Goal: Task Accomplishment & Management: Manage account settings

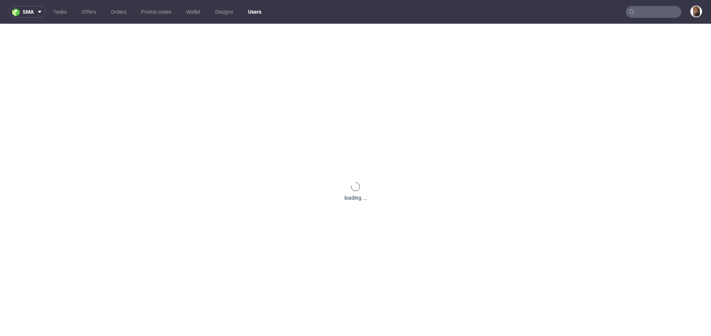
click at [656, 12] on input "text" at bounding box center [654, 12] width 56 height 12
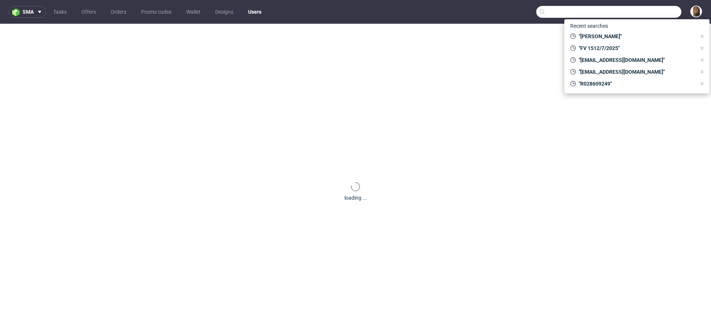
paste input "@[DOMAIN_NAME]"
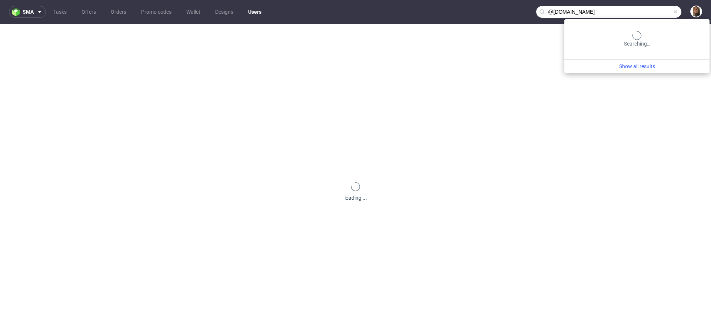
type input "@[DOMAIN_NAME]"
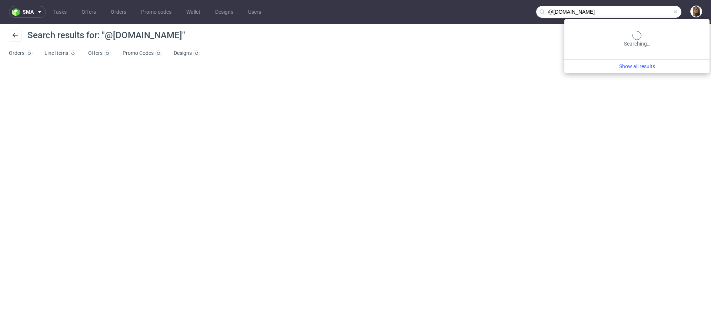
click at [647, 7] on input "@[DOMAIN_NAME]" at bounding box center [608, 12] width 145 height 12
drag, startPoint x: 597, startPoint y: 14, endPoint x: 500, endPoint y: 14, distance: 97.0
click at [500, 14] on nav "sma Tasks Offers Orders Promo codes Wallet Designs Users @[DOMAIN_NAME]" at bounding box center [355, 12] width 711 height 24
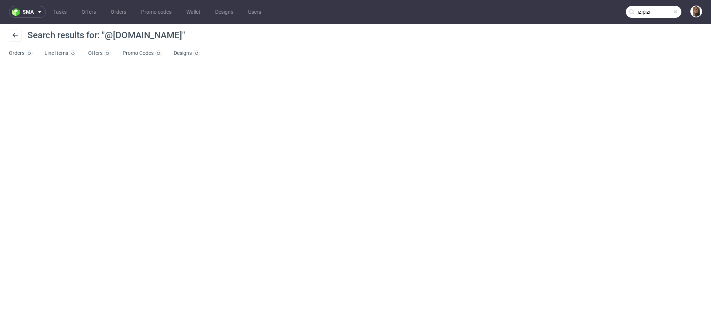
type input "izipizi"
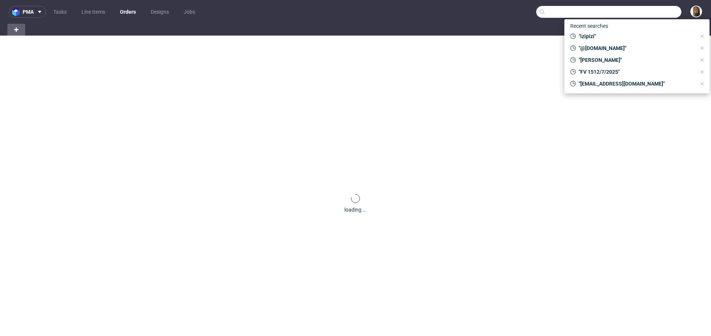
click at [640, 14] on input "text" at bounding box center [608, 12] width 145 height 12
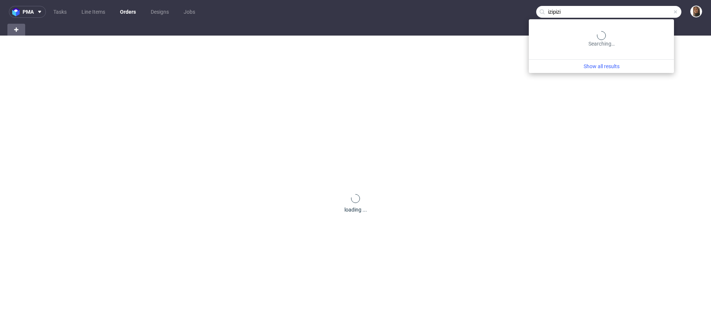
type input "izipizi"
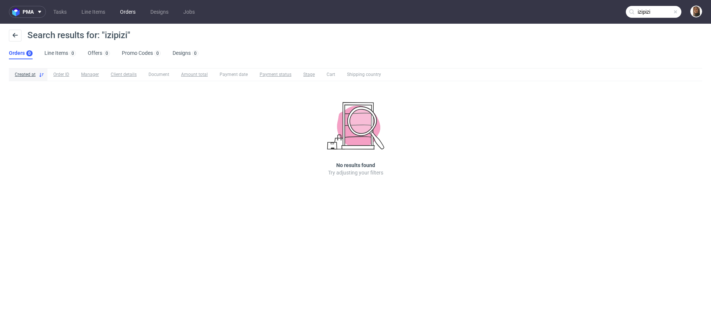
click at [124, 14] on link "Orders" at bounding box center [127, 12] width 24 height 12
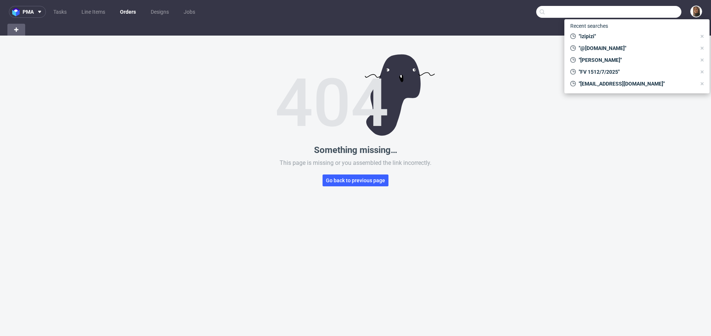
click at [654, 11] on input "text" at bounding box center [608, 12] width 145 height 12
paste input "R044861517"
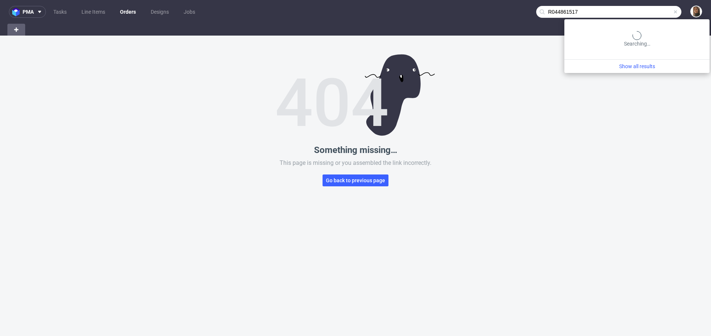
type input "R044861517"
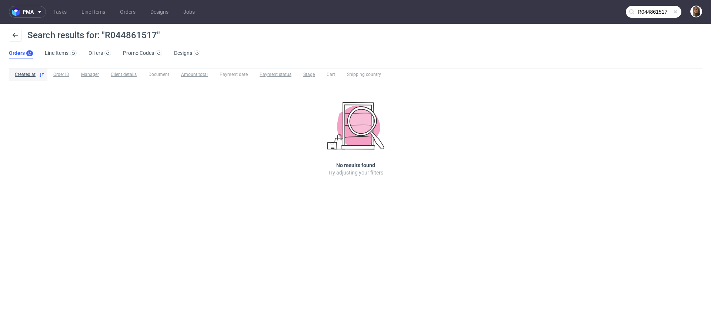
click at [663, 10] on input "R044861517" at bounding box center [654, 12] width 56 height 12
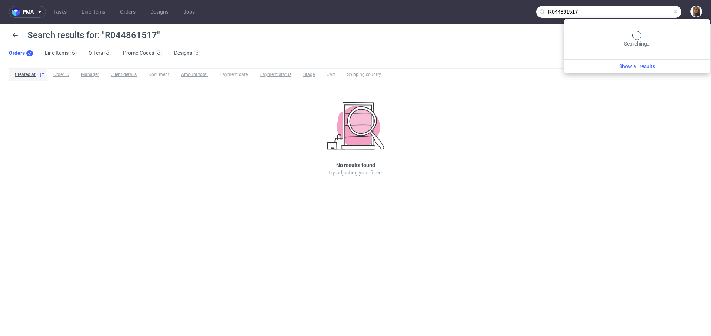
click at [663, 10] on input "R044861517" at bounding box center [608, 12] width 145 height 12
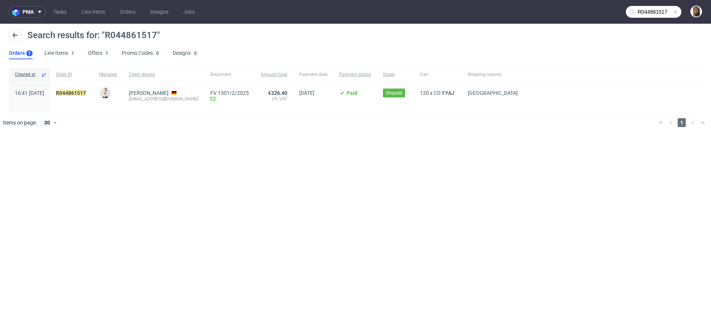
click at [655, 7] on input "R044861517" at bounding box center [654, 12] width 56 height 12
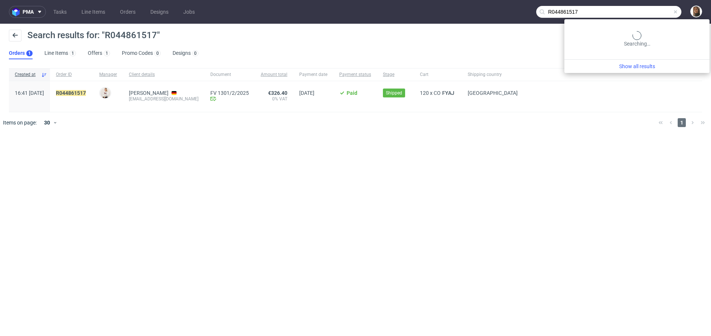
click at [655, 7] on input "R044861517" at bounding box center [608, 12] width 145 height 12
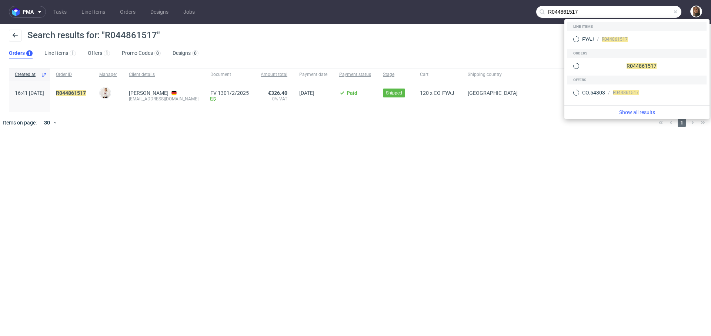
paste input "[PERSON_NAME] [DATE]"
type input "[PERSON_NAME] [DATE]"
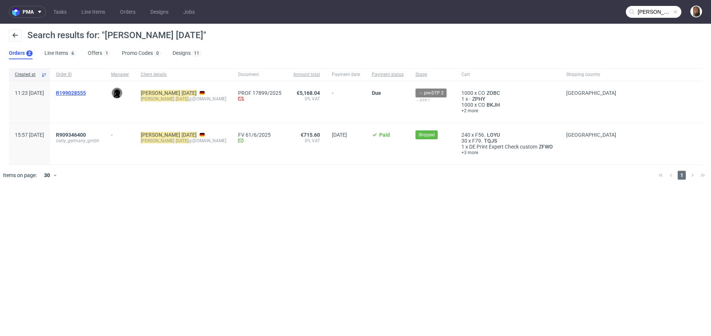
click at [86, 93] on span "R199028555" at bounding box center [71, 93] width 30 height 6
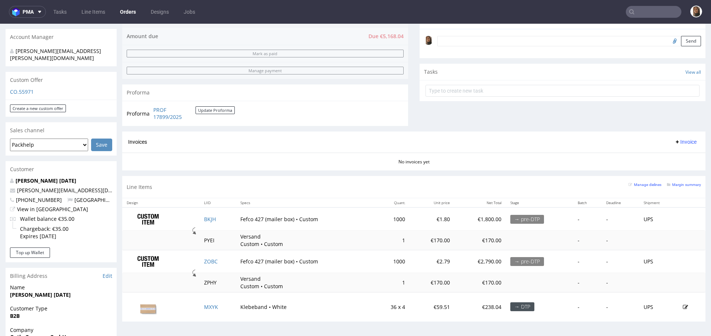
scroll to position [252, 0]
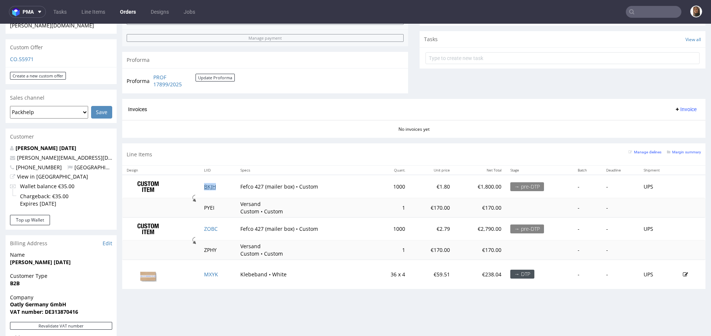
click at [204, 184] on link "BKJH" at bounding box center [210, 186] width 12 height 7
click at [206, 225] on link "ZOBC" at bounding box center [211, 228] width 14 height 7
click at [210, 272] on link "MXYK" at bounding box center [211, 274] width 14 height 7
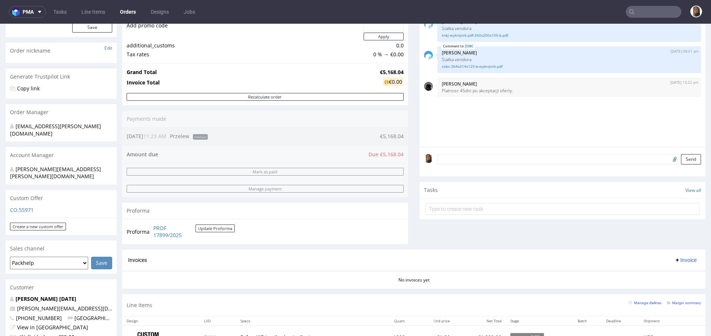
scroll to position [20, 0]
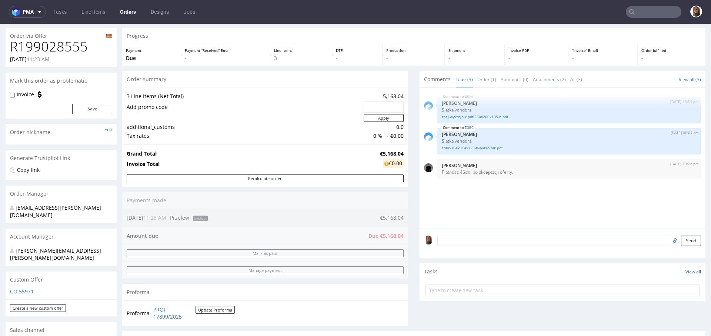
click at [668, 241] on input "file" at bounding box center [673, 240] width 10 height 10
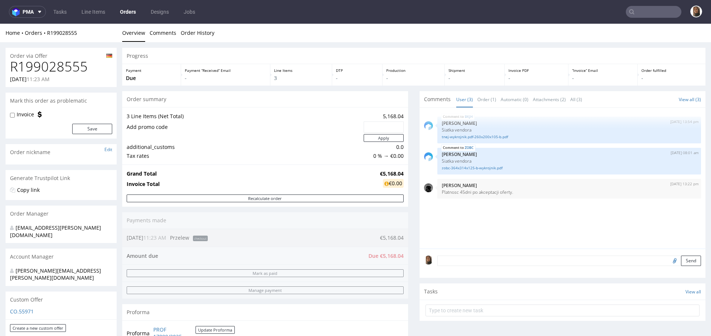
click at [668, 258] on input "file" at bounding box center [673, 260] width 10 height 10
type input "C:\fakepath\Karton1 Druck.pdf"
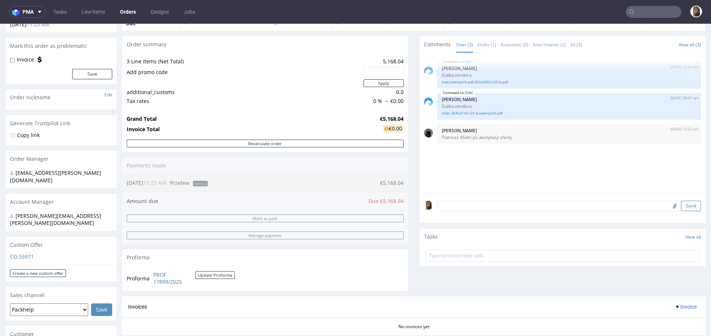
click at [681, 206] on button "Send" at bounding box center [691, 206] width 20 height 10
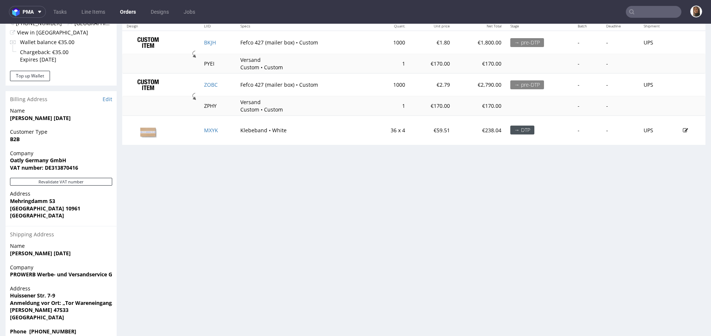
scroll to position [2, 0]
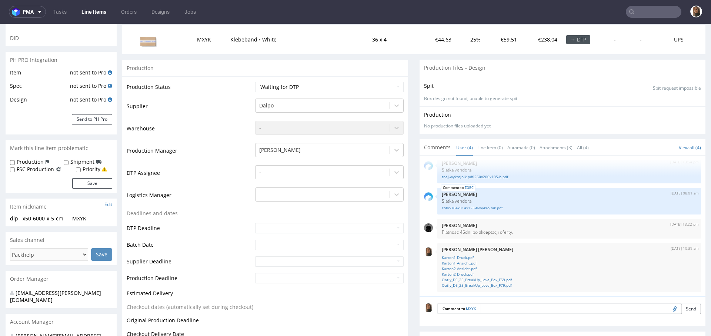
scroll to position [211, 0]
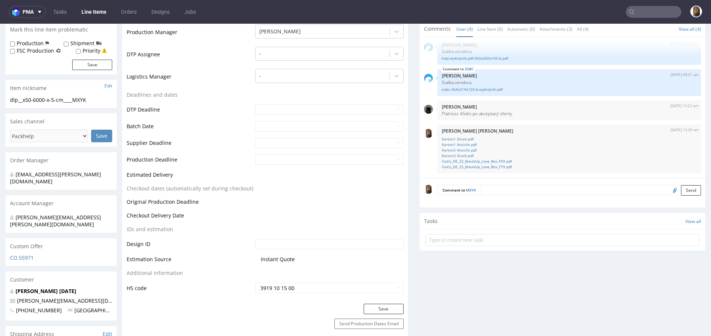
click at [668, 191] on input "file" at bounding box center [673, 190] width 10 height 10
type input "C:\fakepath\Klebeband Druck.pdf"
click at [681, 190] on button "Send" at bounding box center [691, 190] width 20 height 10
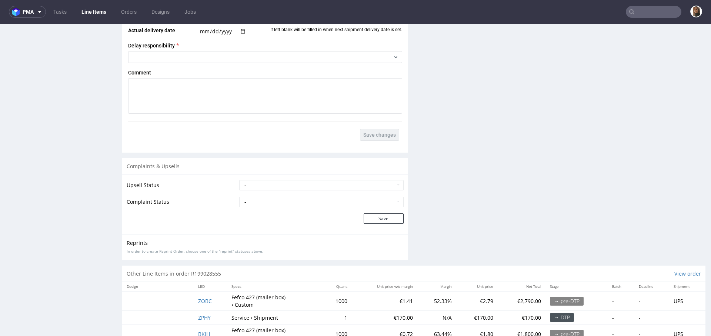
scroll to position [1125, 0]
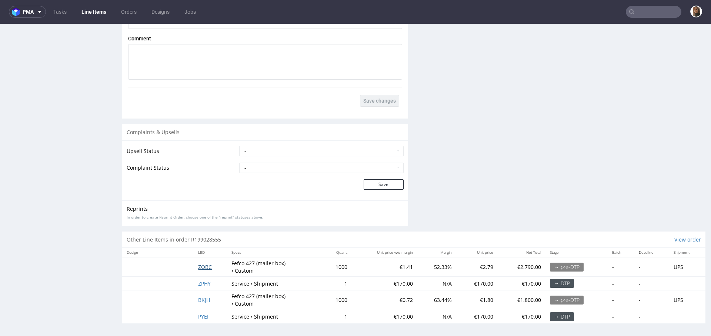
click at [201, 265] on span "ZOBC" at bounding box center [205, 266] width 14 height 7
click at [202, 297] on span "BKJH" at bounding box center [204, 299] width 12 height 7
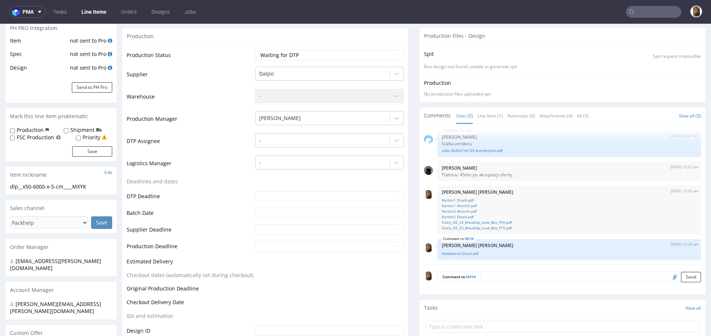
scroll to position [0, 0]
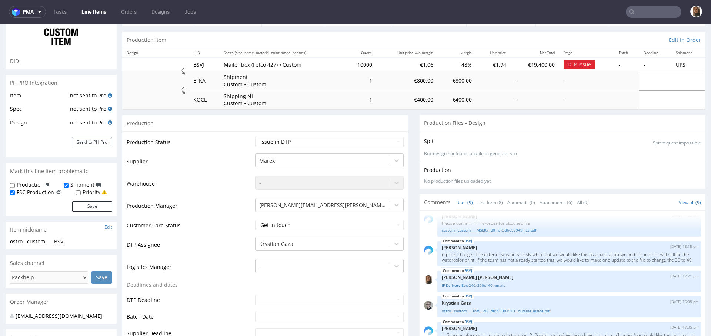
scroll to position [216, 0]
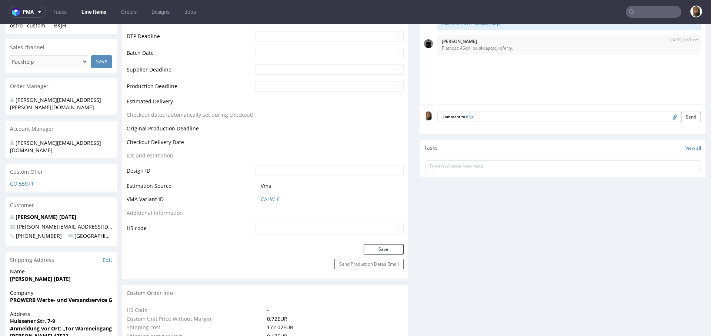
scroll to position [257, 0]
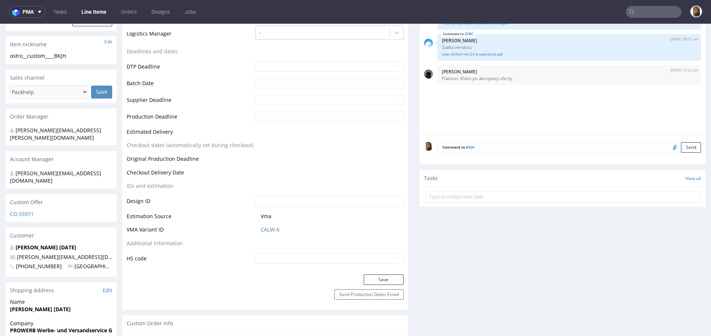
click at [668, 143] on input "file" at bounding box center [673, 147] width 10 height 10
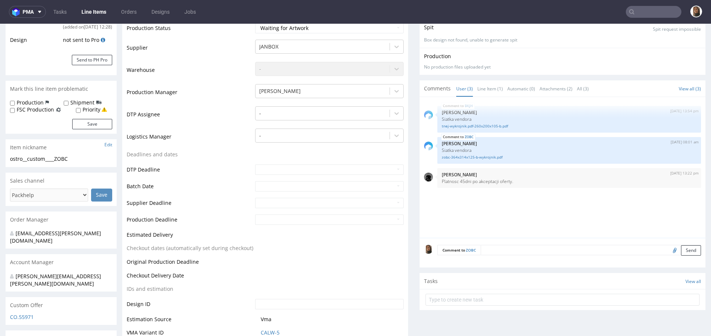
scroll to position [73, 0]
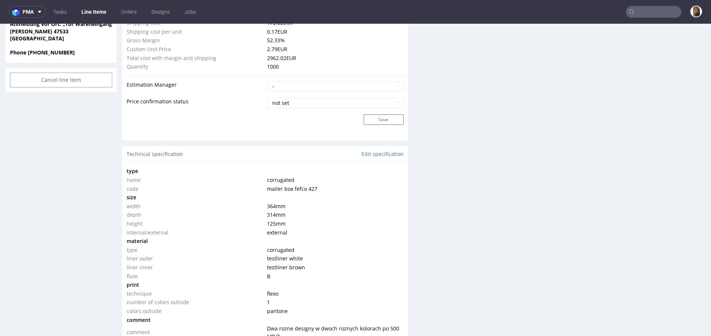
scroll to position [693, 0]
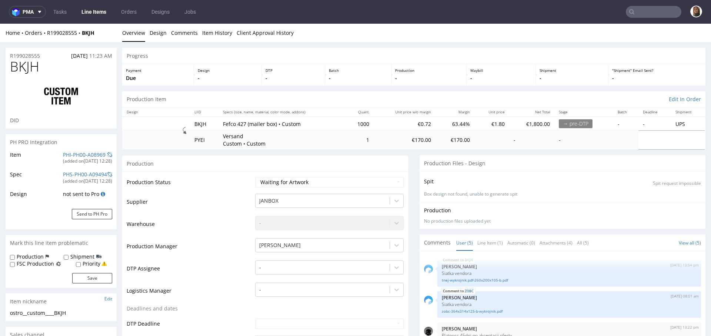
scroll to position [33, 0]
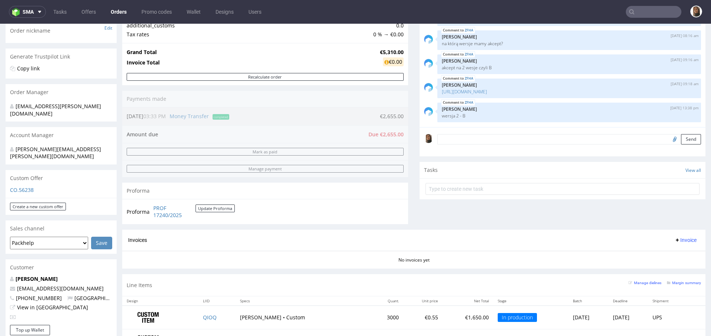
scroll to position [228, 0]
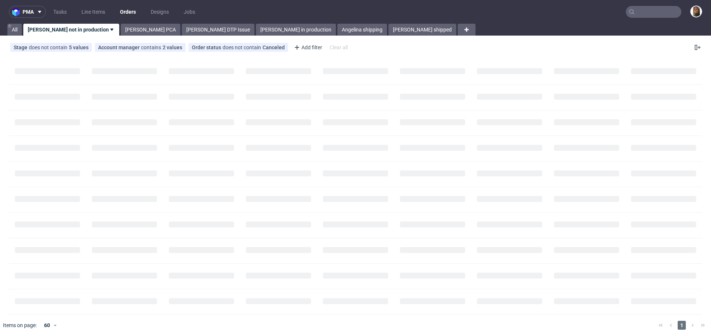
click at [647, 13] on input "text" at bounding box center [654, 12] width 56 height 12
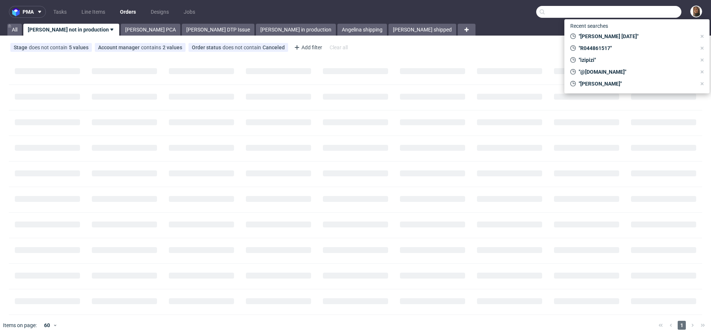
paste input "R212052105"
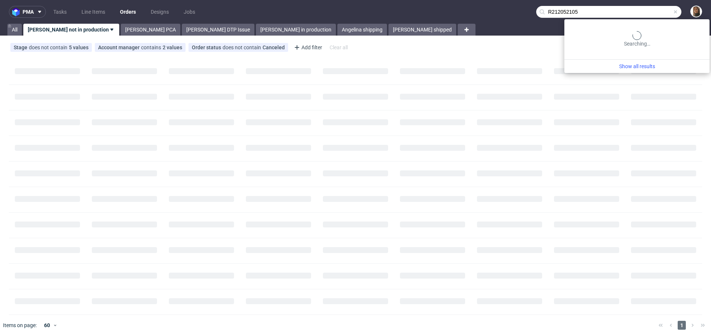
type input "R212052105"
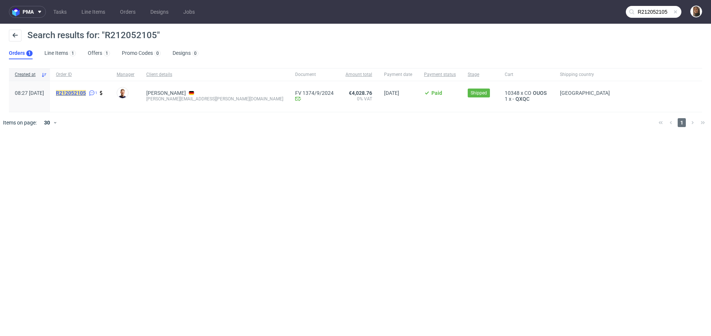
click at [86, 92] on mark "R212052105" at bounding box center [71, 93] width 30 height 6
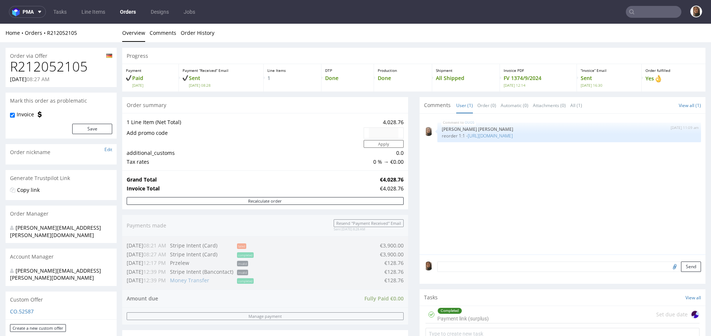
scroll to position [289, 0]
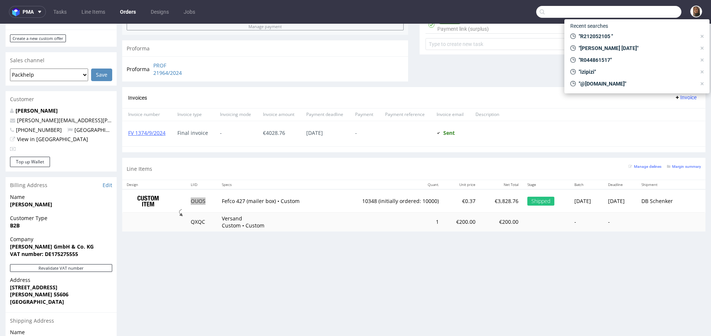
click at [662, 15] on input "text" at bounding box center [608, 12] width 145 height 12
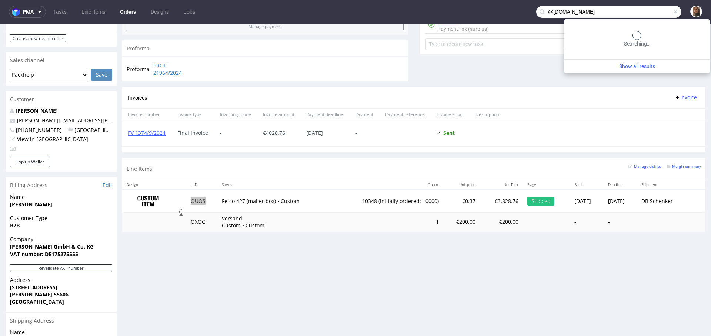
type input "@mobile.club"
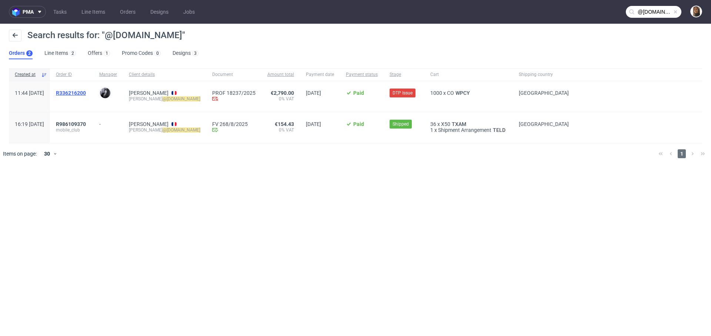
click at [84, 91] on span "R336216200" at bounding box center [71, 93] width 30 height 6
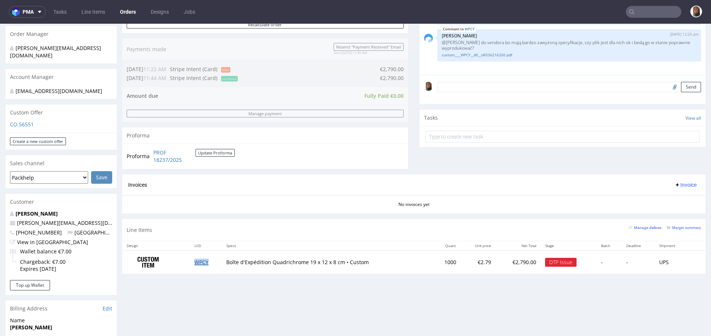
scroll to position [297, 0]
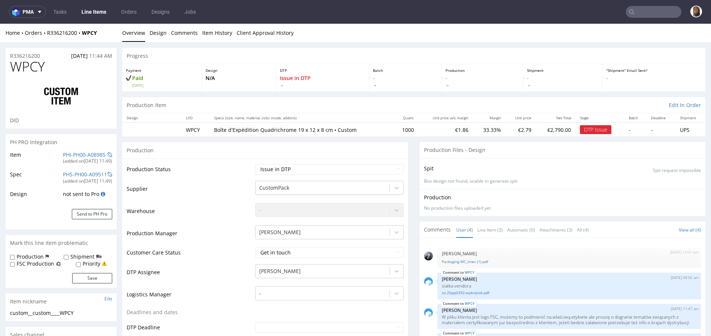
click at [649, 16] on input "text" at bounding box center [654, 12] width 56 height 12
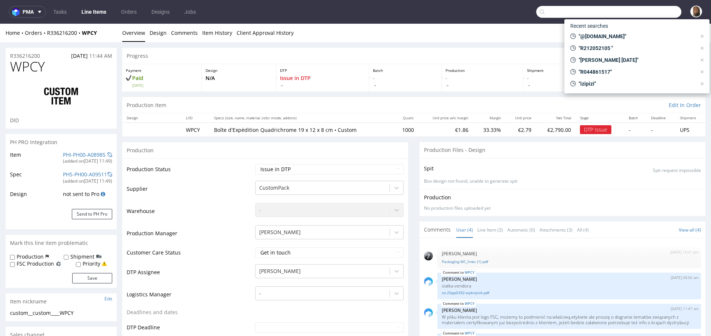
paste input "support@ortho-clear.com"
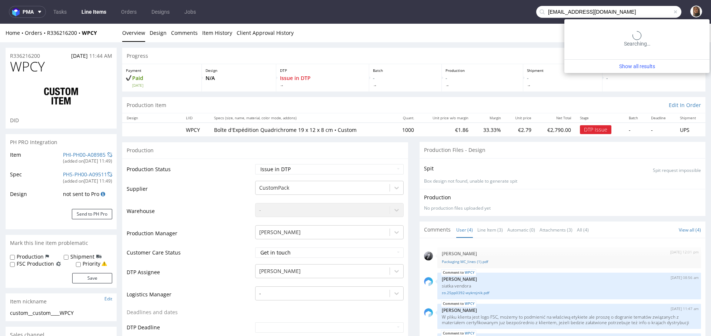
type input "support@ortho-clear.com"
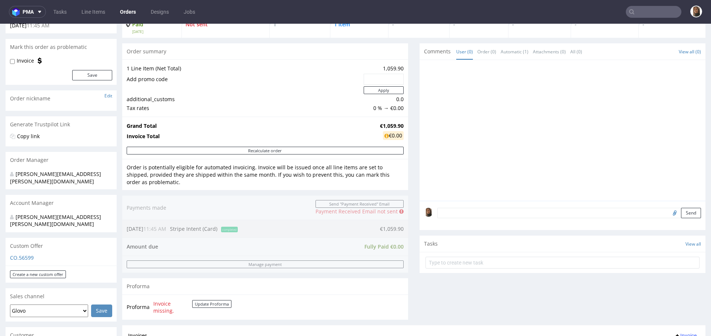
scroll to position [193, 0]
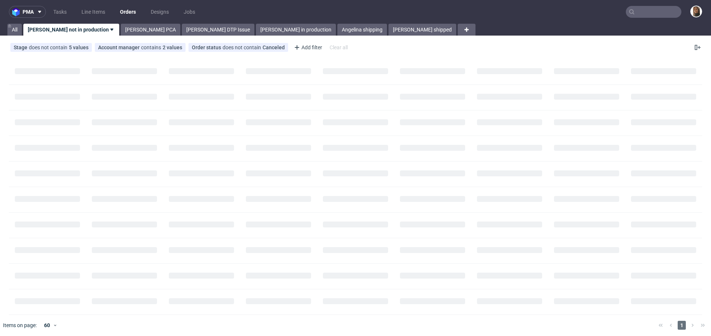
click at [650, 12] on input "text" at bounding box center [654, 12] width 56 height 12
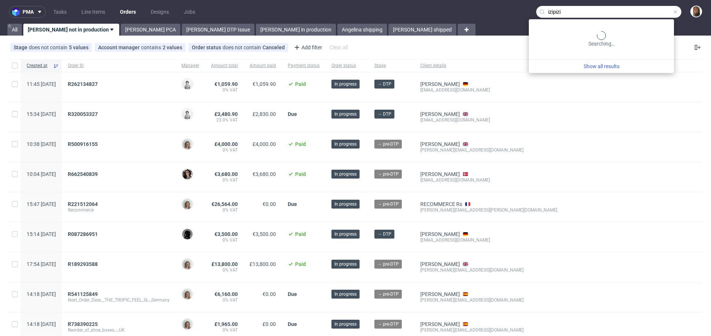
type input "izipizi"
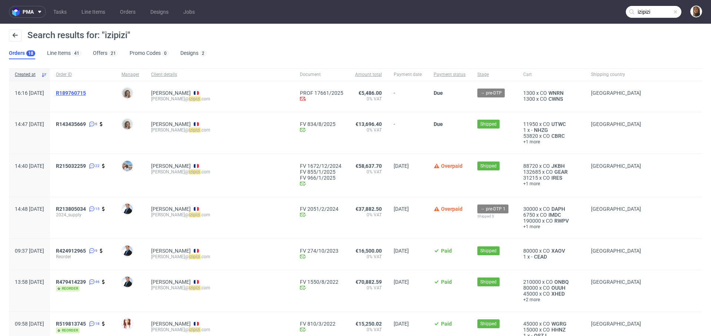
click at [84, 91] on span "R189760715" at bounding box center [71, 93] width 30 height 6
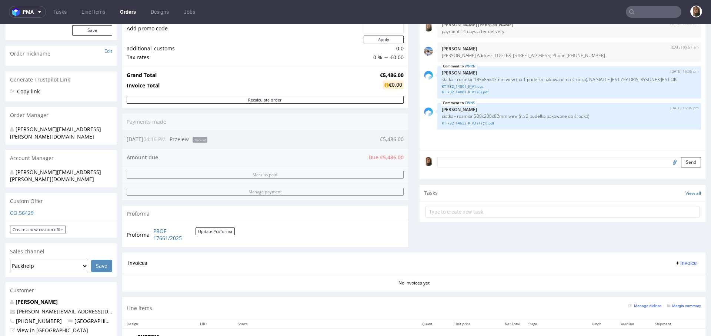
scroll to position [100, 0]
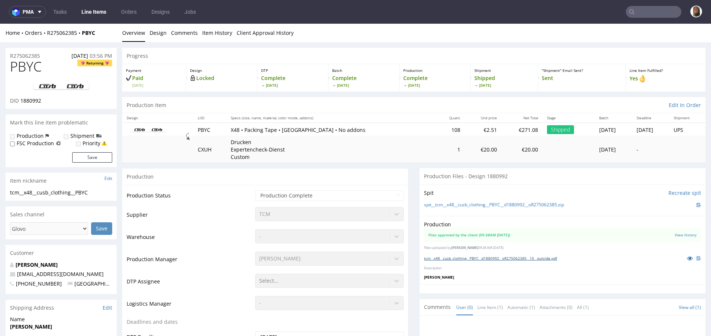
click at [481, 258] on link "tcm__x48__cusb_clothing__PBYC__d1880992__oR275062385__10__outside.pdf" at bounding box center [490, 257] width 133 height 5
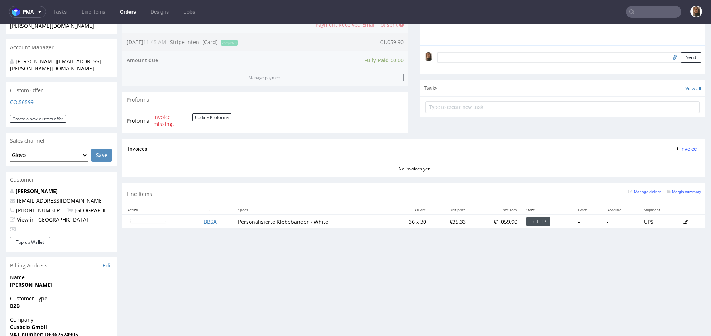
scroll to position [255, 0]
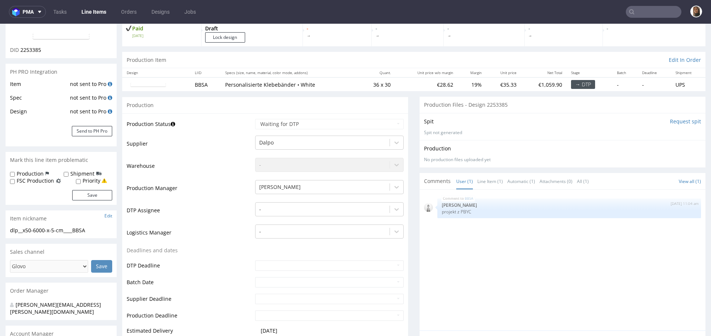
scroll to position [119, 0]
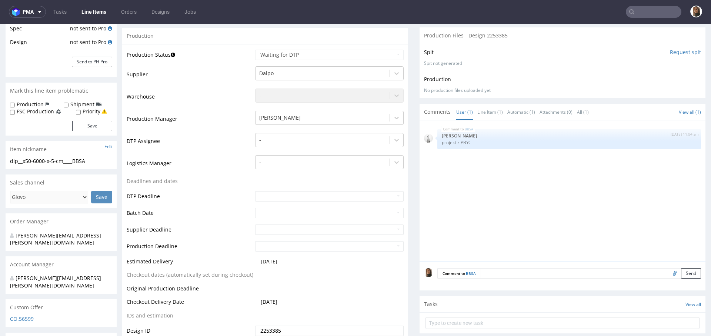
click at [504, 273] on textarea at bounding box center [590, 273] width 220 height 10
type textarea "reorder"
click at [668, 307] on input "file" at bounding box center [673, 308] width 10 height 10
type input "C:\fakepath\tcm__x48__cusb_clothing__PBYC__d1880992__oR275062385__10__outside.p…"
click at [681, 306] on button "Send" at bounding box center [691, 308] width 20 height 10
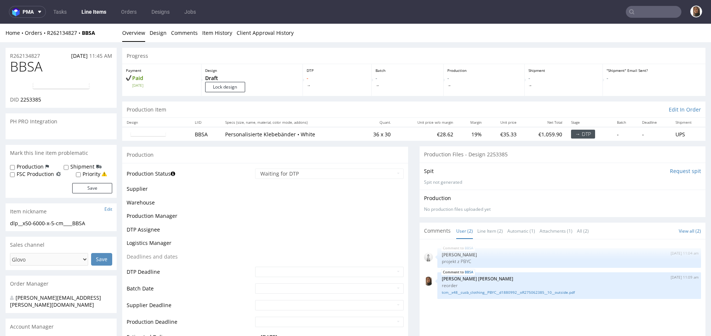
scroll to position [0, 0]
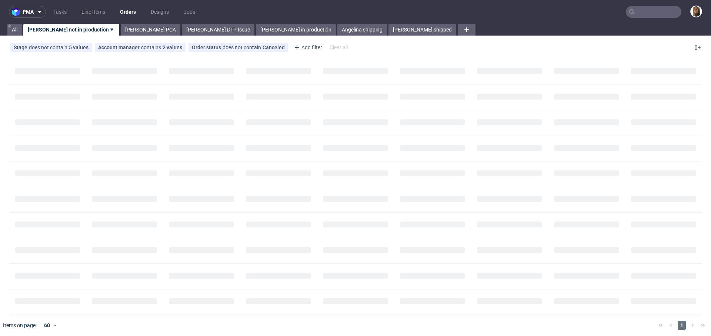
click at [657, 15] on input "text" at bounding box center [654, 12] width 56 height 12
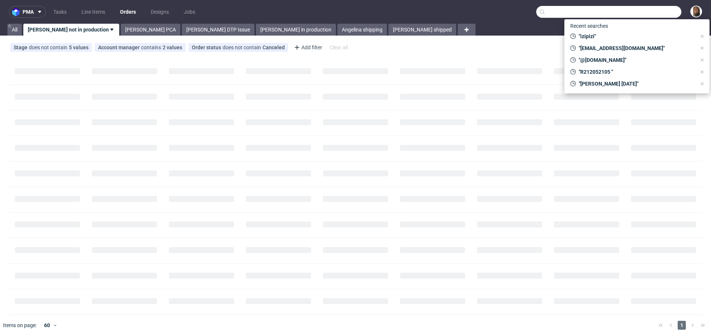
paste input "@[DOMAIN_NAME]"
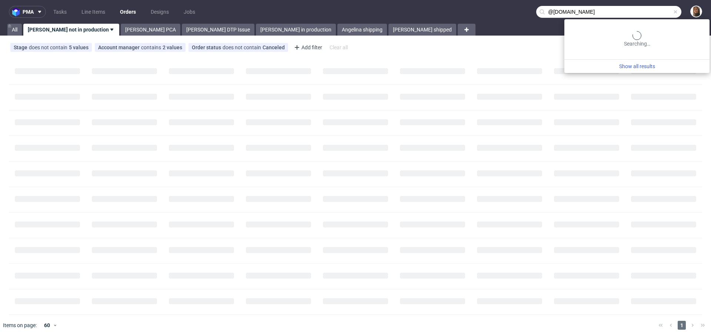
type input "@[DOMAIN_NAME]"
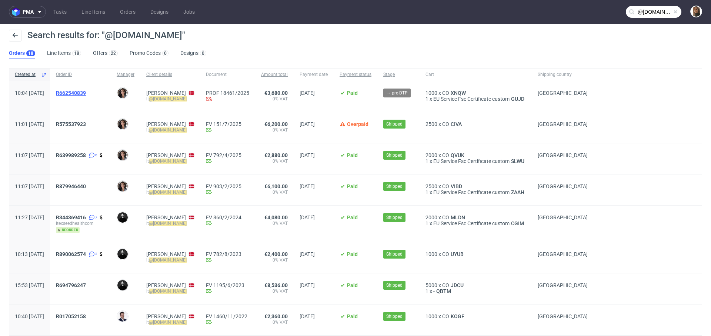
click at [86, 91] on span "R662540839" at bounding box center [71, 93] width 30 height 6
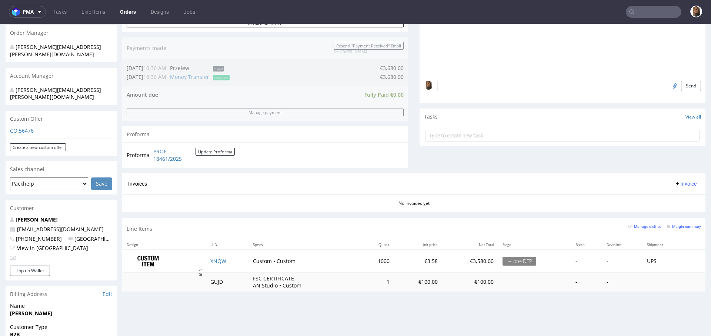
scroll to position [325, 0]
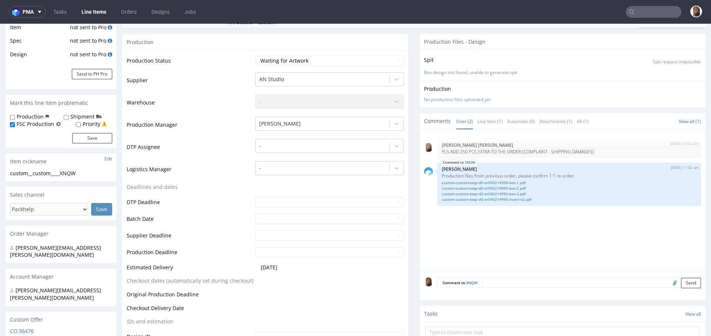
scroll to position [177, 0]
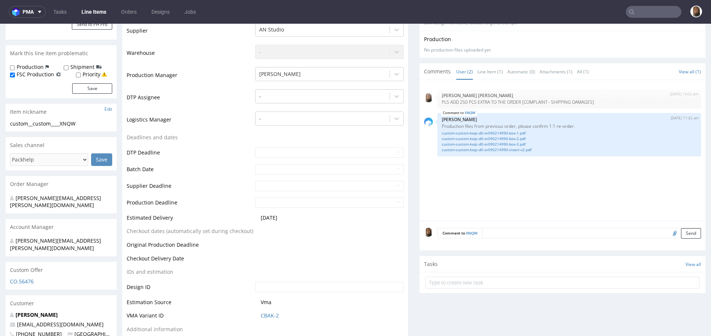
click at [500, 234] on textarea at bounding box center [591, 233] width 219 height 10
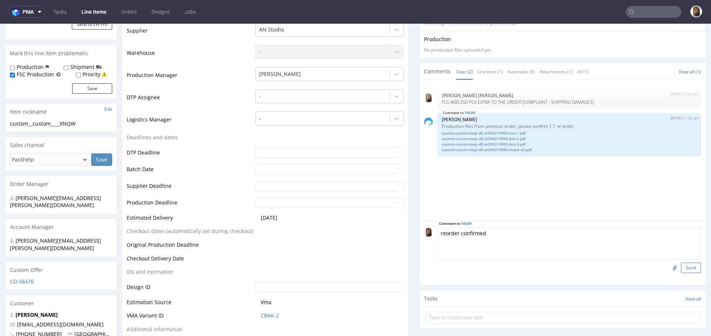
type textarea "reorder confirmed"
click at [681, 265] on button "Send" at bounding box center [691, 267] width 20 height 10
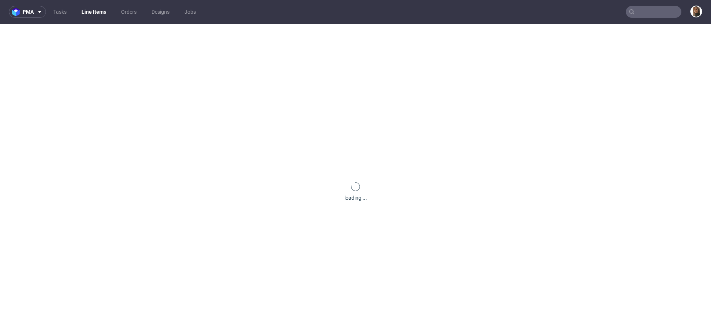
scroll to position [0, 0]
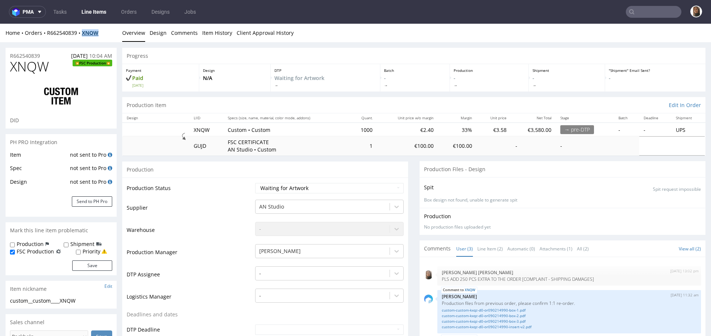
copy strong "XNQW"
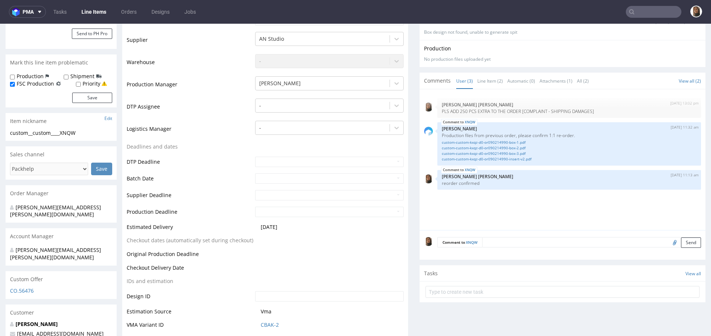
scroll to position [252, 0]
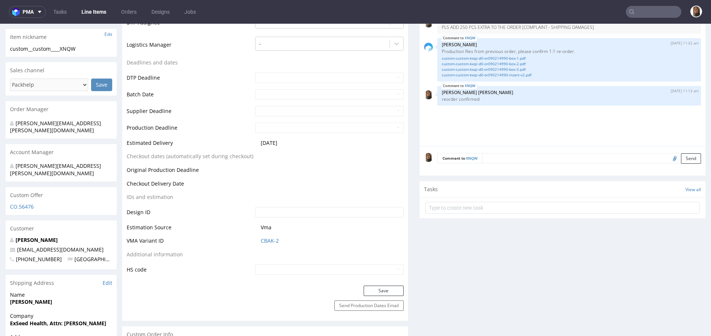
click at [658, 14] on input "text" at bounding box center [654, 12] width 56 height 12
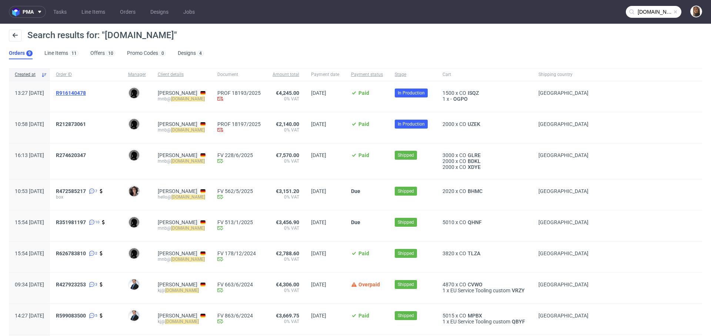
click at [86, 91] on span "R916140478" at bounding box center [71, 93] width 30 height 6
click at [643, 11] on input "lethalcosmetics.com" at bounding box center [654, 12] width 56 height 12
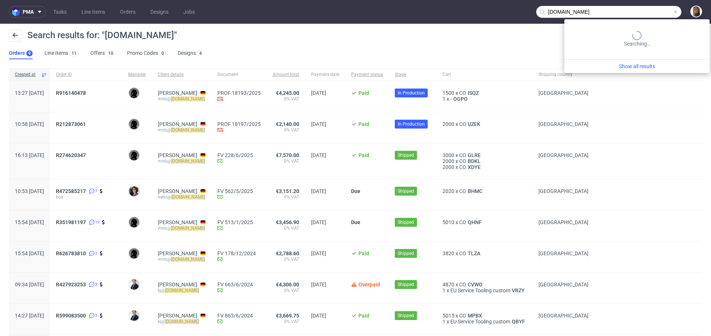
click at [643, 11] on input "lethalcosmetics.com" at bounding box center [608, 12] width 145 height 12
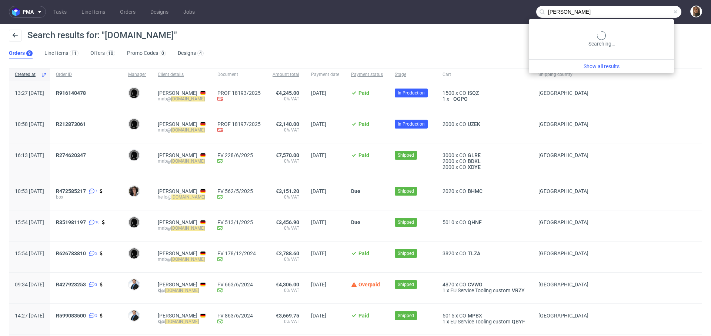
type input "schulz"
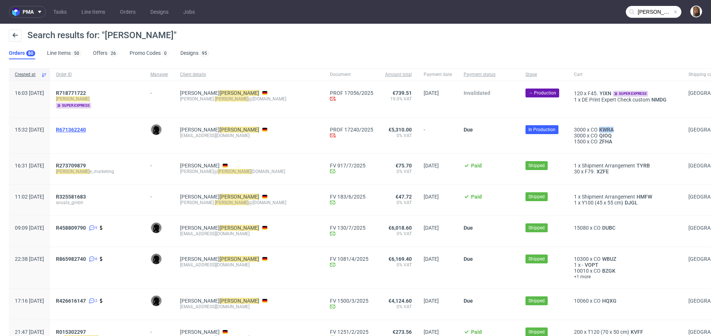
click at [86, 131] on span "R671362240" at bounding box center [71, 130] width 30 height 6
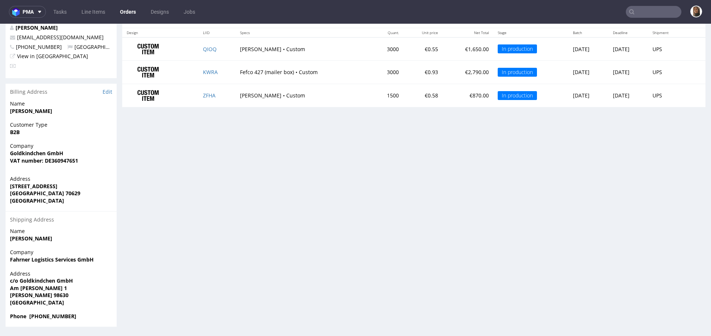
scroll to position [603, 0]
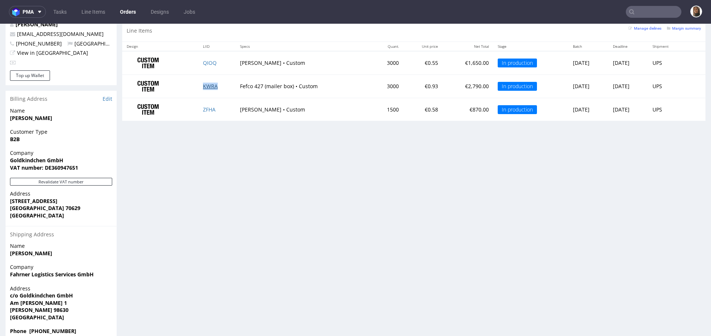
copy link "KWRA"
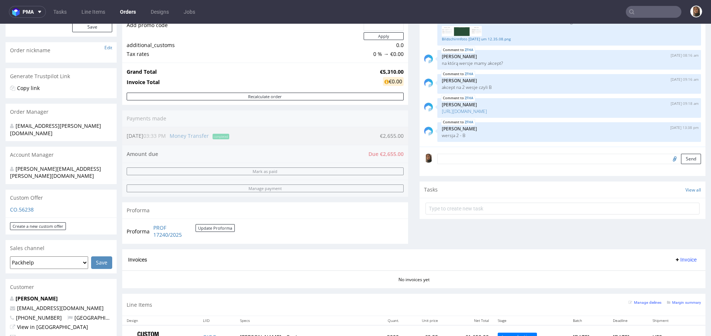
scroll to position [0, 0]
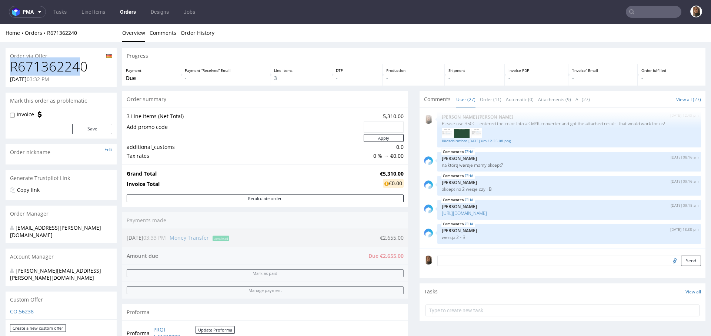
drag, startPoint x: 82, startPoint y: 70, endPoint x: 6, endPoint y: 70, distance: 75.9
click at [6, 70] on div "R671362240 25.07.2025 03:32 PM" at bounding box center [61, 73] width 111 height 28
drag, startPoint x: 94, startPoint y: 67, endPoint x: 0, endPoint y: 68, distance: 94.0
copy h1 "R671362240"
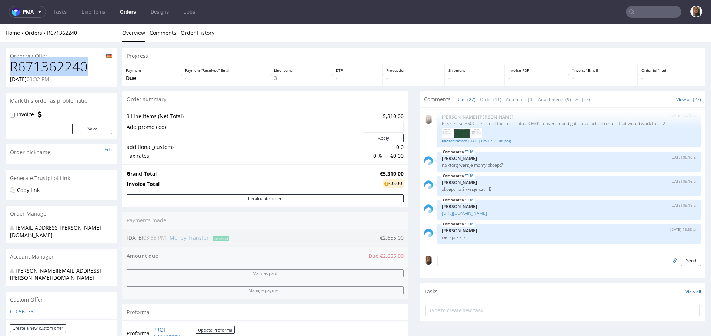
scroll to position [376, 0]
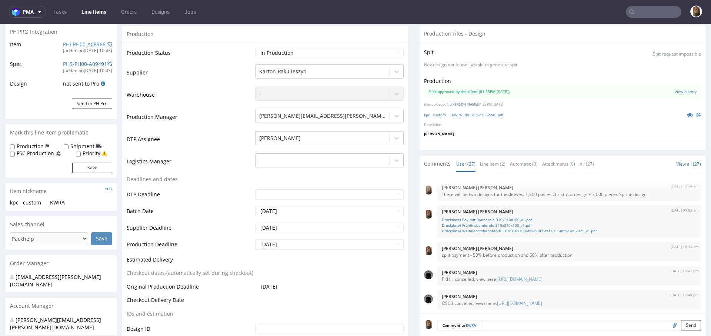
scroll to position [172, 0]
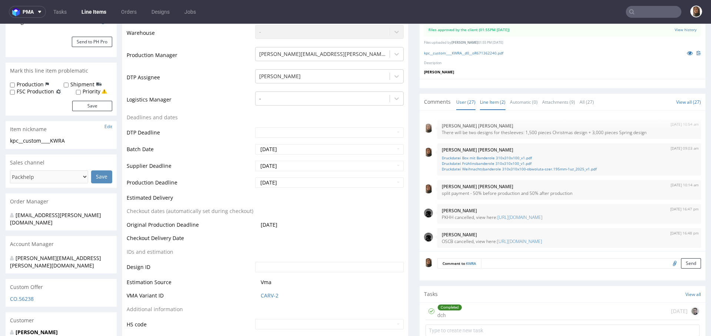
click at [487, 102] on link "Line Item (2)" at bounding box center [493, 102] width 26 height 16
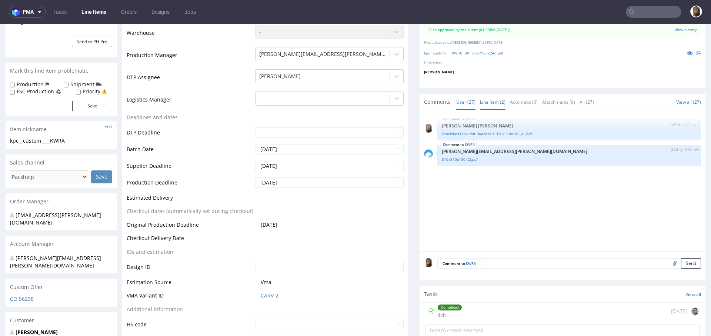
click at [459, 102] on link "User (27)" at bounding box center [465, 102] width 19 height 16
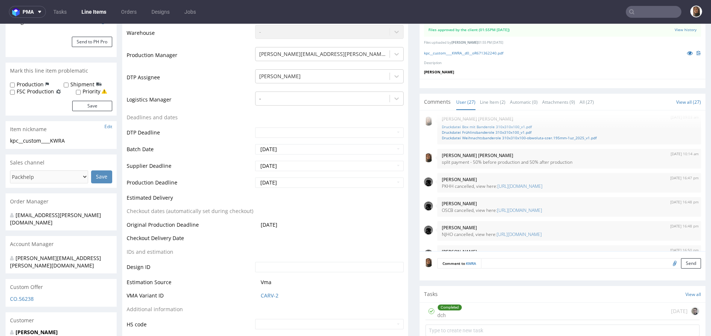
scroll to position [30, 0]
drag, startPoint x: 446, startPoint y: 185, endPoint x: 432, endPoint y: 185, distance: 13.7
click at [437, 185] on div "13th Aug 25 | 16:47 pm Dawid Urbanowicz PKHH cancelled, view here: https://plat…" at bounding box center [569, 184] width 264 height 20
copy p "PKHH"
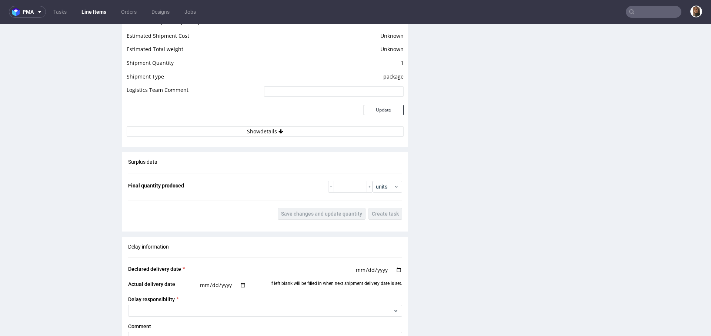
scroll to position [1142, 0]
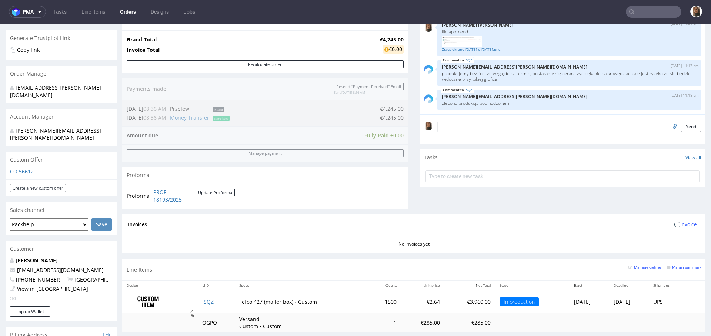
scroll to position [212, 0]
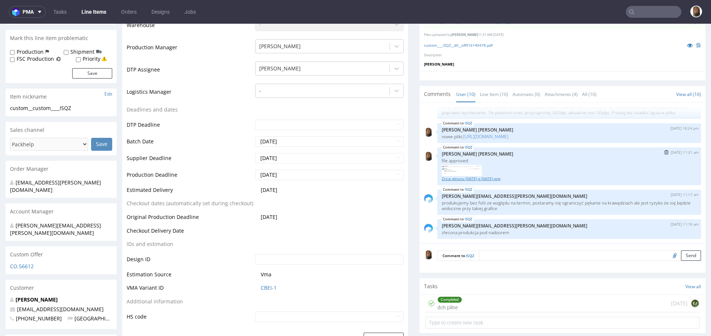
scroll to position [87, 0]
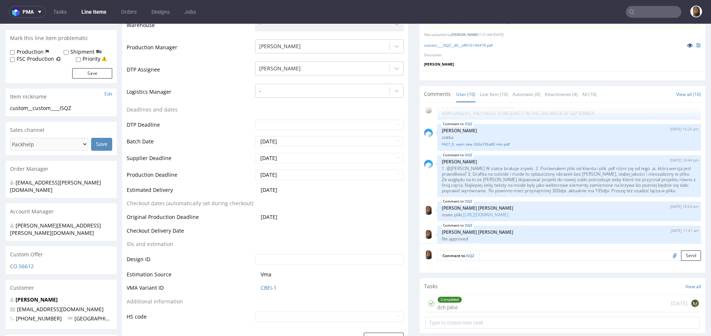
click at [687, 44] on icon at bounding box center [690, 45] width 6 height 5
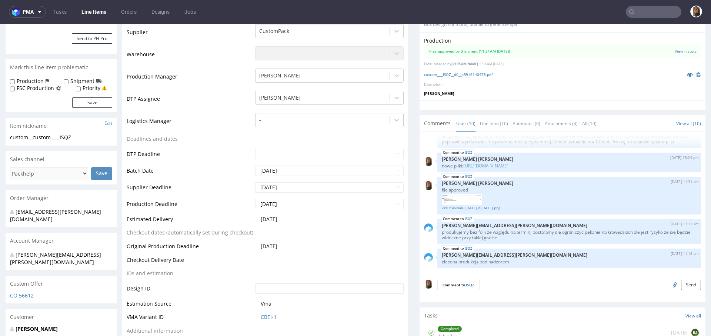
scroll to position [171, 0]
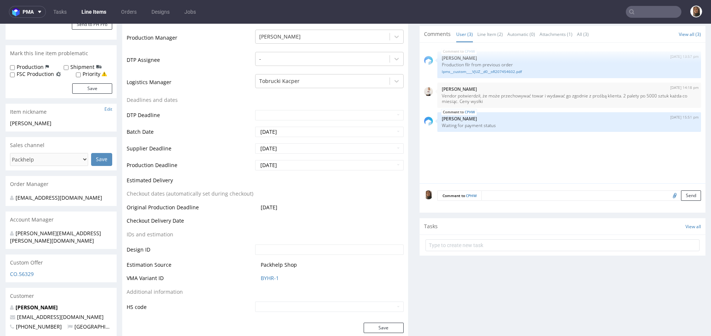
scroll to position [332, 0]
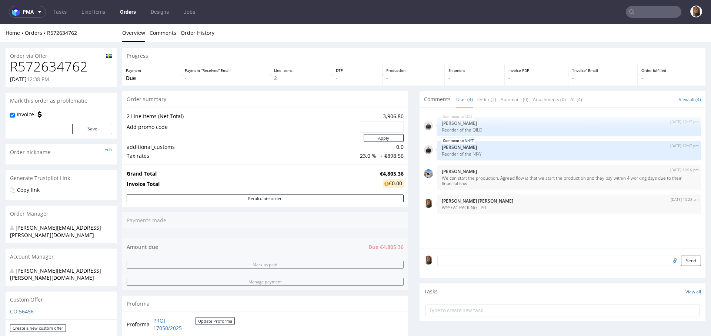
click at [460, 258] on textarea at bounding box center [569, 260] width 264 height 10
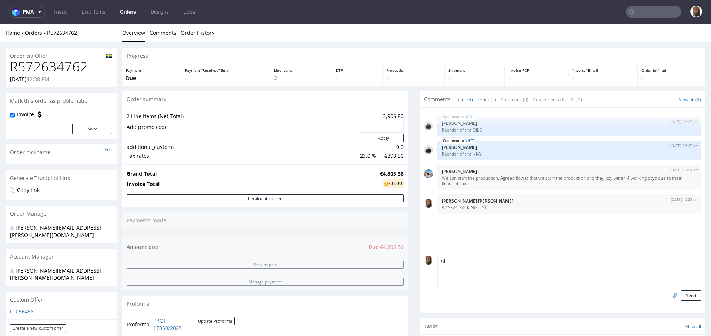
type textarea "n"
type textarea "NIE WYSYŁAMY ORDERU BEZ KASY!!!"
click at [684, 298] on button "Send" at bounding box center [691, 295] width 20 height 10
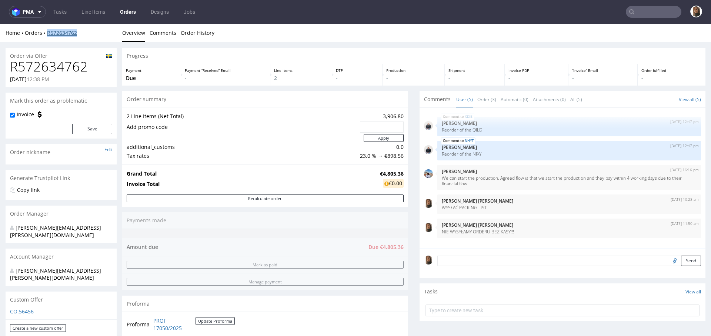
copy link "R572634762"
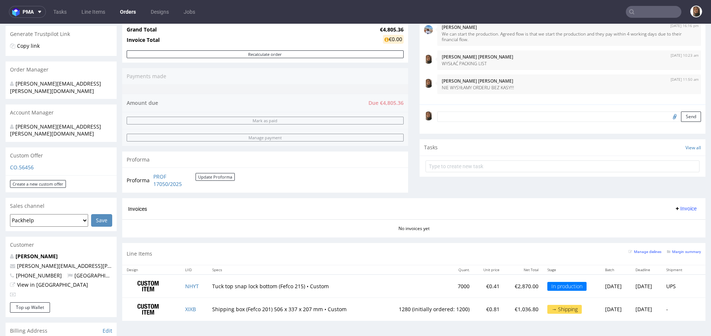
scroll to position [255, 0]
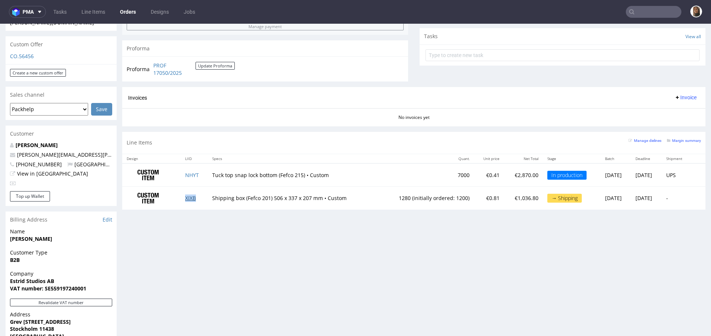
copy link "XIXB"
click at [268, 258] on div "Progress Payment Due Payment “Received” Email - Line Items 2 DTP - Production -…" at bounding box center [413, 127] width 583 height 669
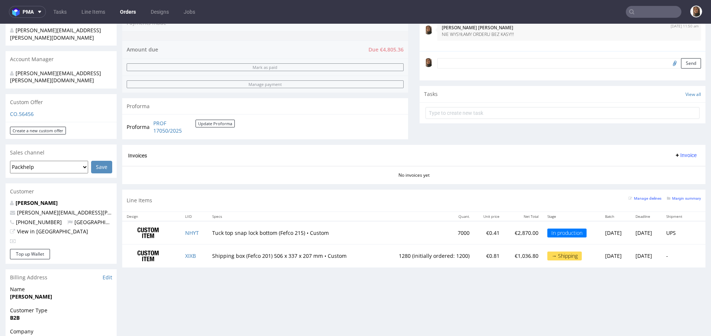
scroll to position [108, 0]
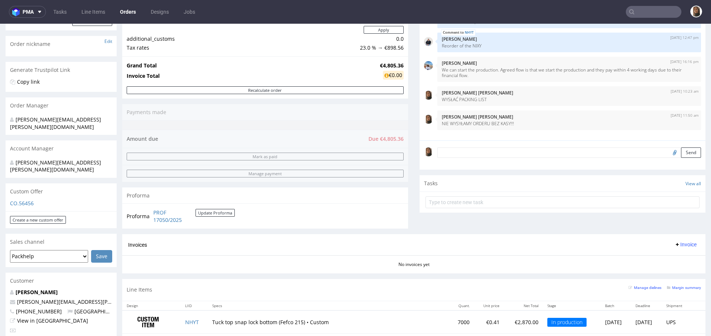
click at [643, 10] on input "text" at bounding box center [654, 12] width 56 height 12
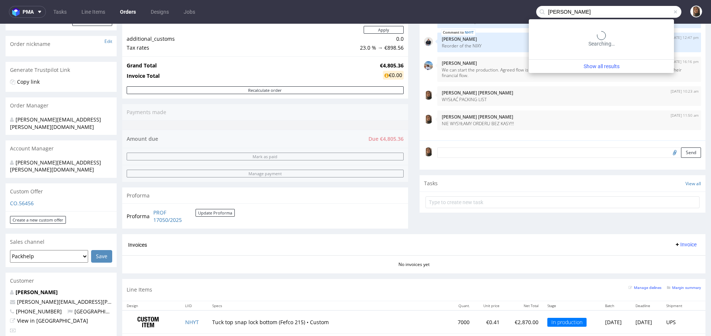
type input "[PERSON_NAME]"
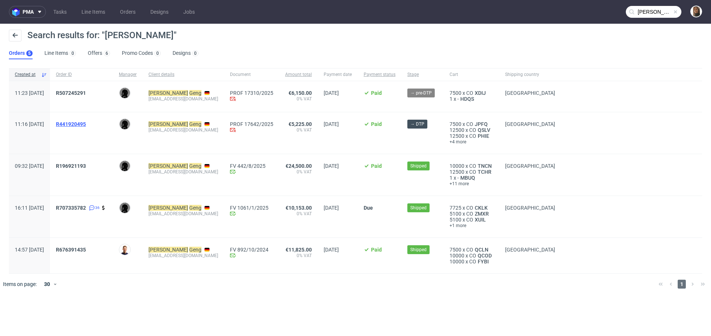
click at [86, 122] on span "R441920495" at bounding box center [71, 124] width 30 height 6
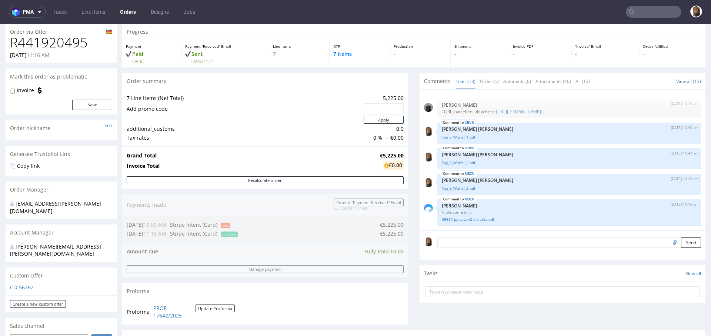
scroll to position [376, 0]
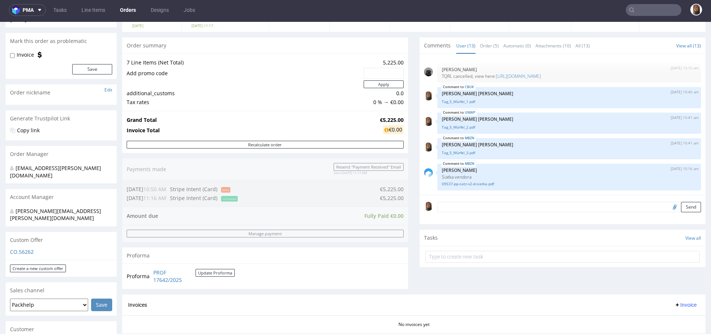
scroll to position [61, 0]
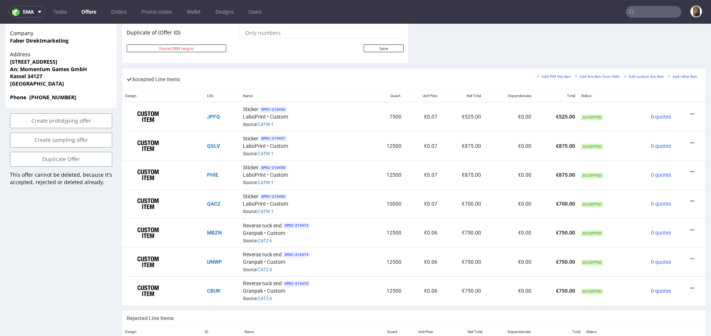
scroll to position [431, 0]
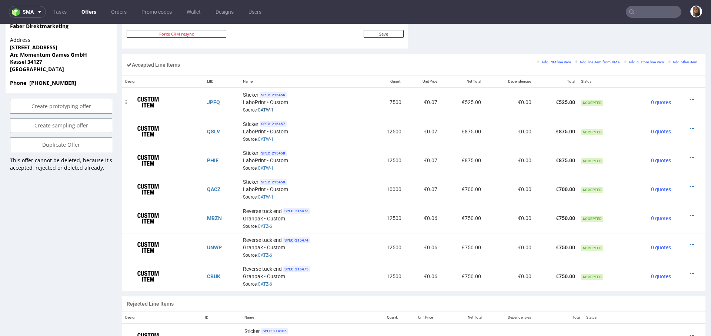
click at [263, 107] on link "CATW-1" at bounding box center [266, 109] width 16 height 5
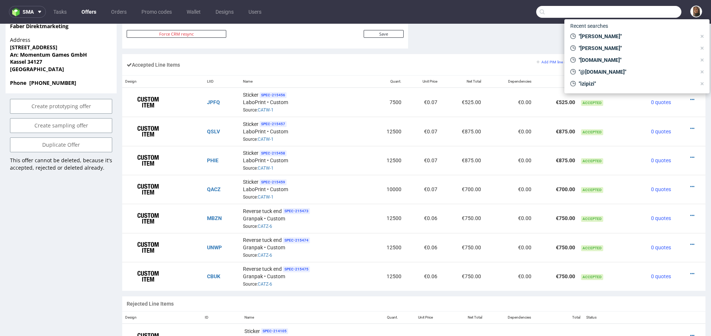
click at [660, 8] on input "text" at bounding box center [608, 12] width 145 height 12
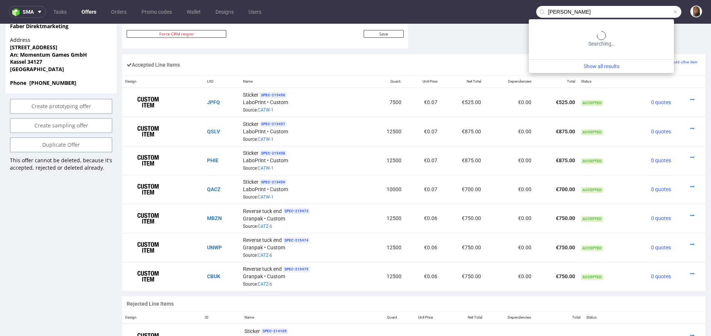
type input "dobrowolski"
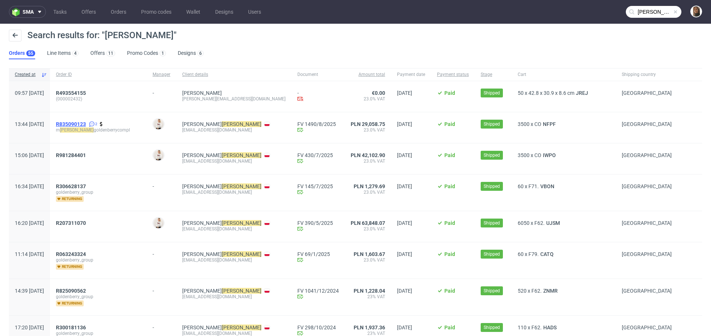
click at [86, 125] on span "R835090123" at bounding box center [71, 124] width 30 height 6
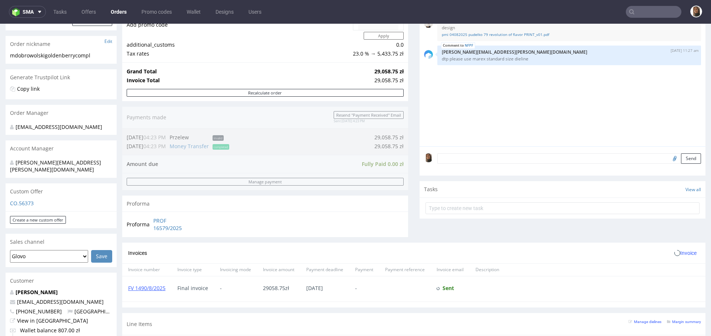
scroll to position [267, 0]
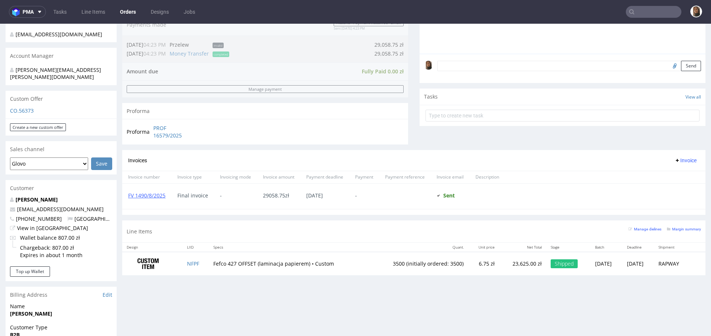
scroll to position [110, 0]
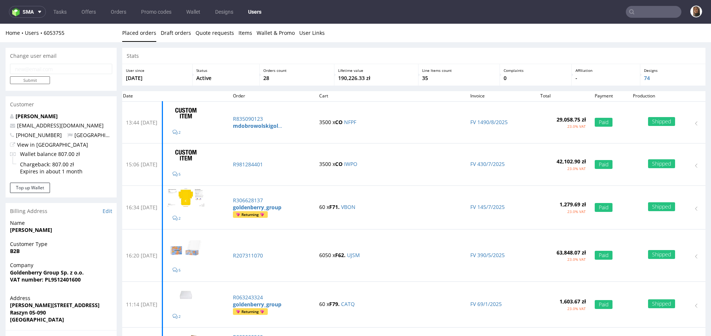
click at [644, 15] on input "text" at bounding box center [654, 12] width 56 height 12
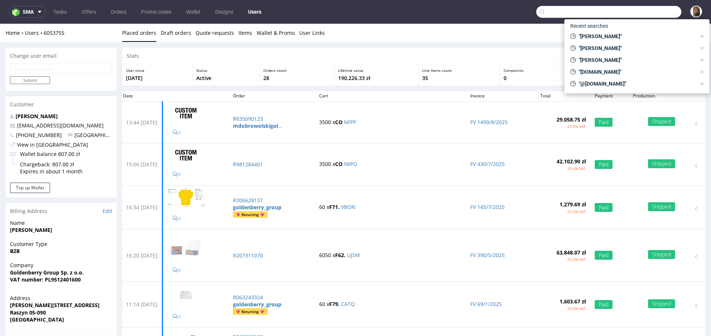
paste input "R033161091"
type input "R033161091"
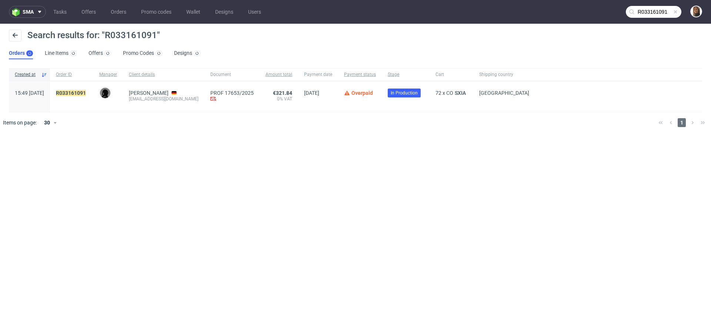
click at [84, 89] on div "R033161091" at bounding box center [71, 96] width 43 height 31
click at [86, 93] on mark "R033161091" at bounding box center [71, 93] width 30 height 6
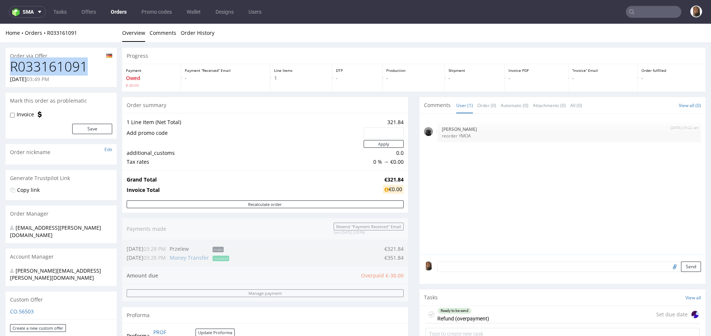
drag, startPoint x: 77, startPoint y: 62, endPoint x: 0, endPoint y: 64, distance: 77.0
copy h1 "R033161091"
click at [656, 13] on input "text" at bounding box center [654, 12] width 56 height 12
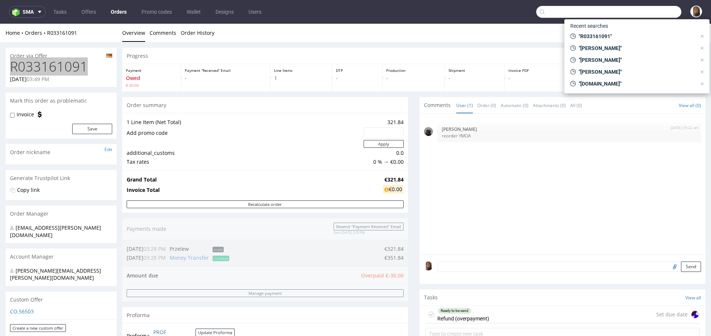
paste input "theswallowco.com"
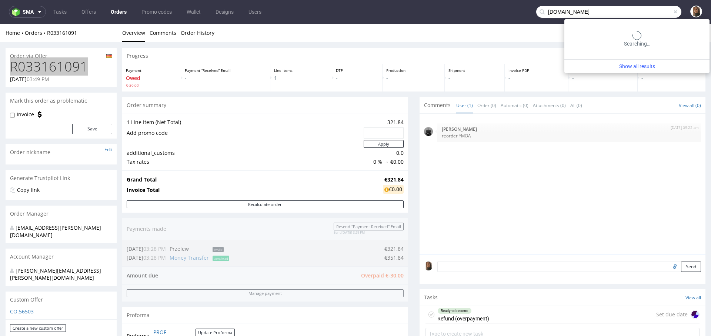
type input "theswallowco.com"
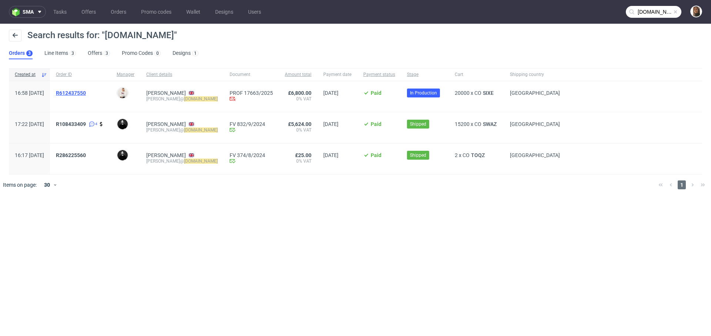
click at [86, 91] on span "R612437550" at bounding box center [71, 93] width 30 height 6
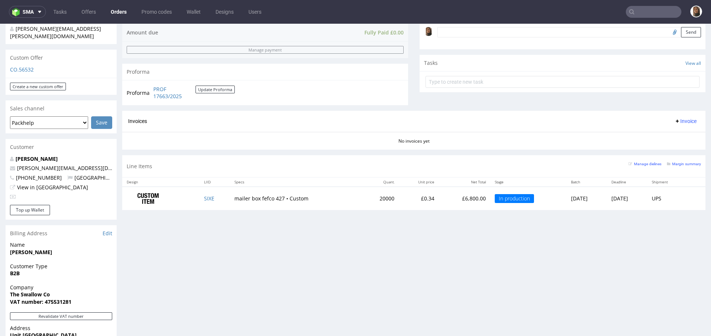
scroll to position [105, 0]
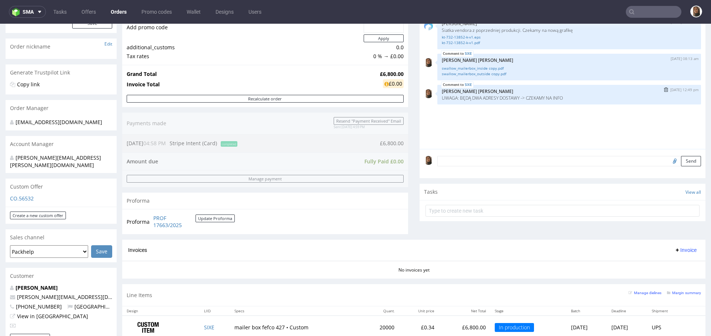
click at [664, 90] on img "submit" at bounding box center [666, 89] width 4 height 4
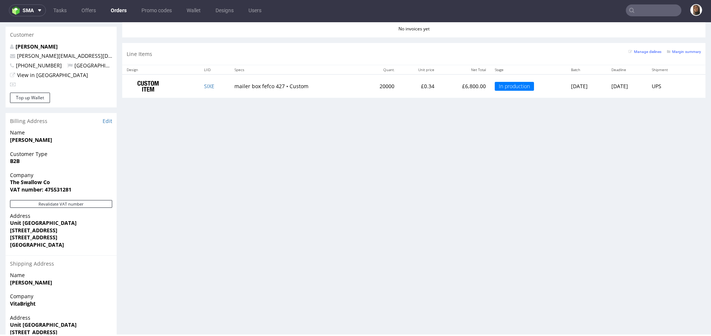
scroll to position [343, 0]
click at [106, 119] on link "Edit" at bounding box center [108, 122] width 10 height 7
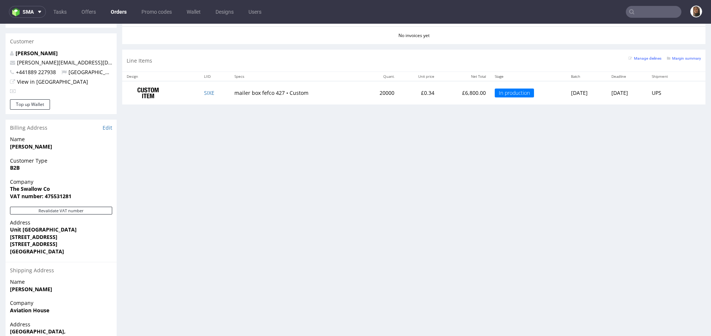
scroll to position [269, 0]
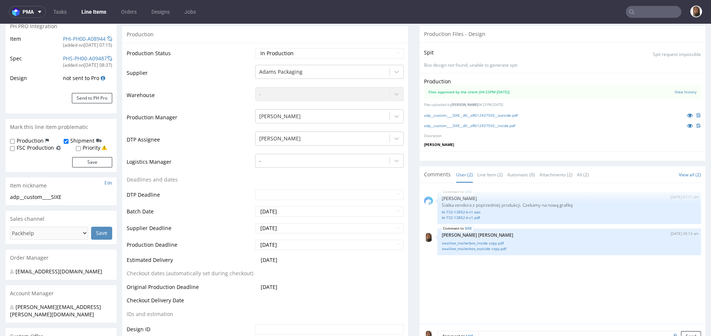
scroll to position [236, 0]
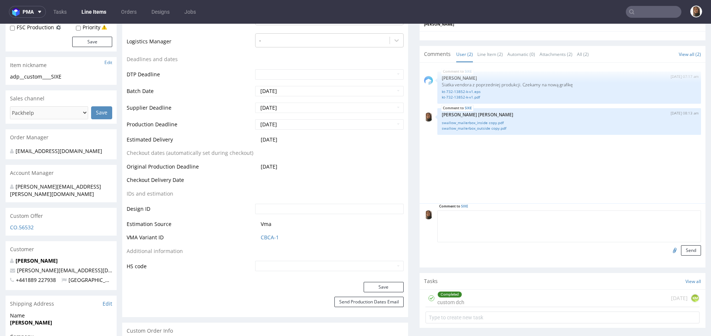
click at [492, 214] on textarea at bounding box center [569, 226] width 264 height 32
paste textarea "DELIVERY ADDRESS: Aviation House, London Road, Shirleywich, Staffordshire, ST18…"
click at [496, 218] on textarea "DELIVERY ADDRESS: Aviation House, London Road, Shirleywich, Staffordshire, ST18…" at bounding box center [569, 226] width 264 height 32
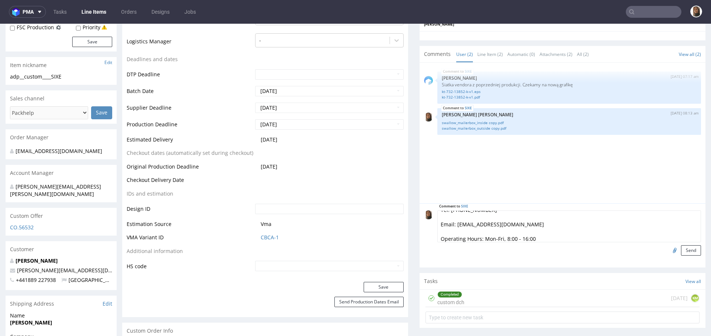
click at [512, 224] on textarea "DELIVERY ADDRESS: Aviation House, London Road, Shirleywich, Staffordshire, ST18…" at bounding box center [569, 226] width 264 height 32
click at [606, 214] on textarea "DELIVERY ADDRESS: Aviation House, London Road, Shirleywich, Staffordshire, ST18…" at bounding box center [569, 226] width 264 height 32
type textarea "DELIVERY ADDRESS: Aviation House, London Road, Shirleywich, Staffordshire, ST18…"
click at [681, 247] on button "Send" at bounding box center [691, 250] width 20 height 10
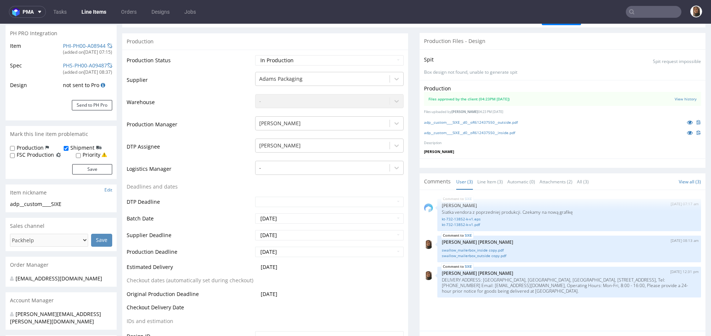
scroll to position [234, 0]
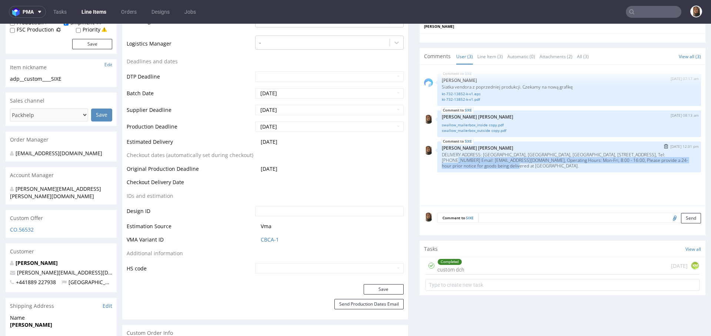
drag, startPoint x: 660, startPoint y: 153, endPoint x: 663, endPoint y: 166, distance: 13.6
click at [663, 166] on p "DELIVERY ADDRESS: Aviation House, London Road, Shirleywich, Staffordshire, ST18…" at bounding box center [569, 160] width 255 height 17
copy p "Email: logistics@palstore.uk, Operating Hours: Mon-Fri, 8:00 - 16:00, Please pr…"
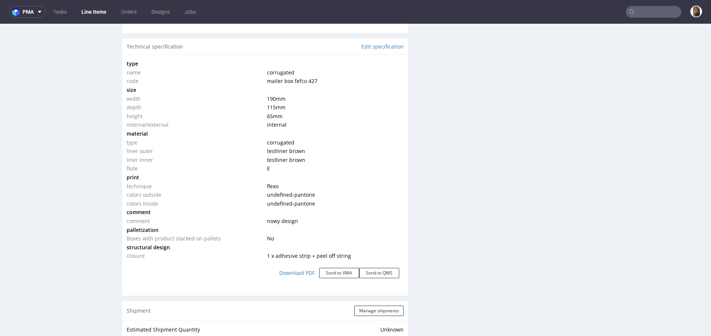
scroll to position [680, 0]
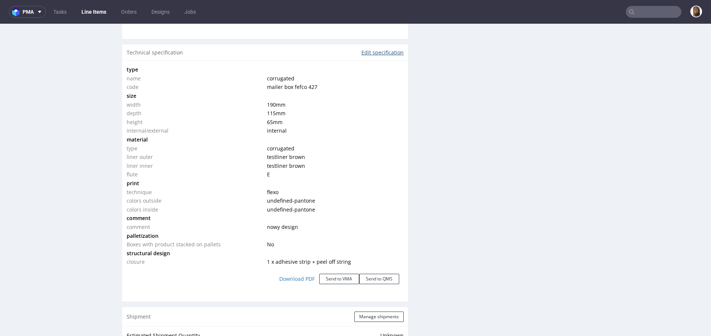
click at [368, 52] on link "Edit specification" at bounding box center [382, 52] width 42 height 7
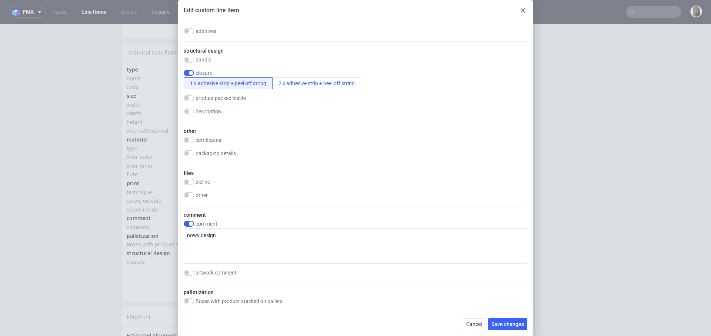
scroll to position [581, 0]
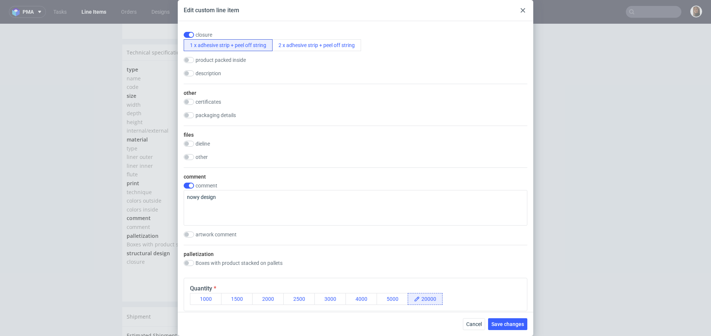
click at [224, 118] on label "packaging details" at bounding box center [215, 115] width 40 height 6
checkbox input "true"
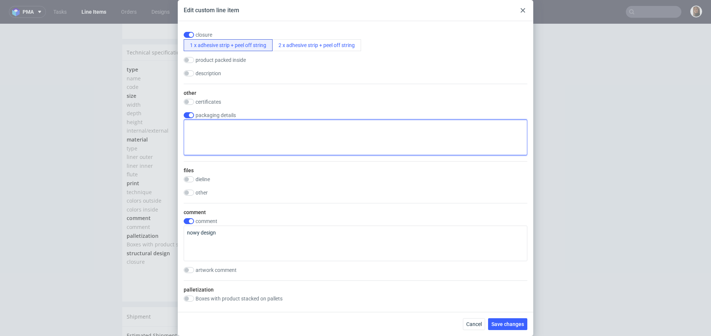
click at [233, 155] on textarea at bounding box center [355, 138] width 343 height 36
paste textarea "Email: logistics@palstore.uk, Operating Hours: Mon-Fri, 8:00 - 16:00, Please pr…"
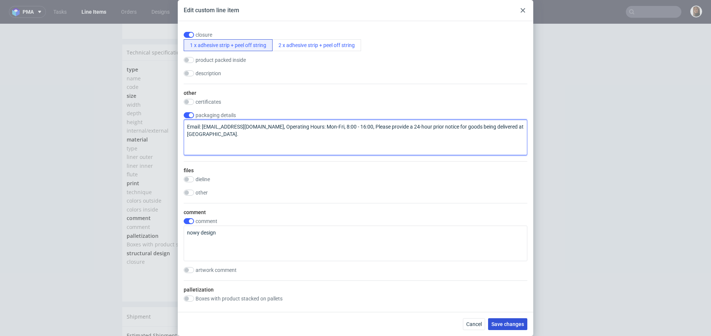
type textarea "Email: logistics@palstore.uk, Operating Hours: Mon-Fri, 8:00 - 16:00, Please pr…"
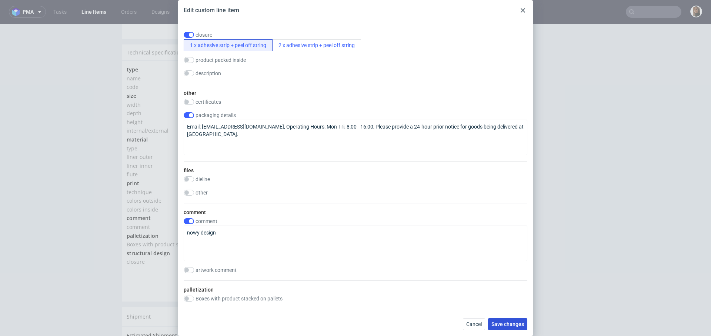
click at [510, 323] on span "Save changes" at bounding box center [507, 323] width 33 height 5
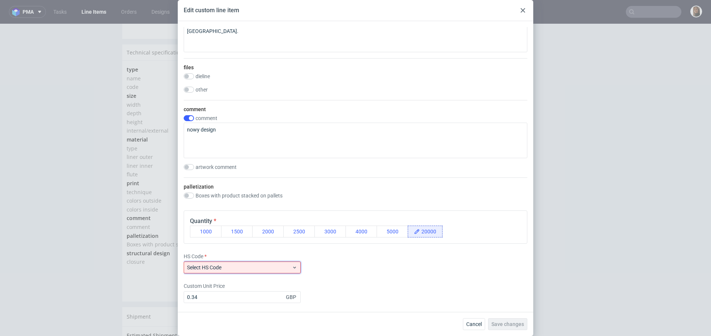
click at [252, 268] on span "Select HS Code" at bounding box center [239, 267] width 105 height 7
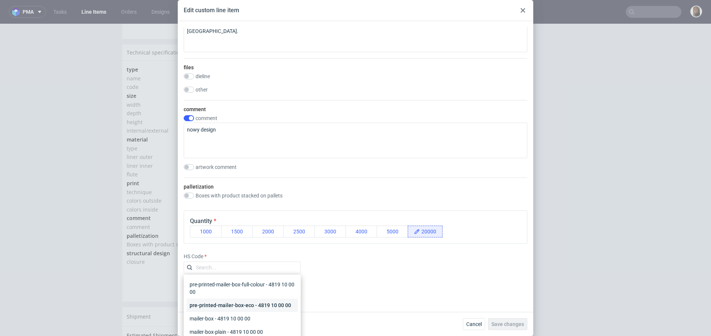
click at [234, 312] on div "pre-printed-mailer-box-eco - 4819 10 00 00" at bounding box center [242, 304] width 111 height 13
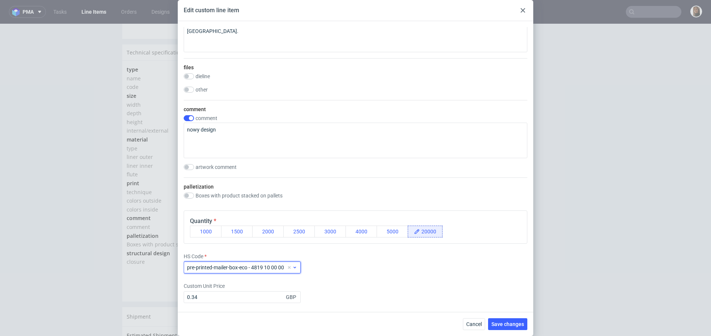
click at [228, 267] on span "pre-printed-mailer-box-eco - 4819 10 00 00" at bounding box center [237, 267] width 100 height 7
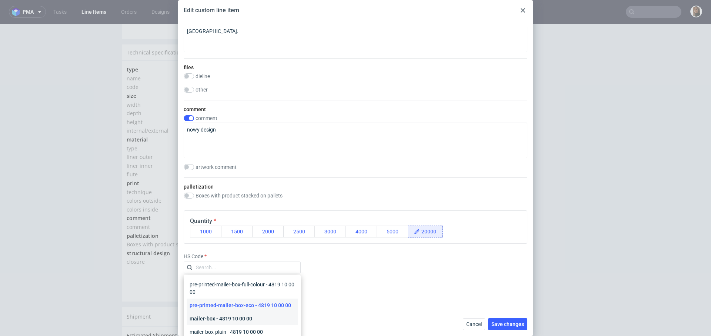
click at [226, 323] on div "mailer-box - 4819 10 00 00" at bounding box center [242, 318] width 111 height 13
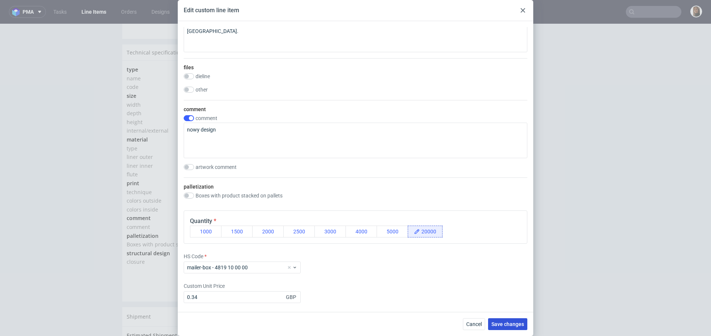
click at [522, 319] on button "Save changes" at bounding box center [507, 324] width 39 height 12
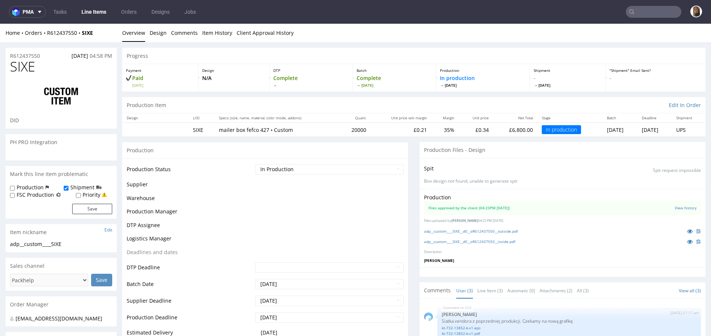
scroll to position [0, 0]
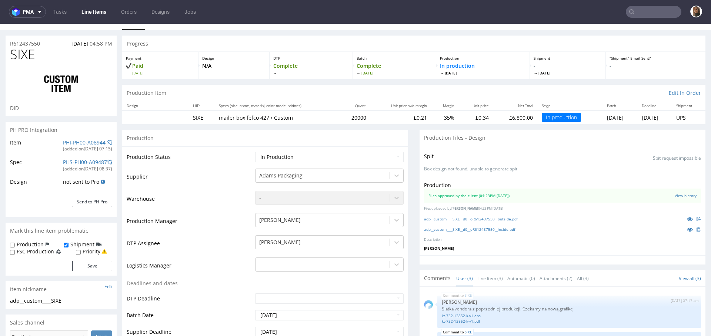
scroll to position [224, 0]
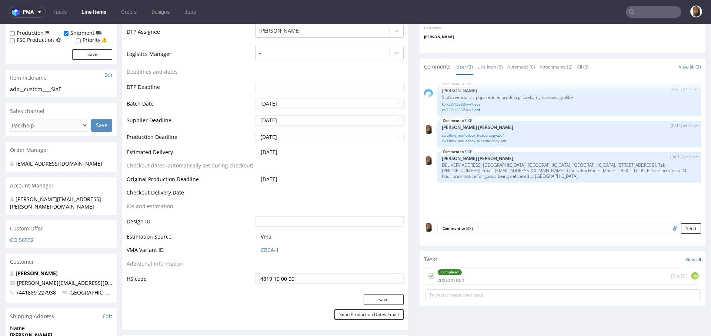
click at [493, 225] on textarea at bounding box center [589, 228] width 222 height 10
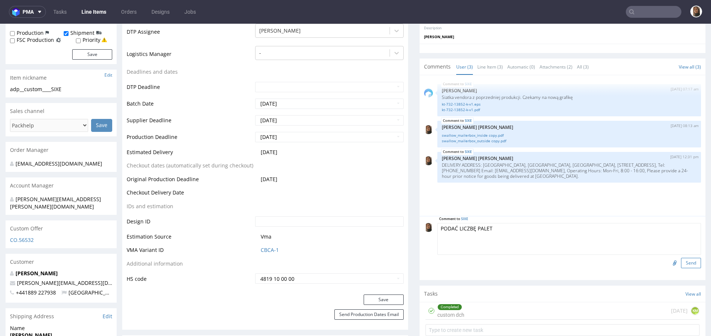
type textarea "PODAĆ LICZBĘ PALET"
click at [681, 260] on button "Send" at bounding box center [691, 263] width 20 height 10
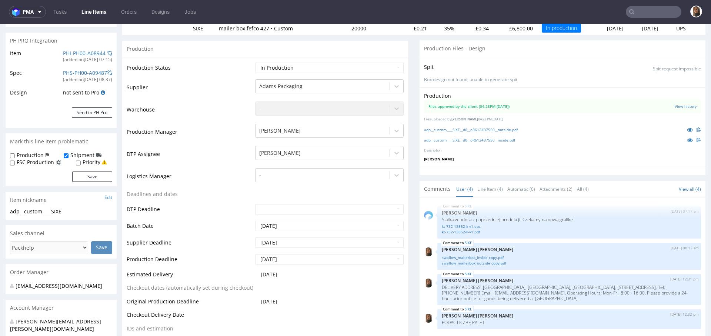
scroll to position [332, 0]
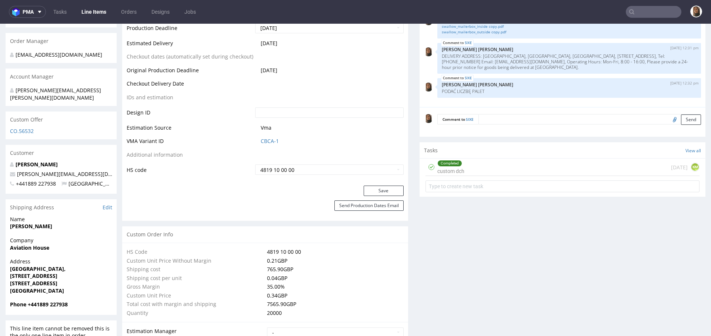
click at [653, 13] on input "text" at bounding box center [654, 12] width 56 height 12
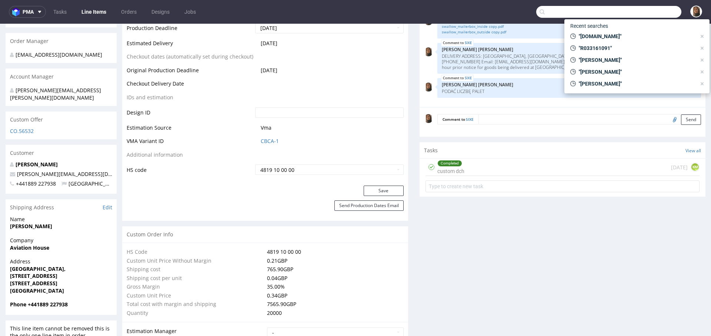
paste input "@proximospirits.com"
type input "@proximospirits.com"
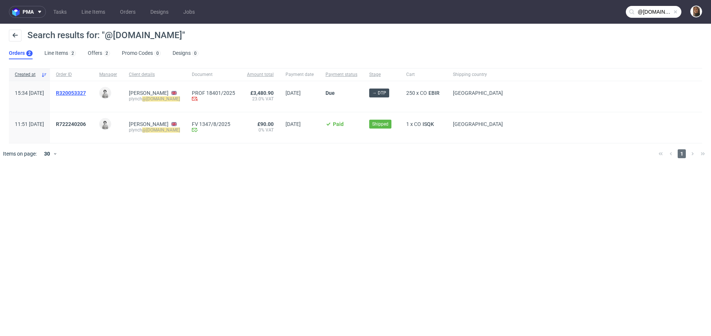
click at [86, 93] on span "R320053327" at bounding box center [71, 93] width 30 height 6
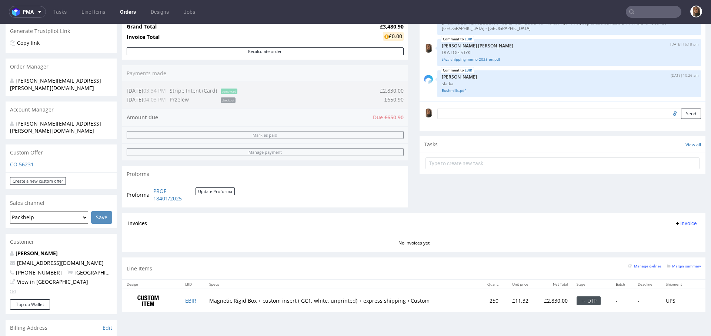
scroll to position [224, 0]
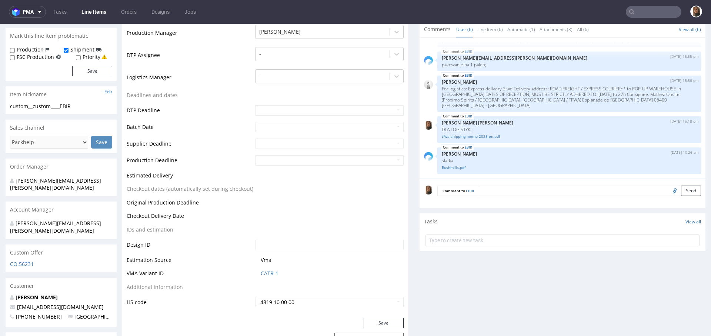
scroll to position [215, 0]
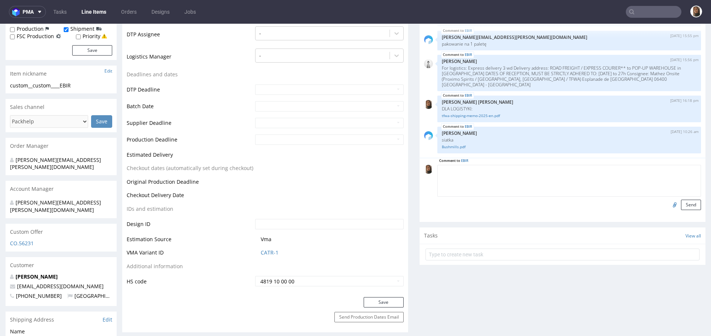
click at [505, 165] on textarea at bounding box center [569, 181] width 264 height 32
type textarea "design"
click at [668, 203] on input "file" at bounding box center [673, 205] width 10 height 10
type input "C:\fakepath\UK-PRG-10051_CANNES_2025_MAGNETIC_BOTTLE_BOX_2MM_248x277_V3_HR.pdf"
click at [681, 204] on button "Send" at bounding box center [691, 205] width 20 height 10
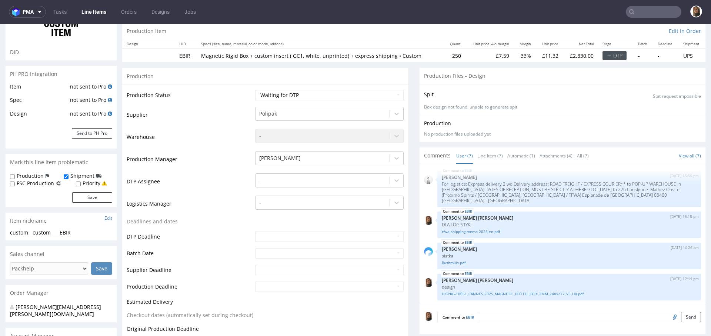
scroll to position [0, 0]
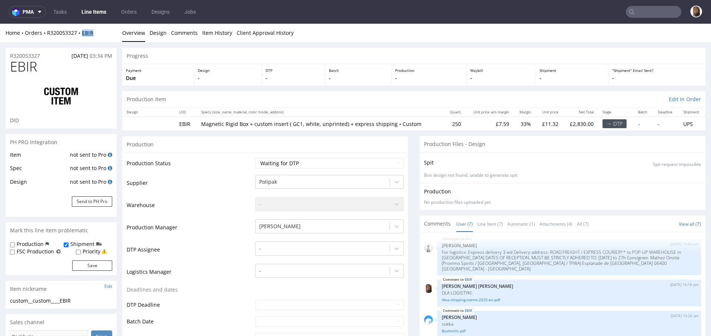
copy strong "EBIR"
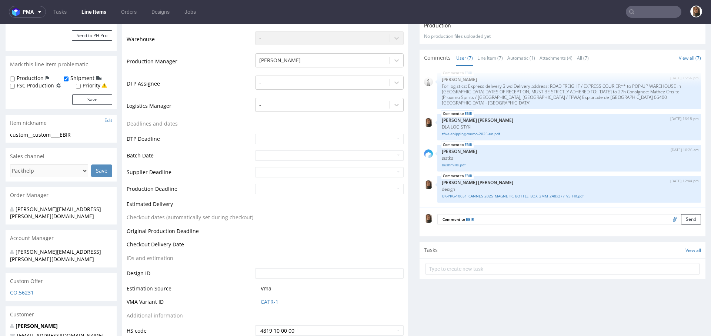
scroll to position [93, 0]
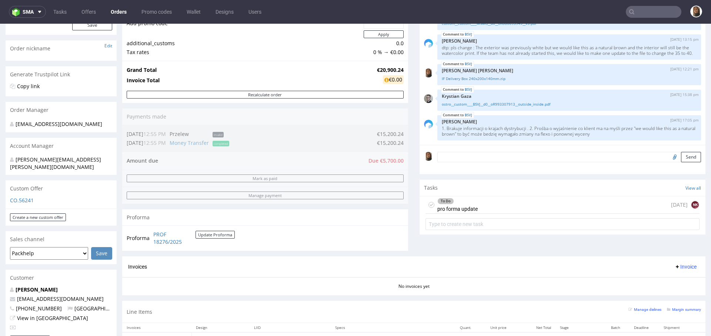
scroll to position [261, 0]
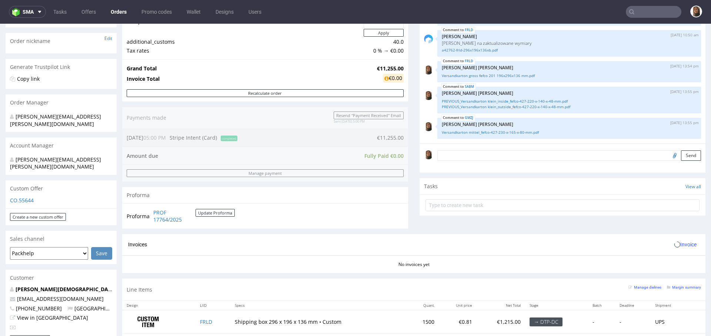
scroll to position [255, 0]
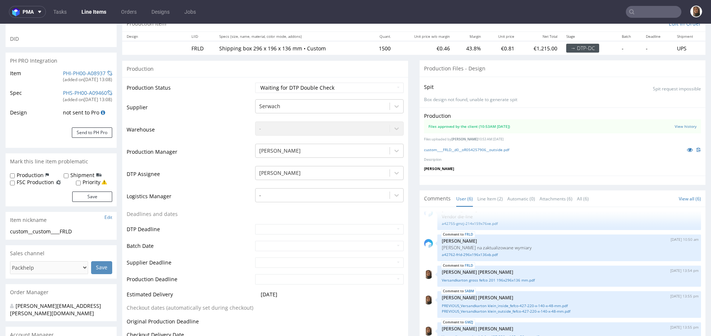
scroll to position [239, 0]
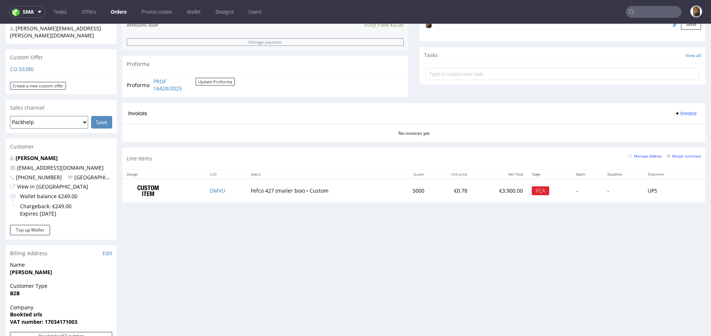
scroll to position [261, 0]
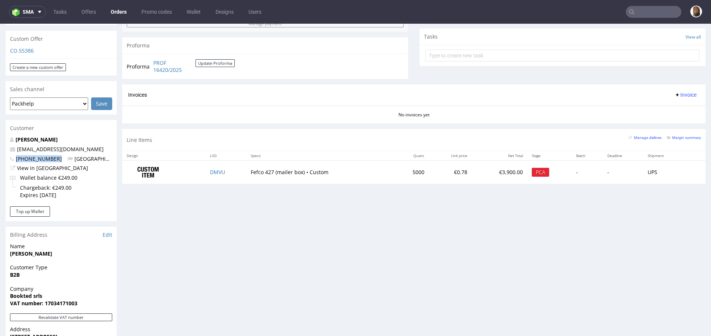
drag, startPoint x: 58, startPoint y: 143, endPoint x: 10, endPoint y: 143, distance: 47.8
click at [10, 155] on p "[PHONE_NUMBER] [GEOGRAPHIC_DATA]" at bounding box center [61, 158] width 102 height 7
copy span "[PHONE_NUMBER]"
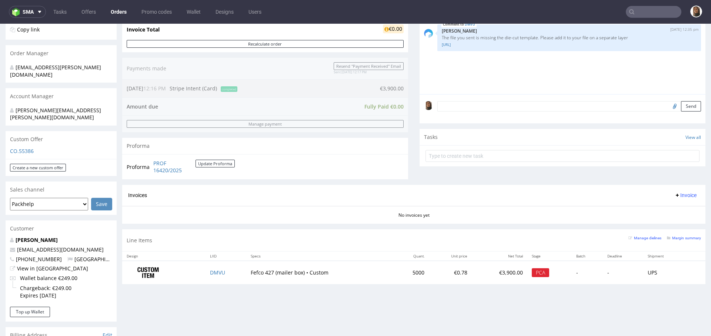
scroll to position [230, 0]
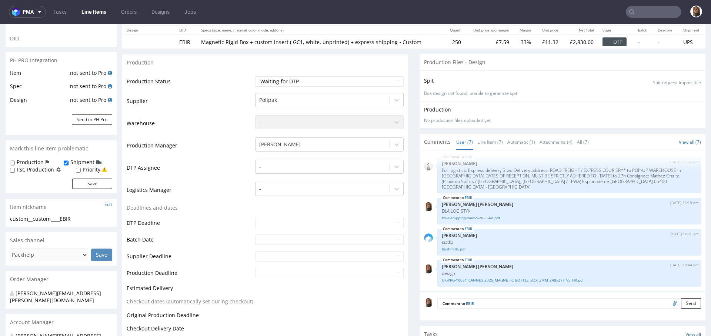
scroll to position [136, 0]
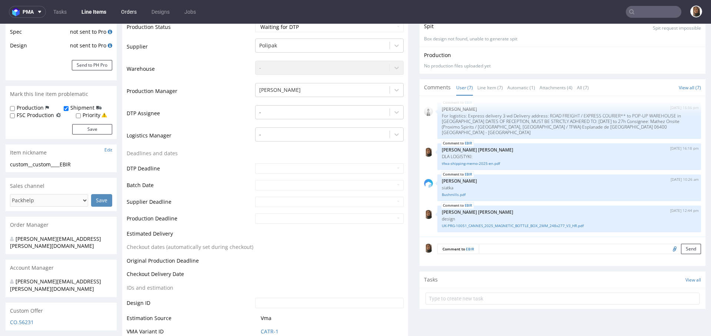
click at [131, 11] on link "Orders" at bounding box center [129, 12] width 24 height 12
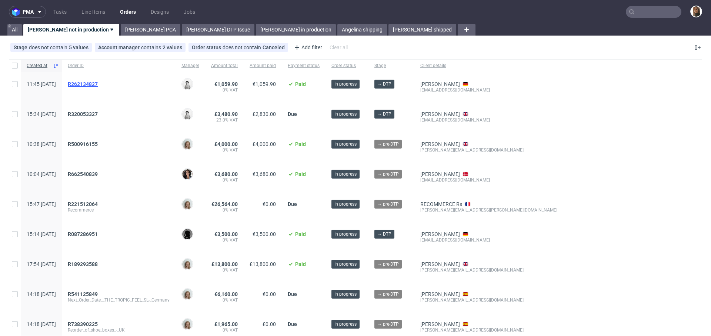
click at [93, 83] on span "R262134827" at bounding box center [83, 84] width 30 height 6
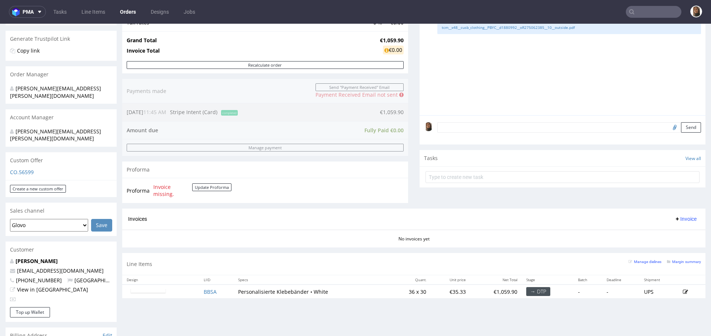
scroll to position [252, 0]
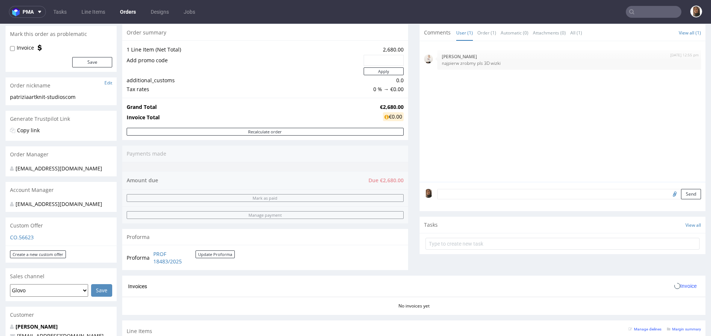
scroll to position [132, 0]
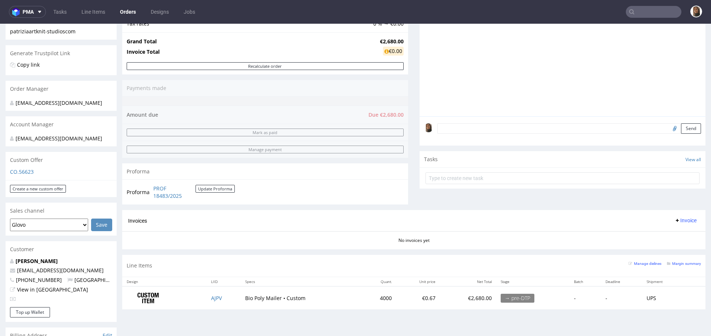
click at [639, 10] on input "text" at bounding box center [654, 12] width 56 height 12
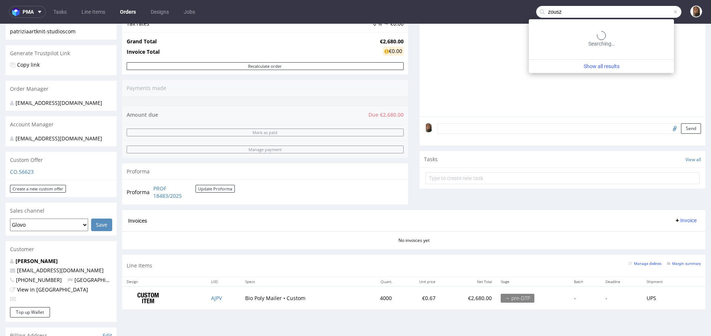
type input "zousz"
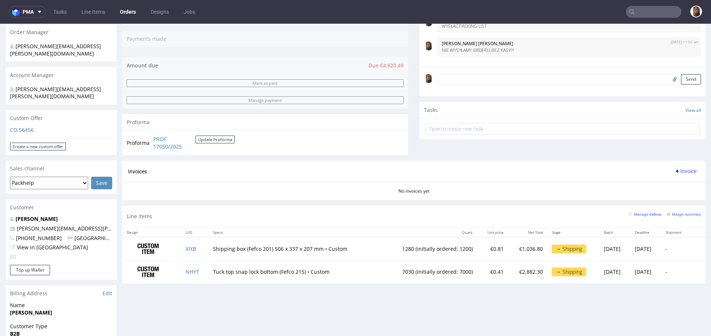
scroll to position [64, 0]
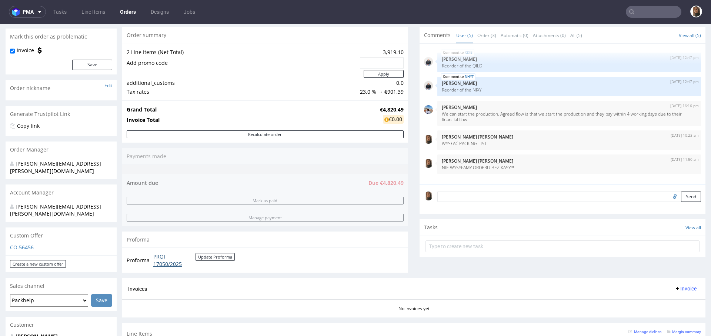
click at [170, 261] on link "PROF 17050/2025" at bounding box center [174, 260] width 42 height 14
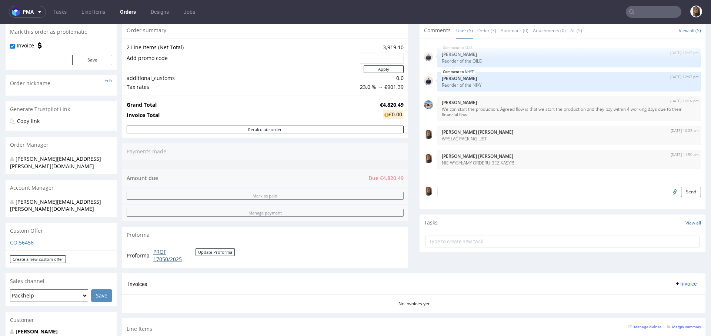
scroll to position [166, 0]
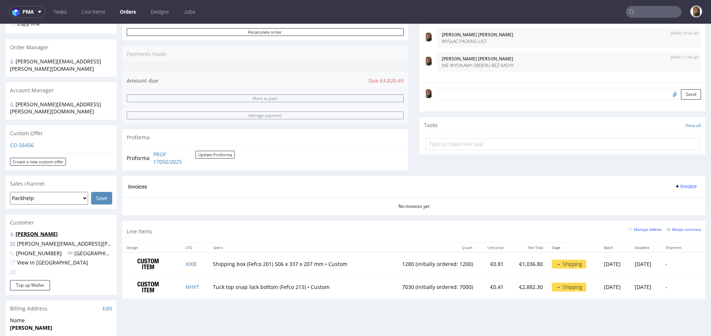
click at [32, 230] on link "[PERSON_NAME]" at bounding box center [37, 233] width 42 height 7
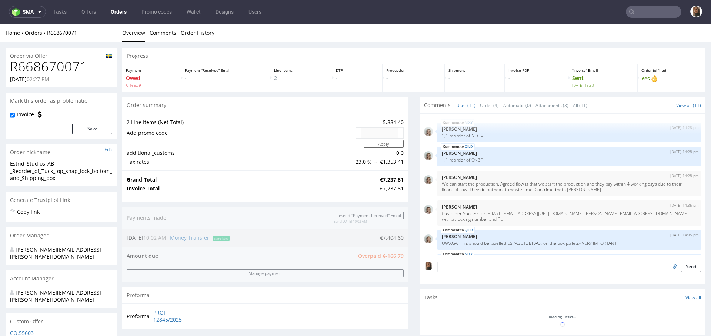
scroll to position [165, 0]
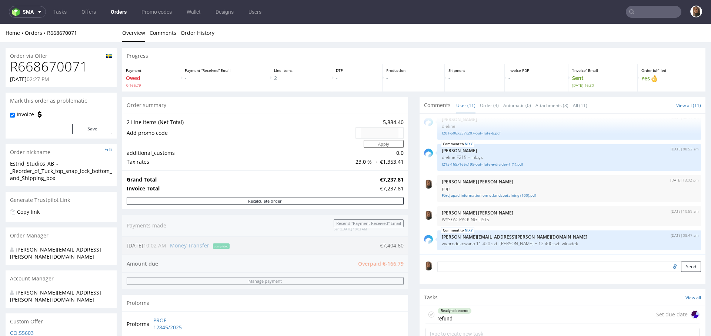
click at [572, 34] on ul "Overview Comments Order History" at bounding box center [413, 32] width 583 height 7
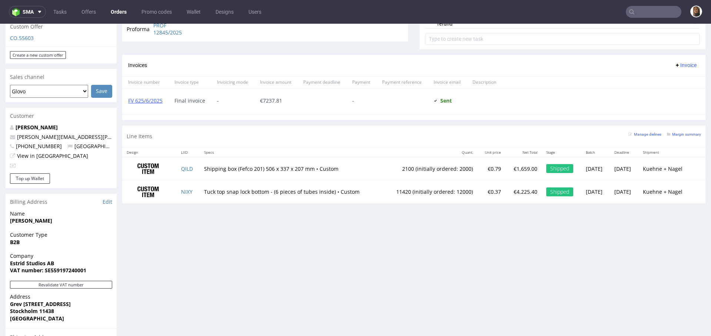
scroll to position [293, 0]
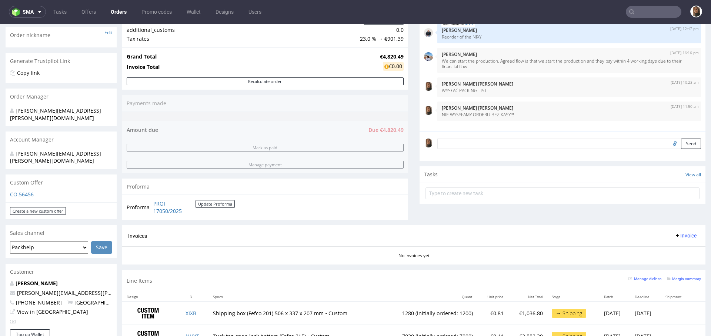
scroll to position [285, 0]
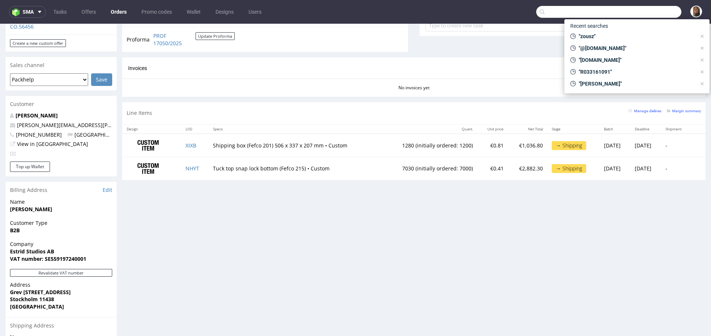
click at [647, 11] on input "text" at bounding box center [608, 12] width 145 height 12
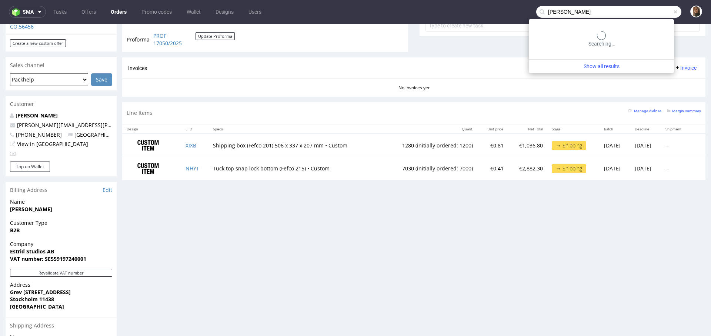
type input "hannes geng"
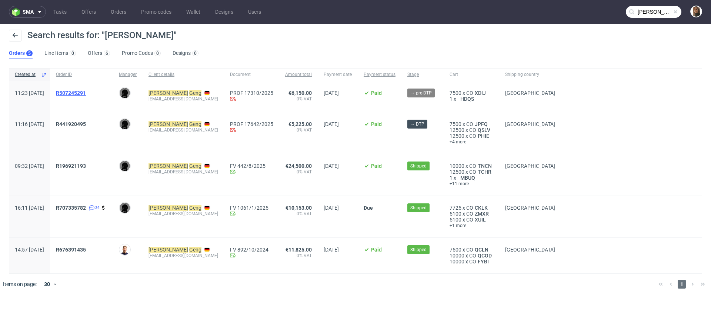
click at [86, 93] on span "R507245291" at bounding box center [71, 93] width 30 height 6
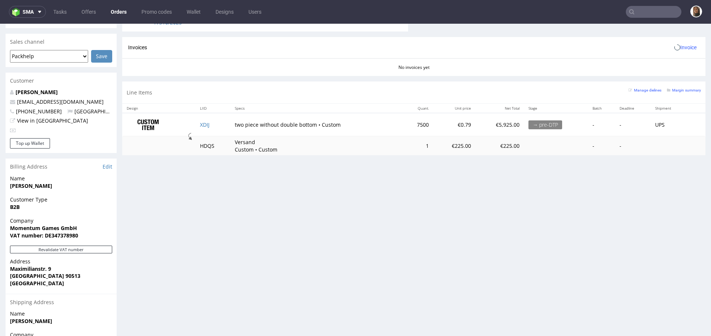
scroll to position [328, 0]
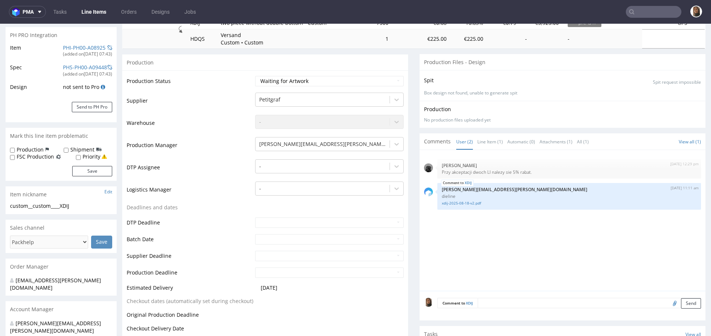
scroll to position [140, 0]
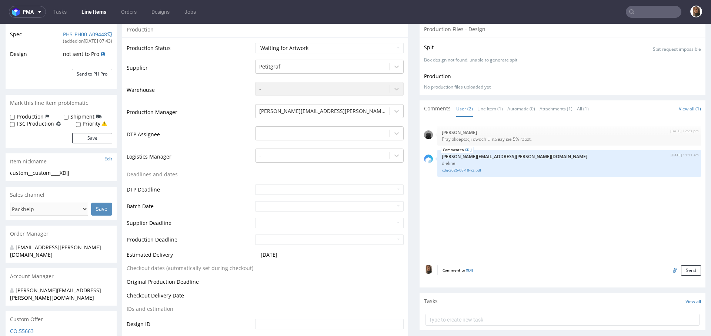
click at [488, 265] on textarea at bounding box center [588, 270] width 223 height 10
click at [668, 302] on input "file" at bounding box center [673, 304] width 10 height 10
click at [516, 278] on textarea "design" at bounding box center [569, 281] width 264 height 32
paste textarea "https://drive.google.com/drive/folders/16Xpch1nHxfMvJapIQgtvO6rTQtYyK8y1"
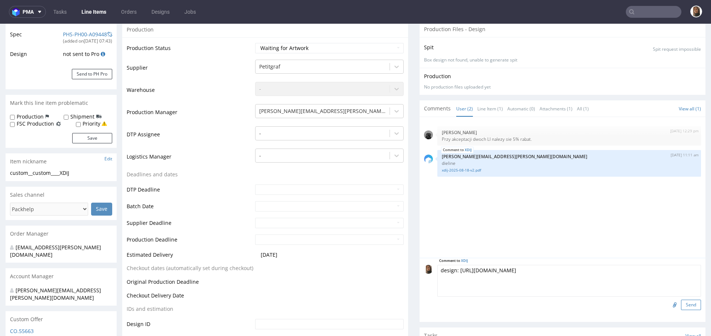
type textarea "design: https://drive.google.com/drive/folders/16Xpch1nHxfMvJapIQgtvO6rTQtYyK8y1"
click at [681, 303] on button "Send" at bounding box center [691, 304] width 20 height 10
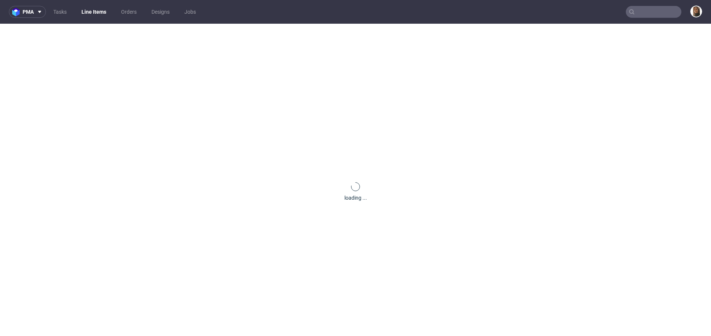
scroll to position [0, 0]
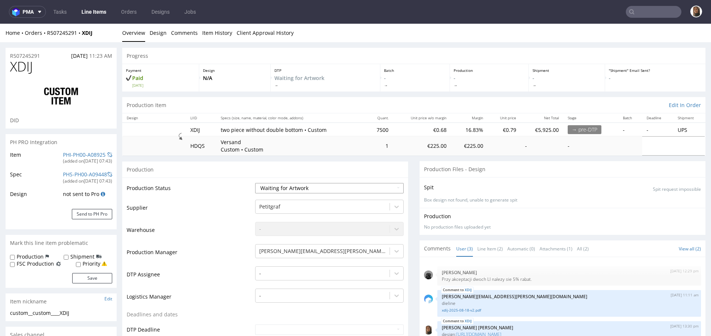
click at [315, 188] on select "Waiting for Artwork Waiting for Diecut Waiting for Mockup Waiting for DTP Waiti…" at bounding box center [329, 188] width 148 height 10
select select "dtp_waiting_for_check"
click at [255, 183] on select "Waiting for Artwork Waiting for Diecut Waiting for Mockup Waiting for DTP Waiti…" at bounding box center [329, 188] width 148 height 10
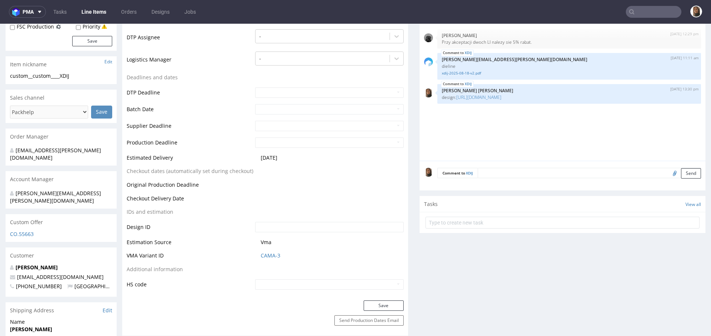
scroll to position [258, 0]
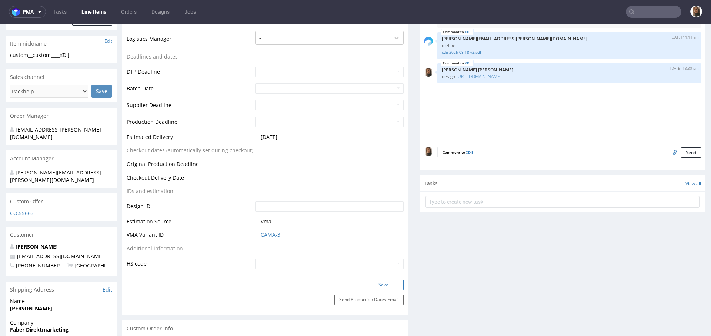
click at [376, 283] on button "Save" at bounding box center [383, 284] width 40 height 10
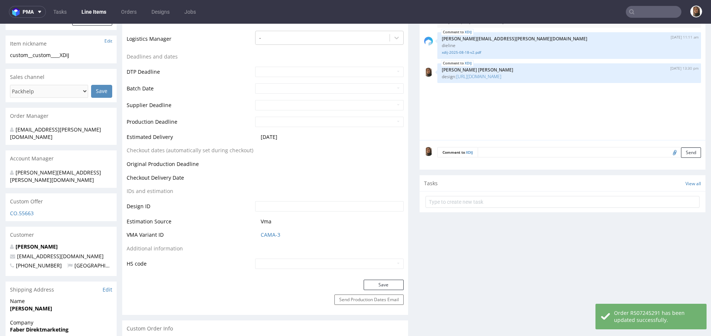
scroll to position [0, 0]
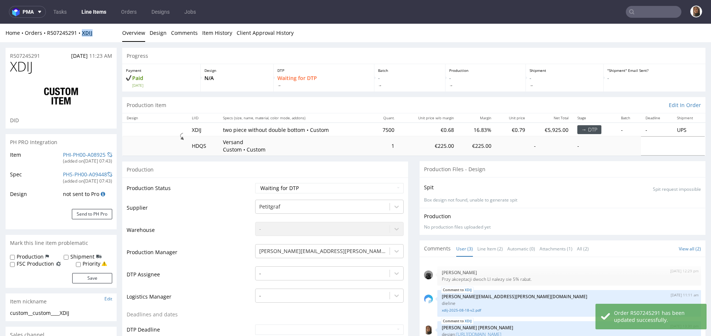
copy strong "XDIJ"
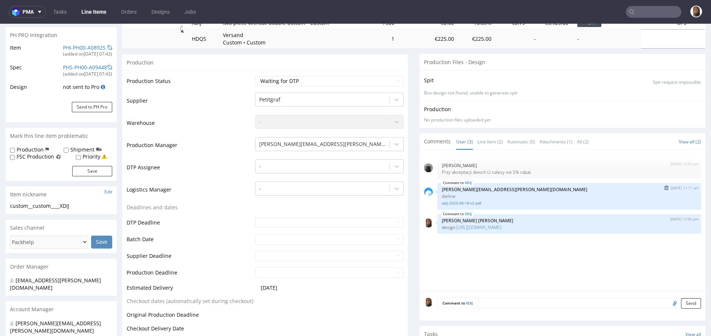
scroll to position [196, 0]
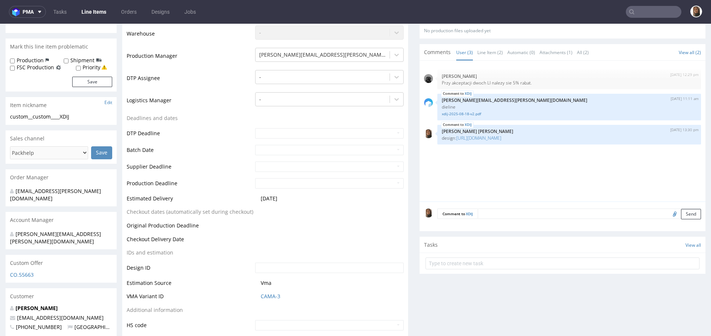
click at [489, 209] on textarea at bounding box center [588, 213] width 223 height 10
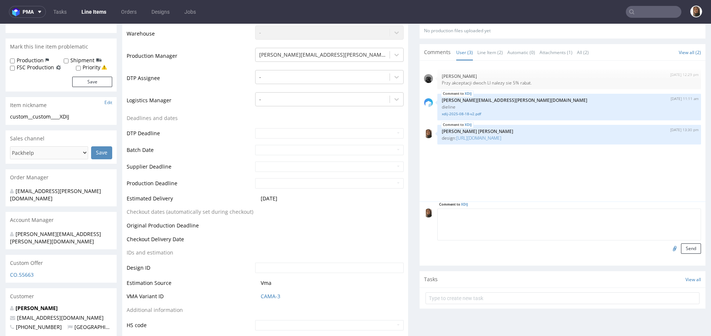
paste textarea "We have included the gold foil printing layer in magenta color in the design fi…"
drag, startPoint x: 586, startPoint y: 219, endPoint x: 427, endPoint y: 219, distance: 158.8
click at [427, 219] on div "Comment to XDIJ We have included the gold foil printing layer in magenta color …" at bounding box center [562, 230] width 277 height 45
type textarea "We have included the gold foil printing layer in magenta color in the design fi…"
click at [681, 248] on button "Send" at bounding box center [691, 248] width 20 height 10
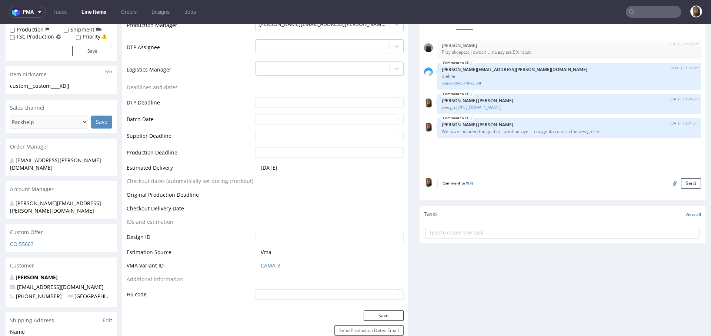
scroll to position [195, 0]
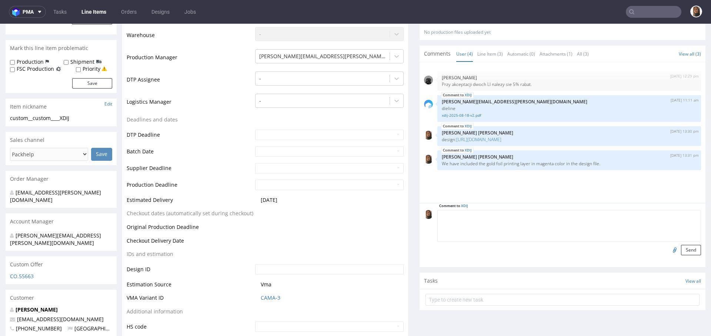
click at [504, 217] on textarea at bounding box center [569, 226] width 264 height 32
type textarea "potrzebują mieć to u siebie 21.09"
click at [681, 249] on button "Send" at bounding box center [691, 250] width 20 height 10
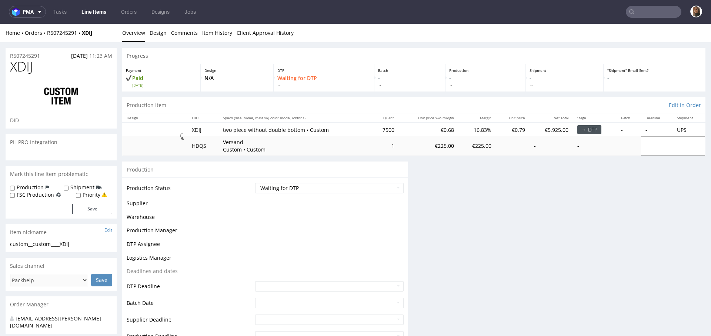
scroll to position [0, 0]
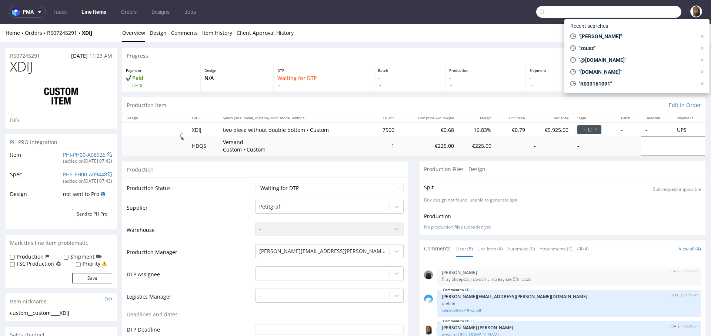
click at [639, 10] on input "text" at bounding box center [608, 12] width 145 height 12
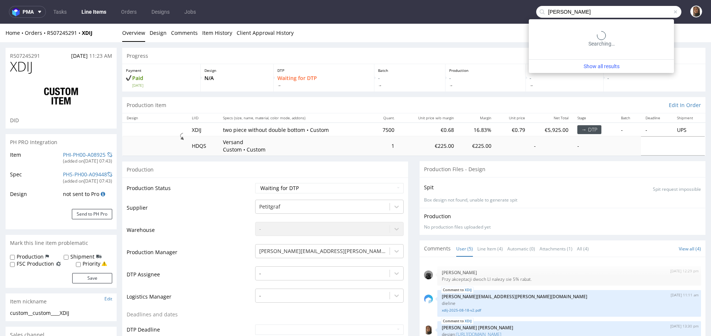
type input "hannes geng"
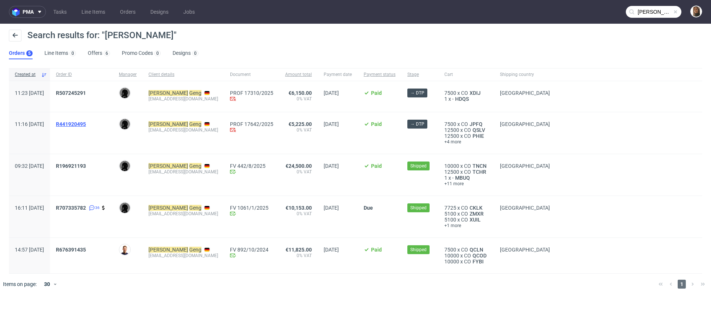
click at [86, 123] on span "R441920495" at bounding box center [71, 124] width 30 height 6
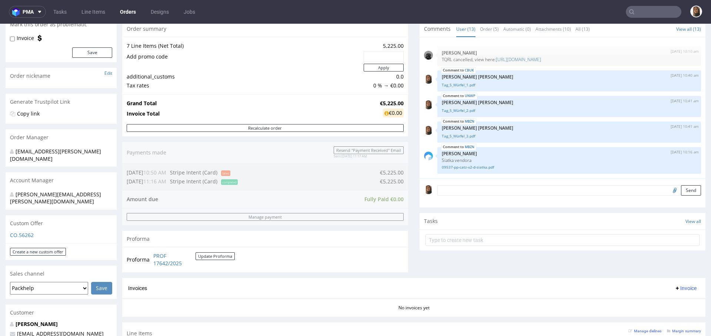
scroll to position [174, 0]
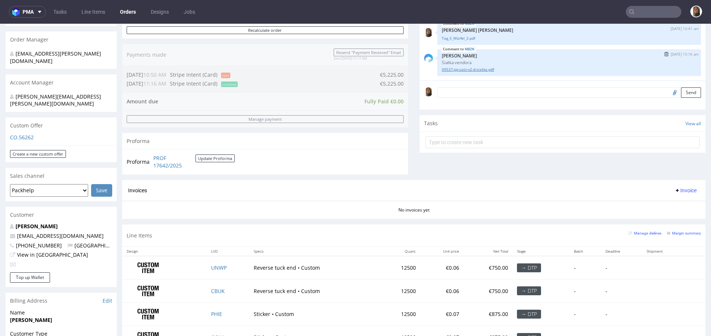
click at [476, 67] on link "09537-pp-catz-v2-d-siatka.pdf" at bounding box center [569, 70] width 255 height 6
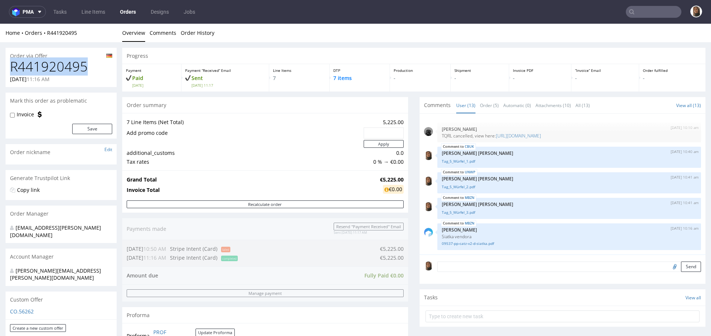
drag, startPoint x: 93, startPoint y: 71, endPoint x: 0, endPoint y: 71, distance: 92.5
copy h1 "R441920495"
click at [646, 14] on input "text" at bounding box center [654, 12] width 56 height 12
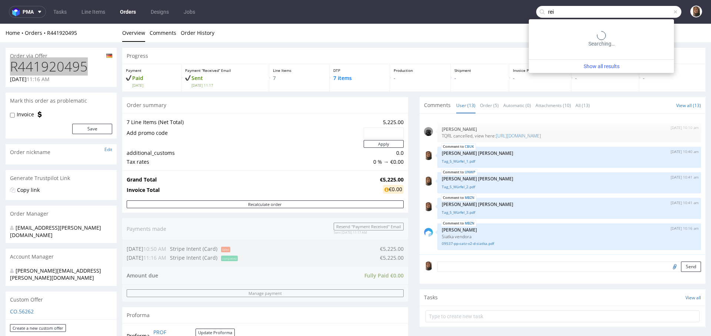
type input "rei"
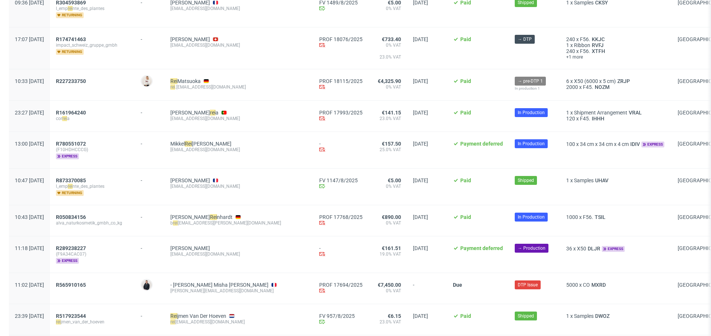
scroll to position [260, 0]
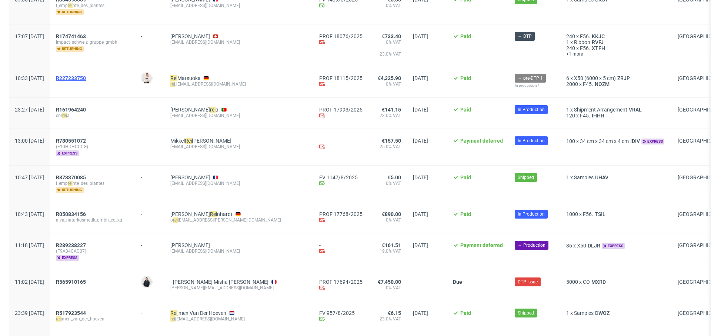
click at [86, 75] on span "R227233750" at bounding box center [71, 78] width 30 height 6
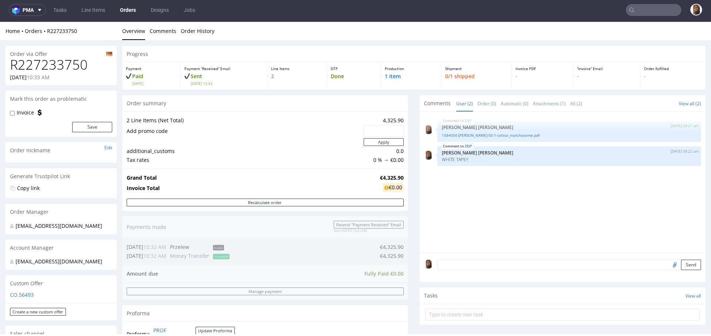
click at [127, 10] on link "Orders" at bounding box center [127, 10] width 25 height 12
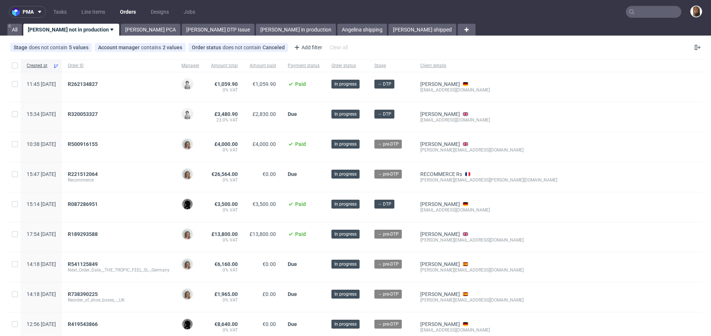
click at [648, 11] on input "text" at bounding box center [654, 12] width 56 height 12
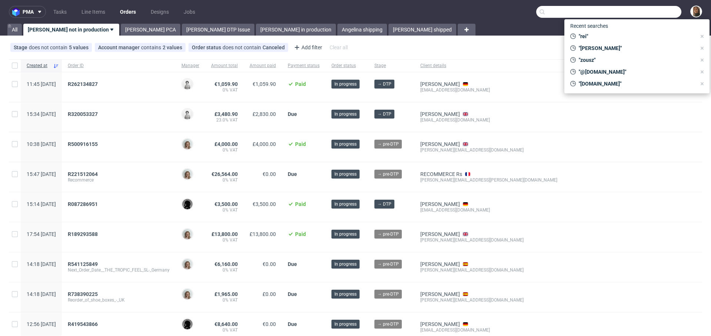
paste input "exseedhealth.com"
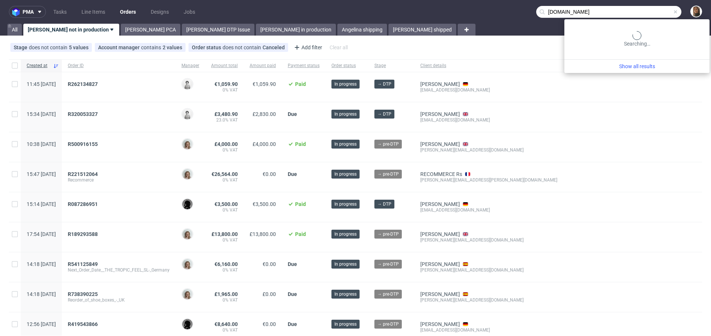
type input "exseedhealth.com"
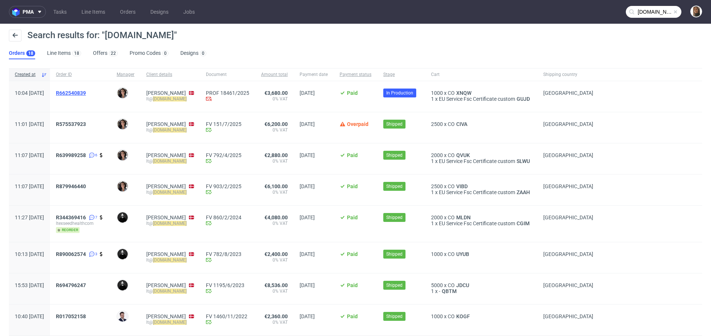
click at [86, 93] on span "R662540839" at bounding box center [71, 93] width 30 height 6
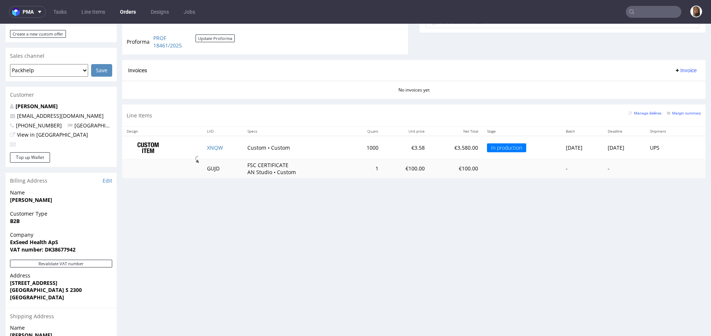
scroll to position [326, 0]
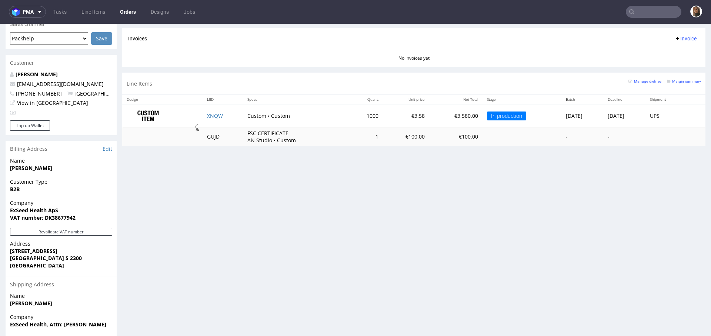
click at [660, 12] on input "text" at bounding box center [654, 12] width 56 height 12
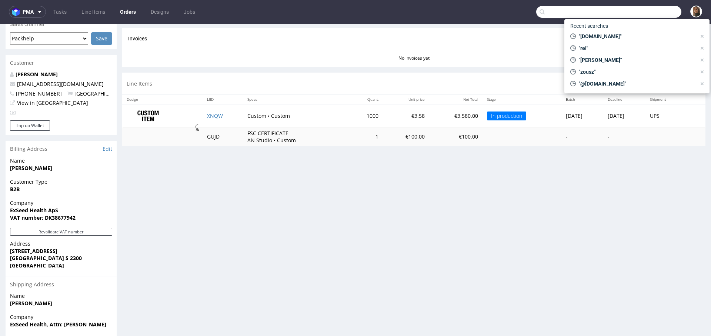
paste input "@candy-circle.de"
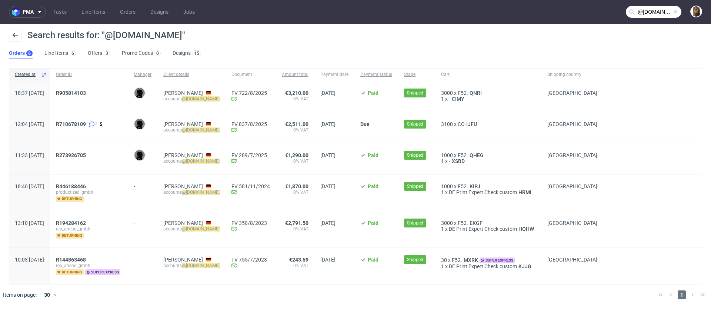
click at [663, 12] on input "@candy-circle.de" at bounding box center [654, 12] width 56 height 12
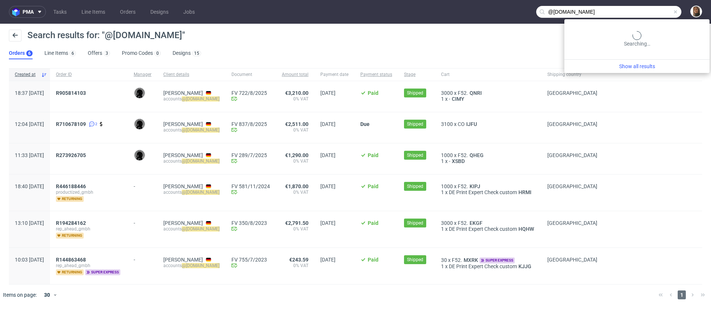
click at [663, 12] on input "@candy-circle.de" at bounding box center [608, 12] width 145 height 12
paste input "groupe-pandora.com"
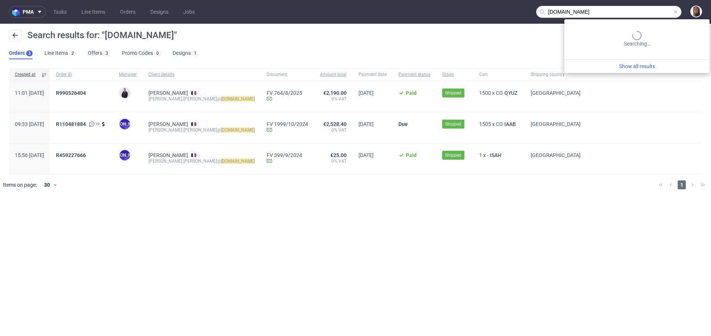
click at [641, 9] on input "groupe-pandora.com" at bounding box center [608, 12] width 145 height 12
type input "nited8knited"
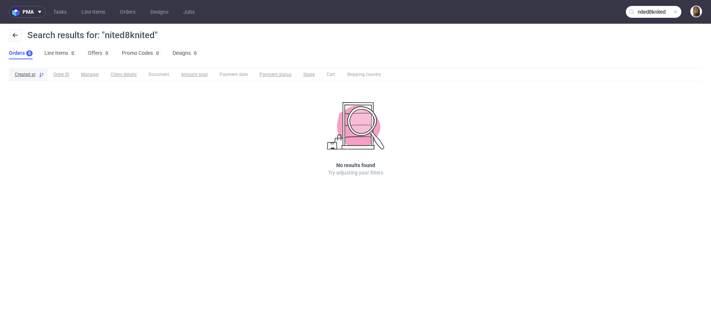
click at [672, 9] on span at bounding box center [675, 12] width 6 height 6
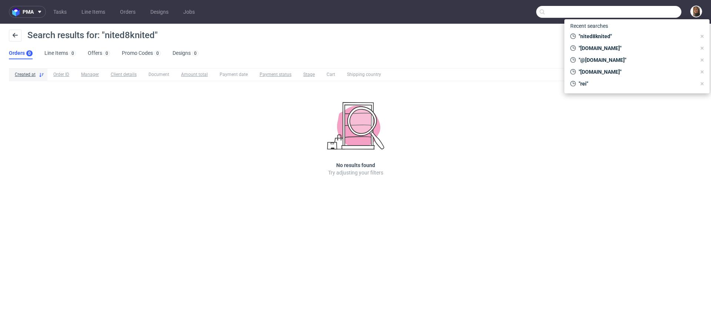
click at [653, 11] on input "text" at bounding box center [608, 12] width 145 height 12
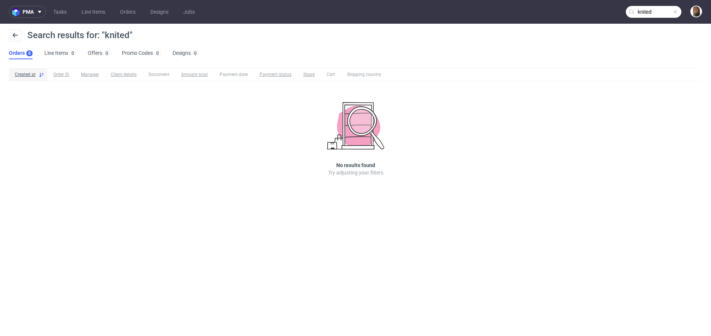
click at [639, 10] on input "knited" at bounding box center [654, 12] width 56 height 12
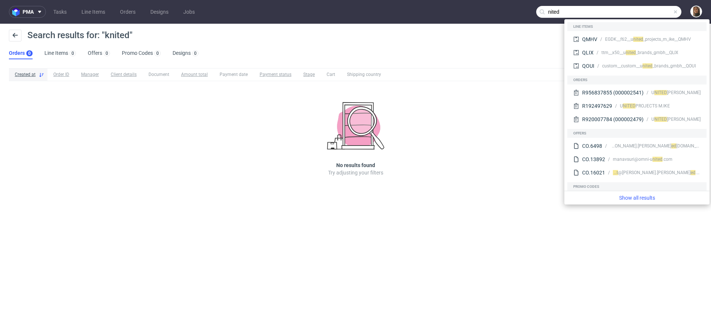
type input "nited"
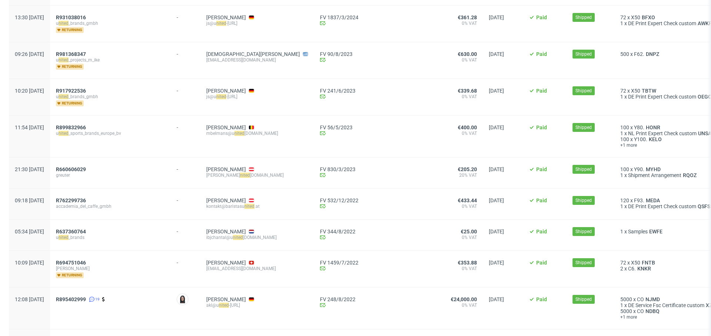
scroll to position [378, 0]
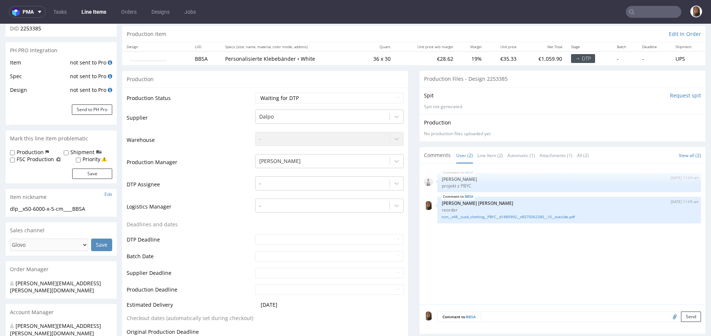
scroll to position [82, 0]
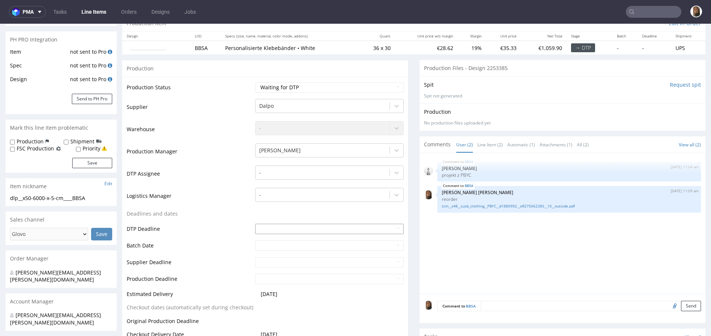
click at [282, 227] on input "text" at bounding box center [329, 229] width 148 height 10
click at [281, 160] on td "2" at bounding box center [282, 161] width 11 height 11
type input "[DATE]"
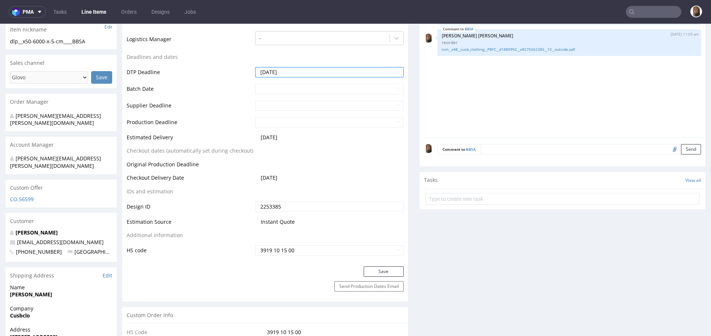
scroll to position [258, 0]
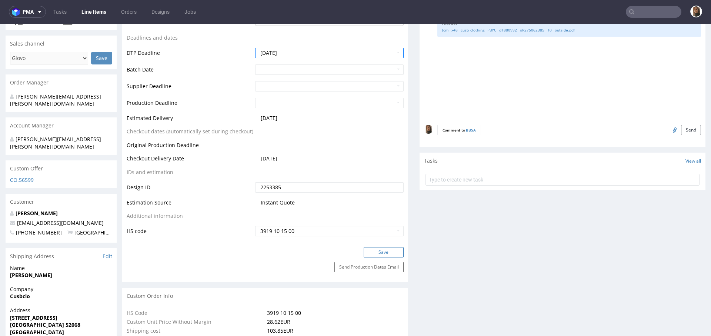
click at [366, 249] on button "Save" at bounding box center [383, 252] width 40 height 10
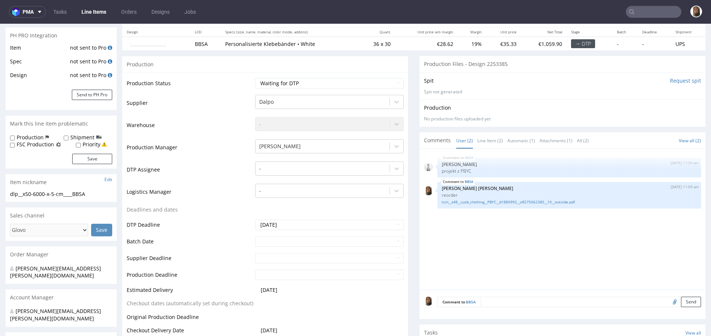
scroll to position [0, 0]
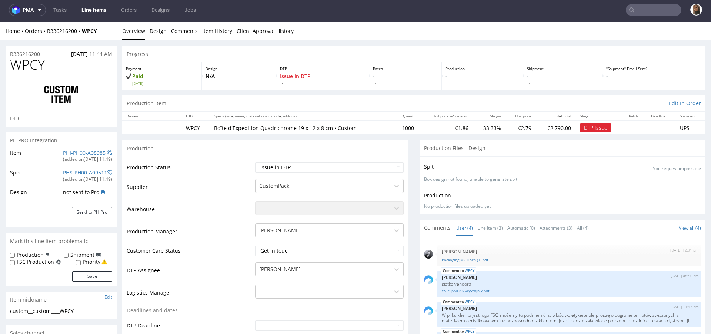
scroll to position [166, 0]
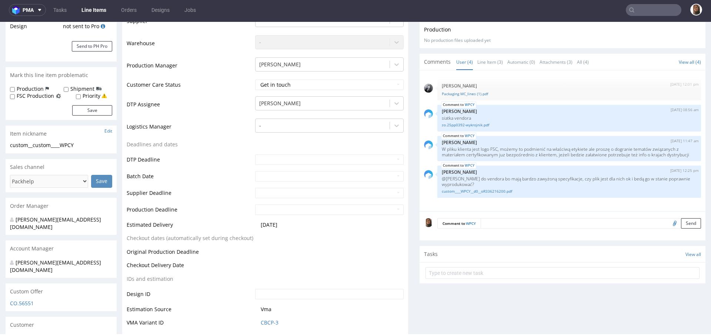
click at [497, 219] on textarea at bounding box center [590, 223] width 220 height 10
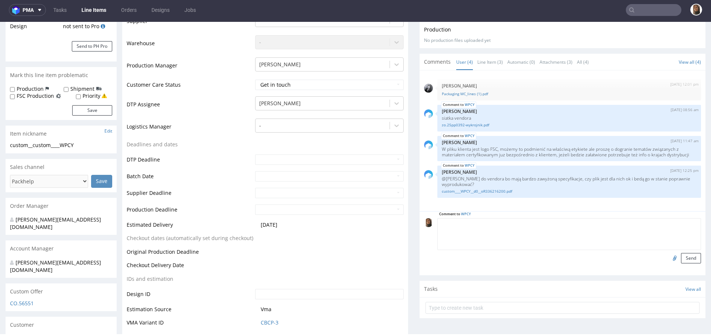
paste textarea "“Your Accessory” to be changed to “Your Accessories" Texts below the accessory …"
type textarea "“Your Accessory” to be changed to “Your Accessories" Texts below the accessory …"
click at [681, 256] on button "Send" at bounding box center [691, 258] width 20 height 10
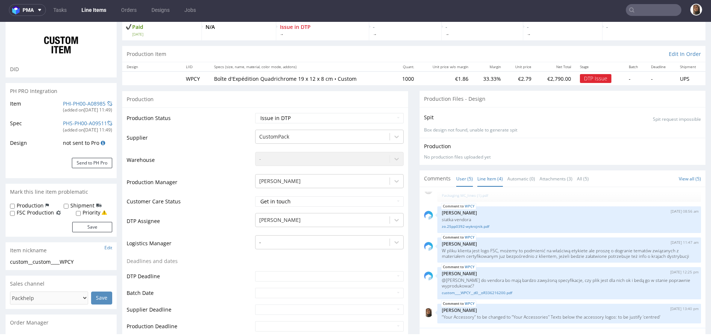
scroll to position [129, 0]
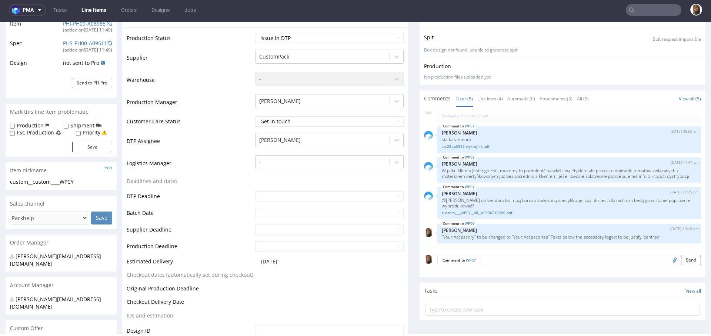
click at [668, 258] on input "file" at bounding box center [673, 260] width 10 height 10
type input "C:\fakepath\info.png"
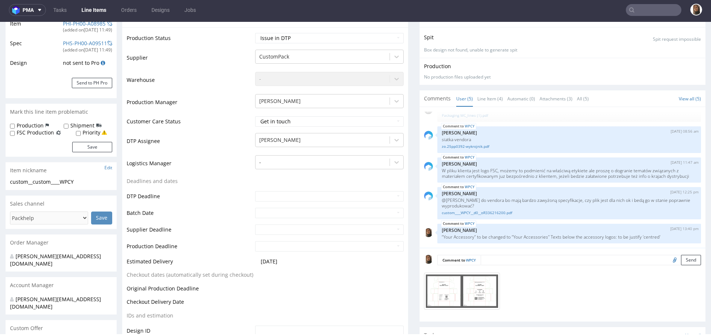
click at [506, 258] on textarea at bounding box center [590, 260] width 220 height 10
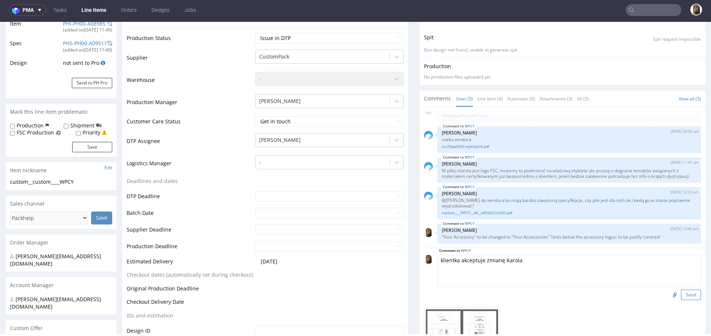
type textarea "klientka akceptuje zmianę Karola"
click at [681, 291] on button "Send" at bounding box center [691, 294] width 20 height 10
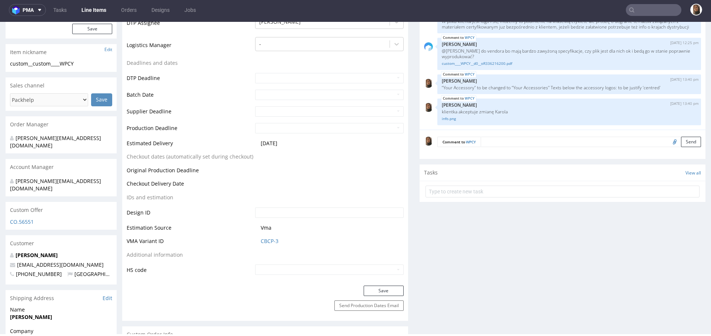
scroll to position [304, 0]
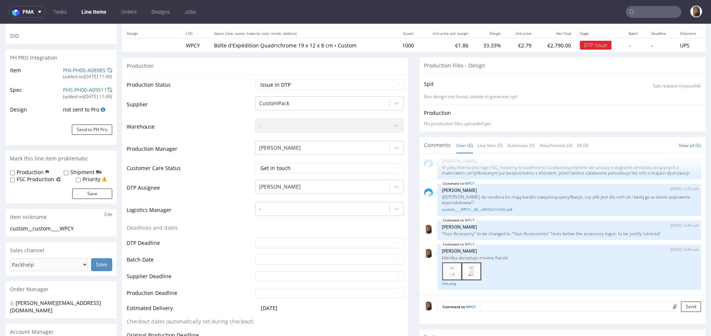
scroll to position [228, 0]
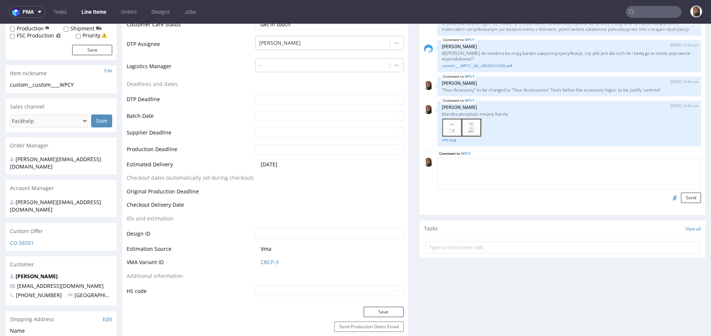
click at [523, 165] on textarea at bounding box center [569, 174] width 264 height 32
type textarea "FSC - Francja"
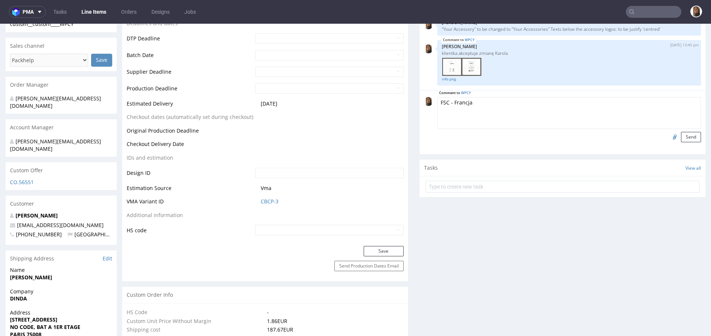
scroll to position [195, 0]
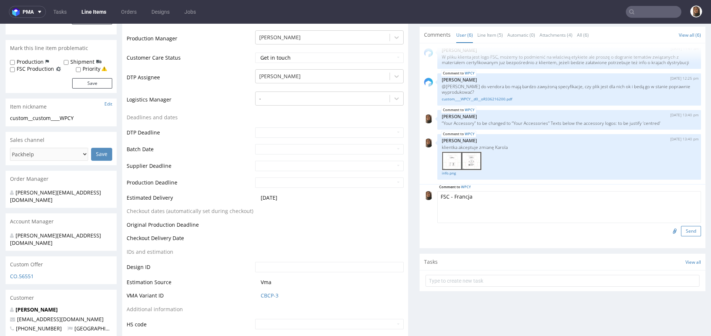
click at [681, 234] on button "Send" at bounding box center [691, 231] width 20 height 10
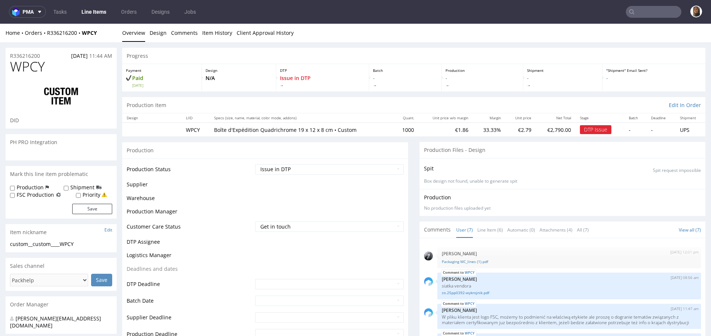
scroll to position [95, 0]
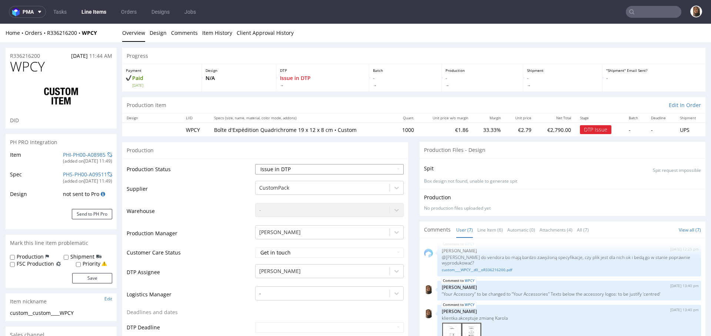
click at [283, 173] on select "Waiting for Artwork Waiting for Diecut Waiting for Mockup Waiting for DTP Waiti…" at bounding box center [329, 169] width 148 height 10
select select "back_for_dtp"
click at [255, 164] on select "Waiting for Artwork Waiting for Diecut Waiting for Mockup Waiting for DTP Waiti…" at bounding box center [329, 169] width 148 height 10
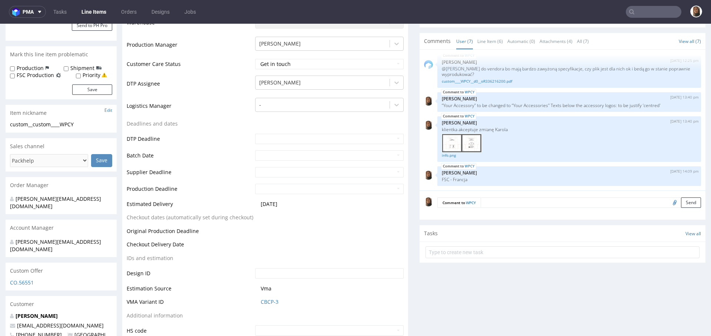
scroll to position [227, 0]
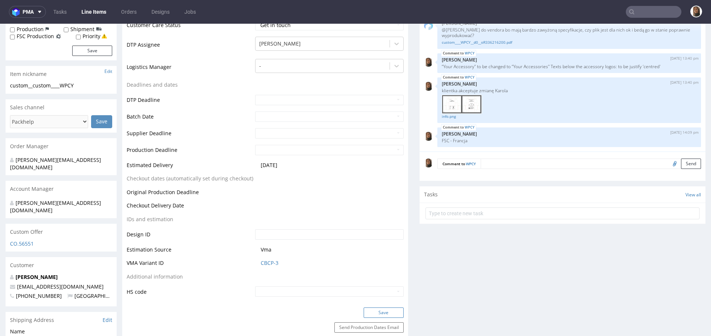
click at [382, 310] on button "Save" at bounding box center [383, 312] width 40 height 10
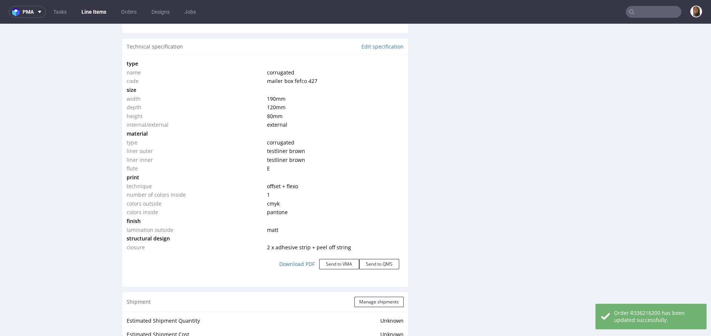
scroll to position [696, 0]
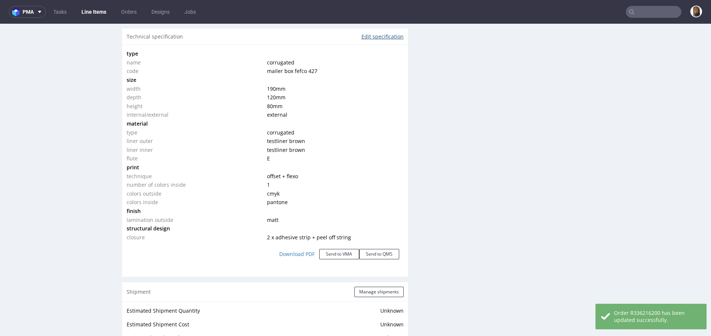
click at [369, 35] on link "Edit specification" at bounding box center [382, 36] width 42 height 7
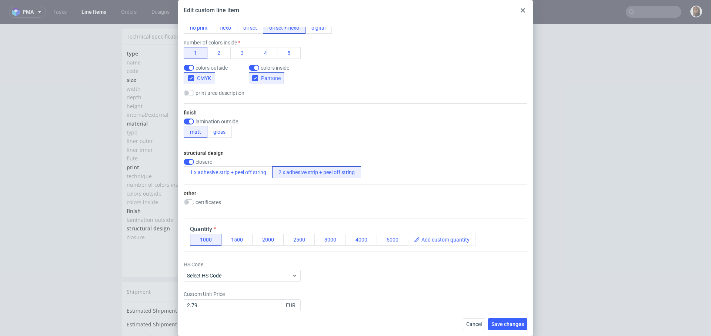
scroll to position [336, 0]
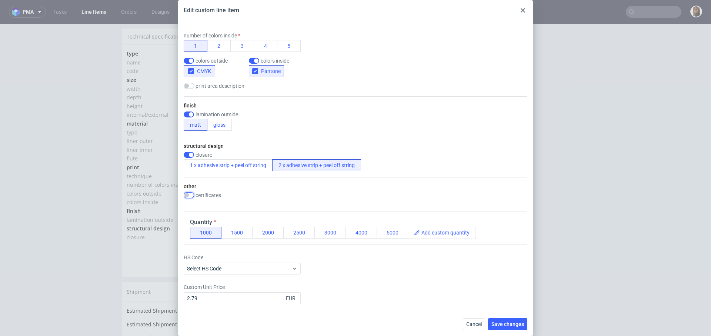
click at [191, 192] on input "checkbox" at bounding box center [189, 195] width 10 height 6
checkbox input "true"
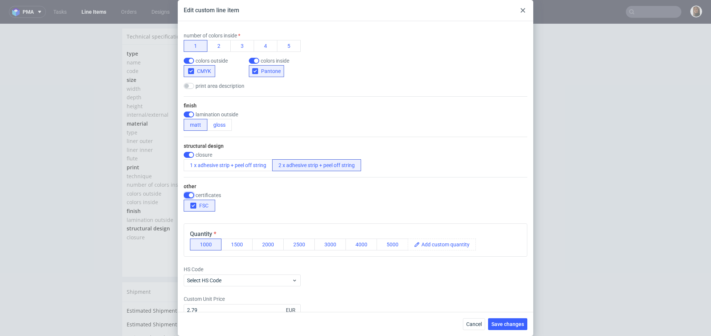
scroll to position [348, 0]
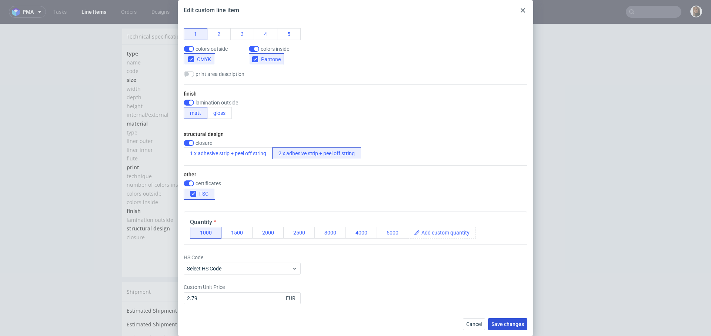
click at [518, 325] on span "Save changes" at bounding box center [507, 323] width 33 height 5
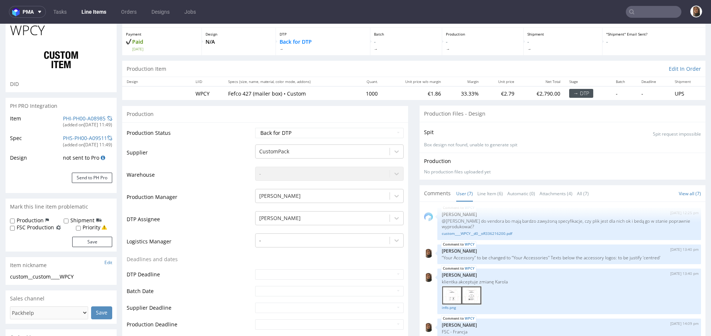
scroll to position [0, 0]
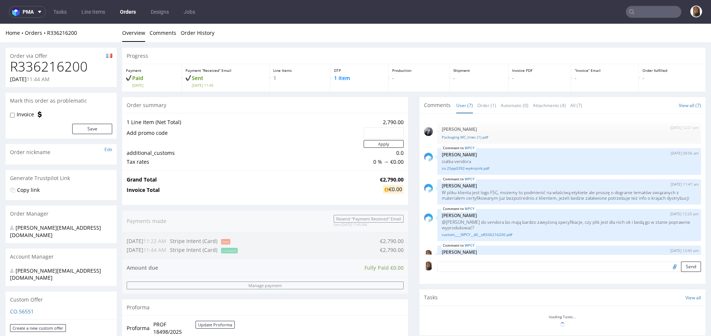
scroll to position [95, 0]
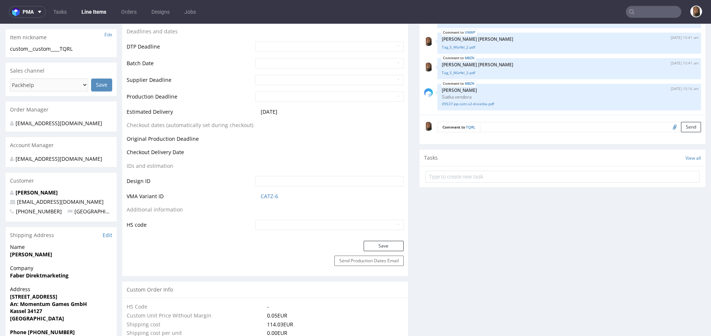
scroll to position [336, 0]
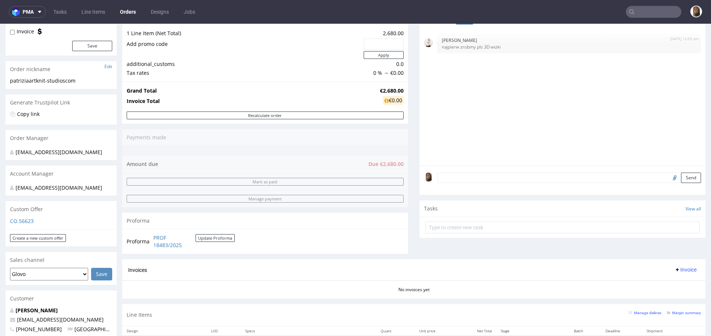
scroll to position [134, 0]
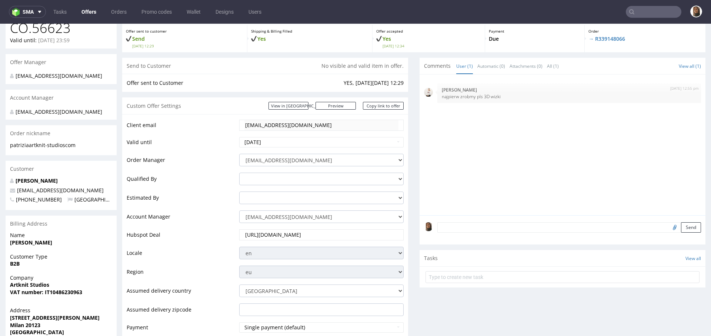
scroll to position [63, 0]
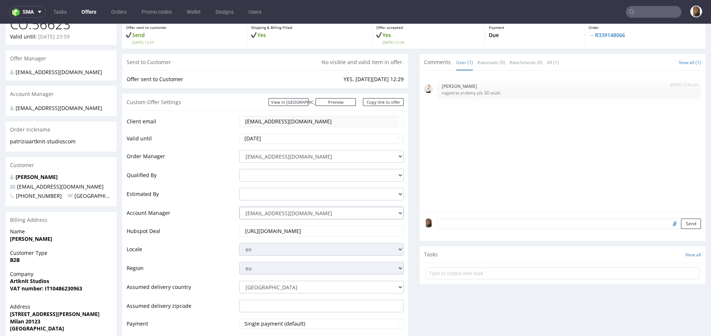
click at [281, 215] on select "zuzanna.pawlicka-sabak@packhelp.com adrian.margula@packhelp.com alex.lemee@pack…" at bounding box center [321, 213] width 164 height 13
select select "4535285"
click at [239, 207] on select "zuzanna.pawlicka-sabak@packhelp.com adrian.margula@packhelp.com alex.lemee@pack…" at bounding box center [321, 213] width 164 height 13
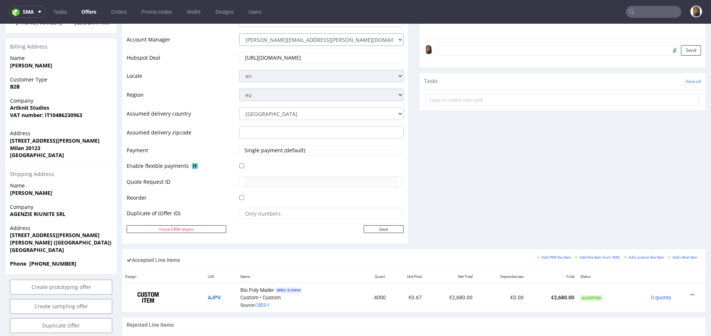
scroll to position [292, 0]
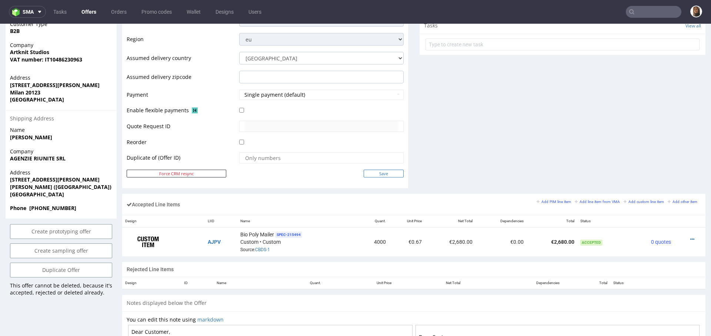
click at [377, 171] on input "Save" at bounding box center [383, 174] width 40 height 8
type input "In progress..."
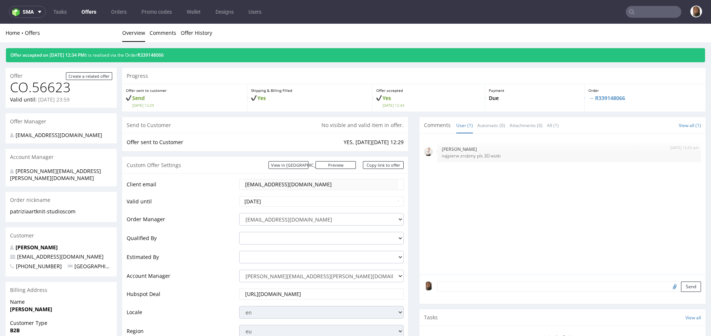
scroll to position [0, 0]
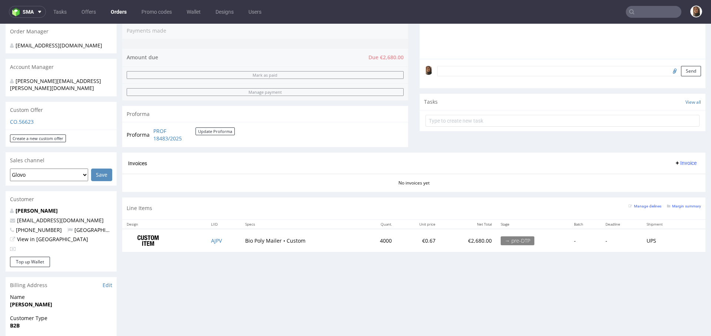
scroll to position [209, 0]
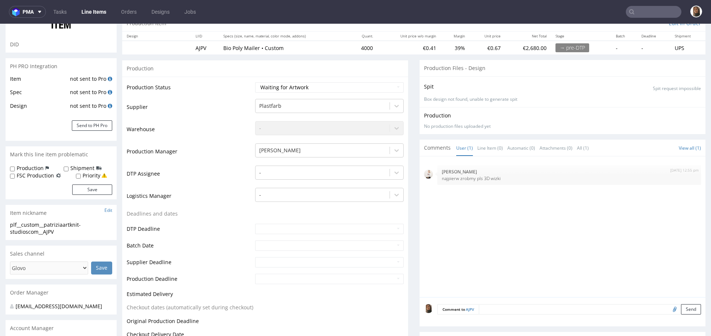
scroll to position [104, 0]
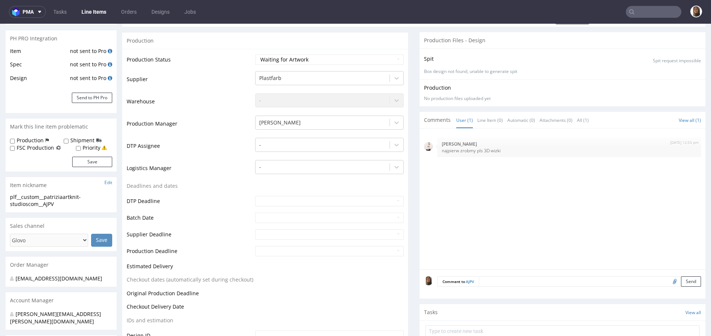
click at [668, 282] on input "file" at bounding box center [673, 281] width 10 height 10
type input "C:\fakepath\polibag_2025_white.pdf"
click at [681, 278] on button "Send" at bounding box center [691, 281] width 20 height 10
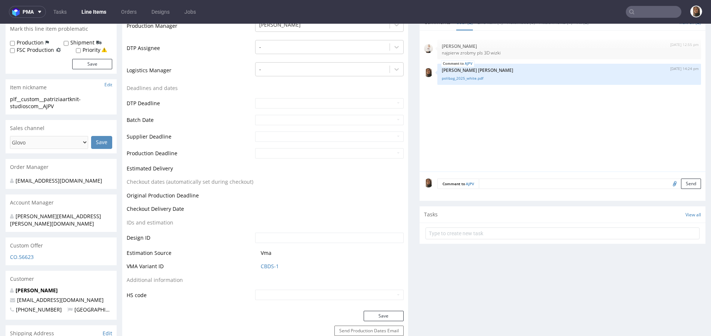
scroll to position [67, 0]
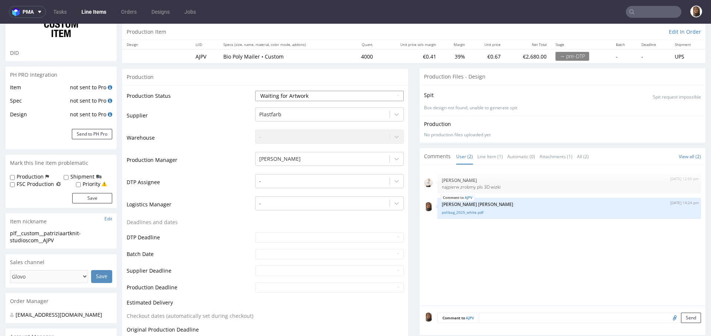
click at [283, 91] on select "Waiting for Artwork Waiting for Diecut Waiting for Mockup Waiting for DTP Waiti…" at bounding box center [329, 96] width 148 height 10
select select "dtp_waiting_for_check"
click at [255, 91] on select "Waiting for Artwork Waiting for Diecut Waiting for Mockup Waiting for DTP Waiti…" at bounding box center [329, 96] width 148 height 10
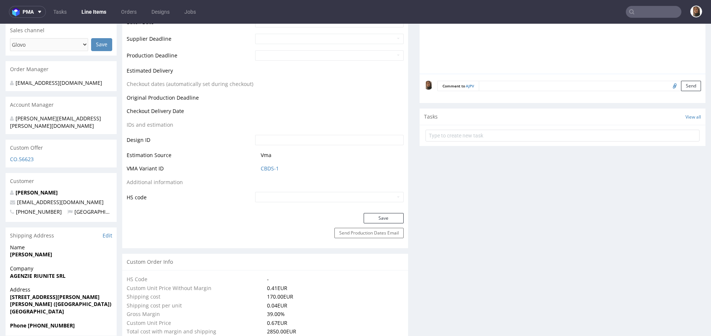
scroll to position [314, 0]
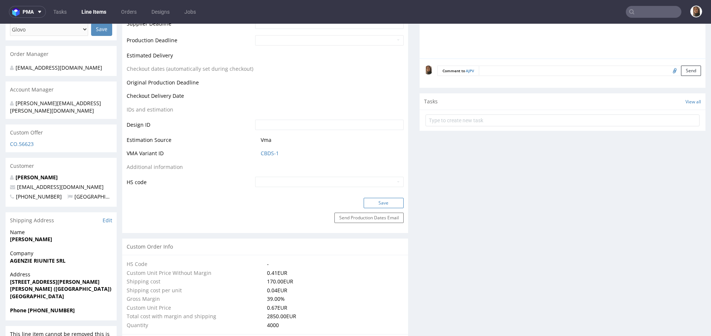
click at [381, 202] on button "Save" at bounding box center [383, 203] width 40 height 10
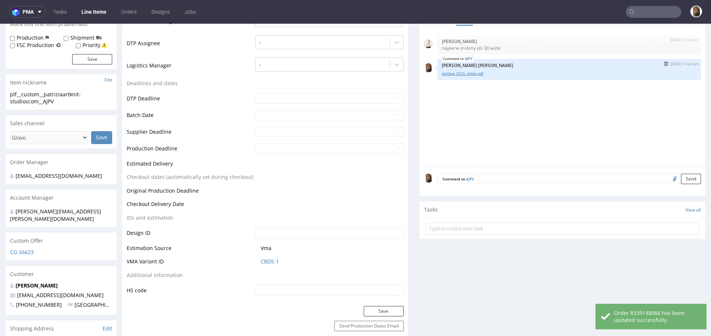
scroll to position [199, 0]
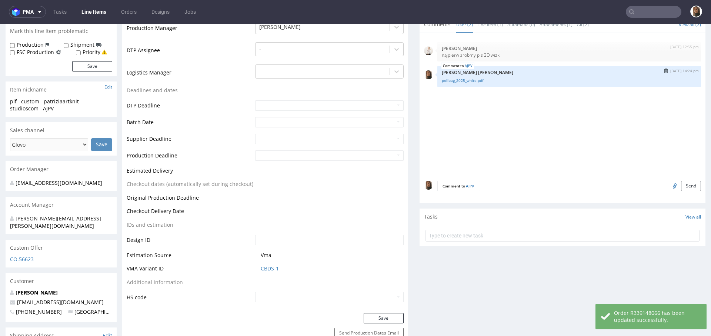
click at [466, 74] on div "AJPV 1st Sep 25 | 14:24 pm Angelina Marć polibag_2025_white.pdf" at bounding box center [569, 76] width 264 height 21
click at [470, 81] on link "polibag_2025_white.pdf" at bounding box center [569, 81] width 255 height 6
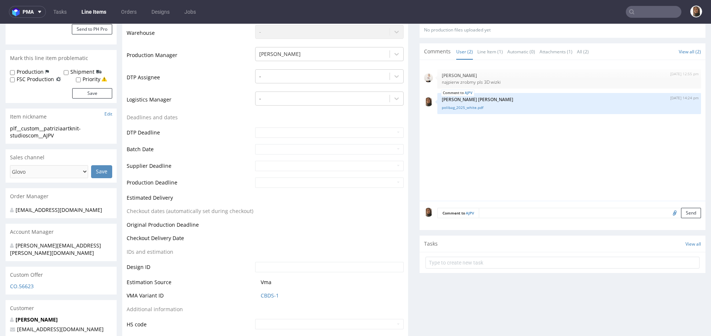
scroll to position [345, 0]
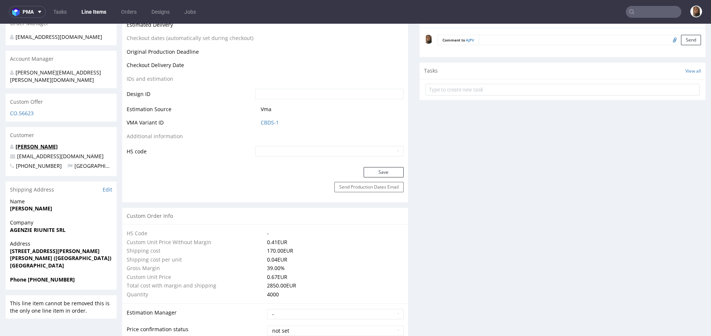
click at [35, 143] on link "Alessandro Lovisetto" at bounding box center [37, 146] width 42 height 7
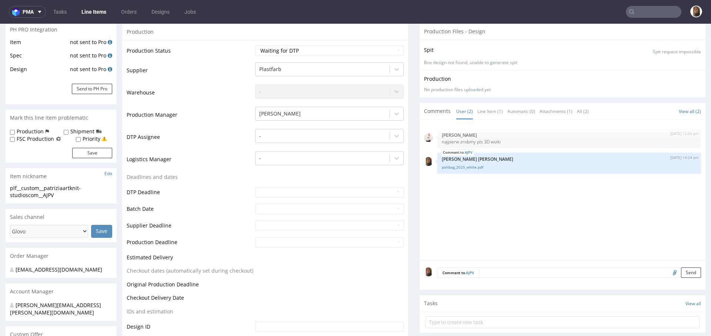
scroll to position [264, 0]
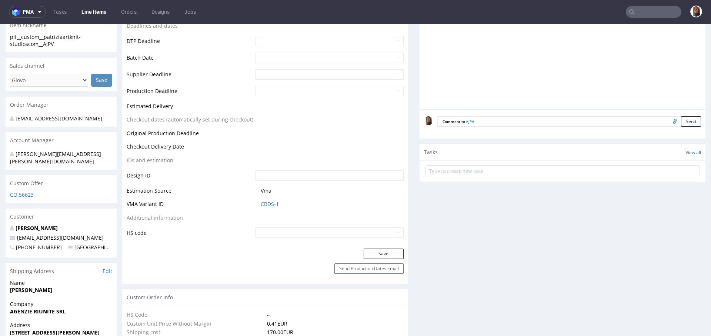
click at [489, 123] on textarea at bounding box center [590, 121] width 222 height 10
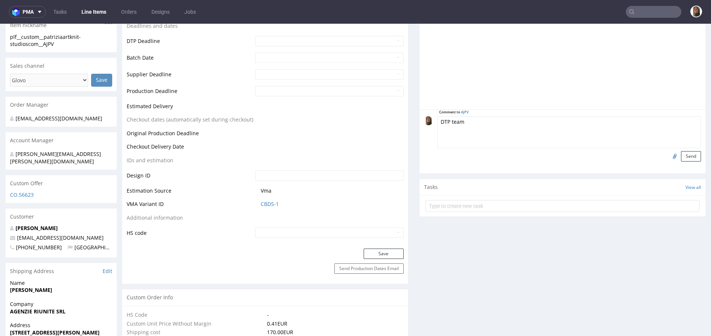
scroll to position [144, 0]
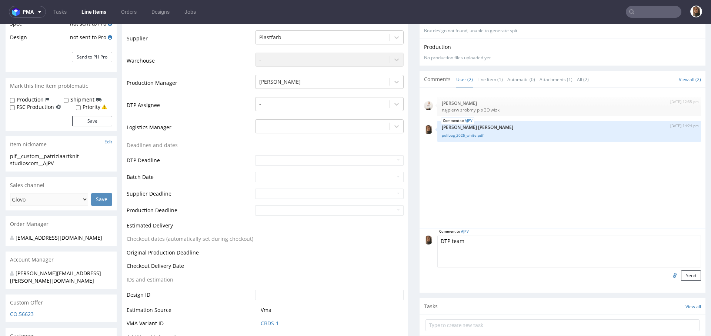
drag, startPoint x: 464, startPoint y: 241, endPoint x: 442, endPoint y: 239, distance: 21.5
click at [442, 239] on textarea "DTP team" at bounding box center [569, 251] width 264 height 32
type textarea "DTP: pop"
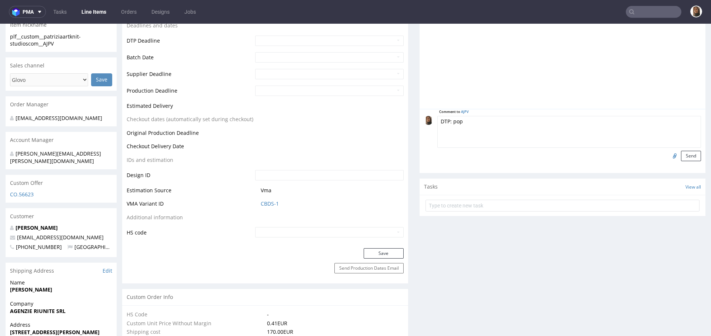
scroll to position [211, 0]
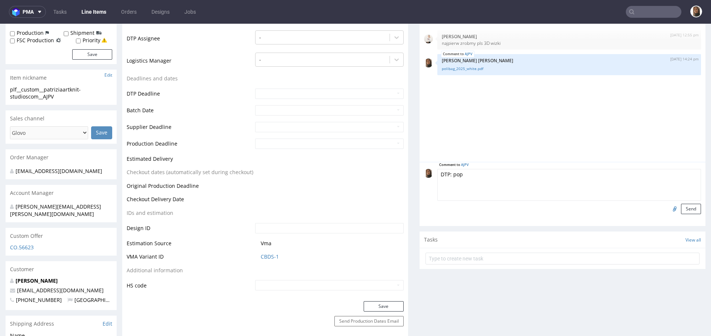
drag, startPoint x: 469, startPoint y: 173, endPoint x: 389, endPoint y: 173, distance: 80.0
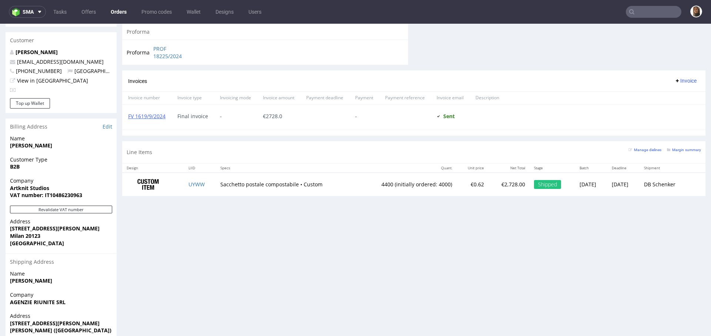
scroll to position [356, 0]
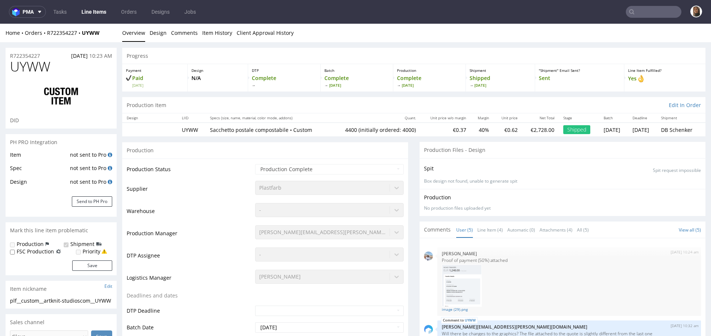
scroll to position [90, 0]
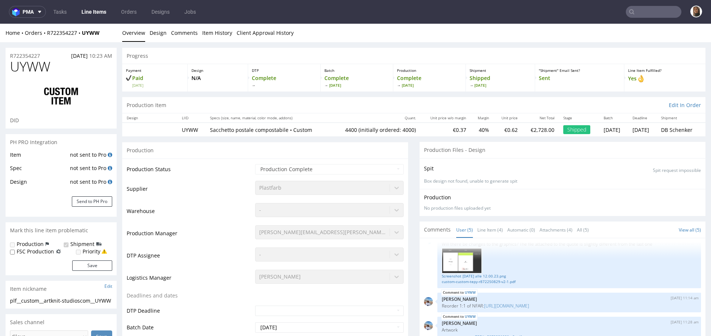
select select "in_progress"
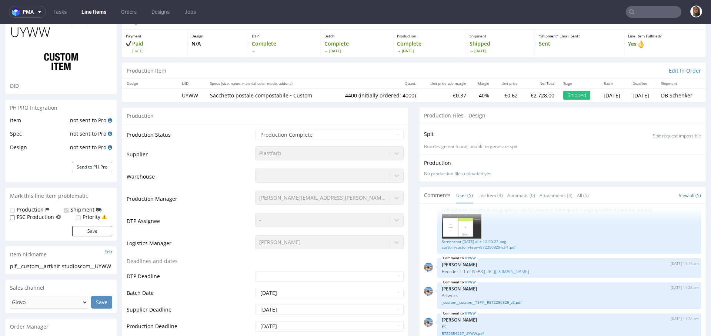
scroll to position [100, 0]
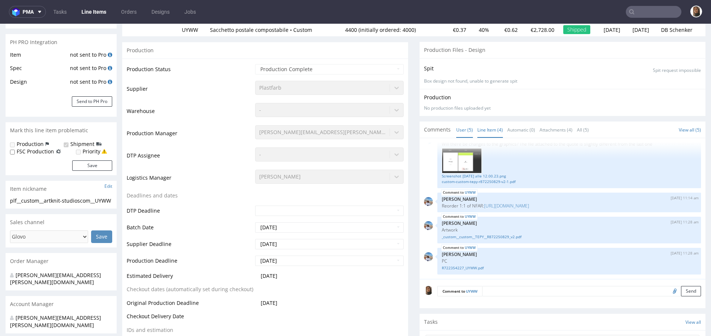
click at [479, 132] on link "Line Item (4)" at bounding box center [490, 130] width 26 height 16
click at [487, 237] on link "_custom__custom__TEPY__R872250829_v2.pdf" at bounding box center [569, 238] width 255 height 6
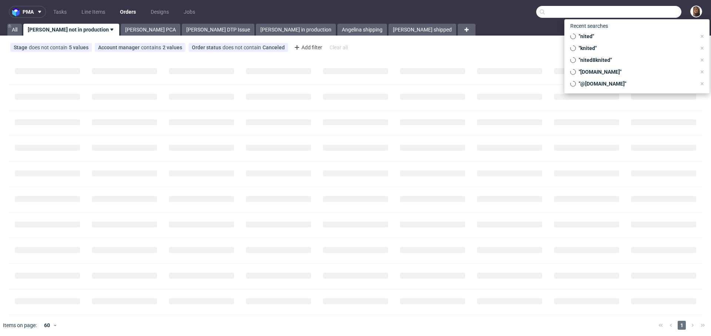
click at [659, 6] on input "text" at bounding box center [608, 12] width 145 height 12
paste input "[PERSON_NAME]"
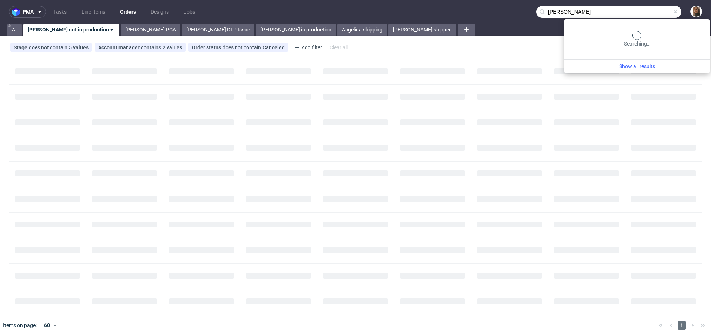
type input "[PERSON_NAME]"
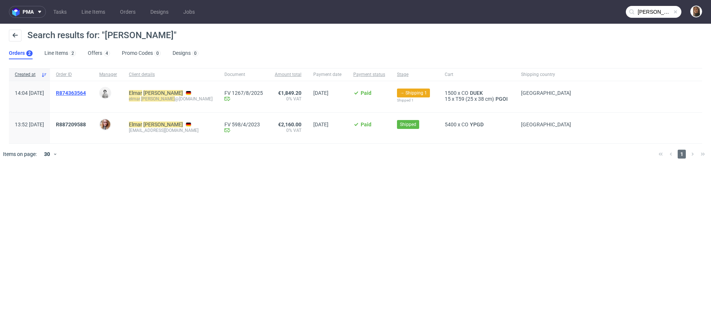
click at [82, 94] on span "R874363564" at bounding box center [71, 93] width 30 height 6
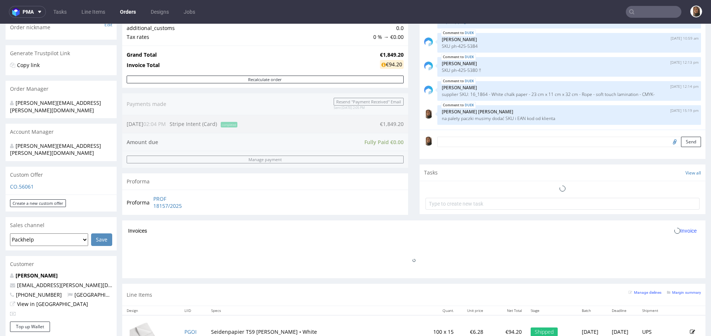
scroll to position [244, 0]
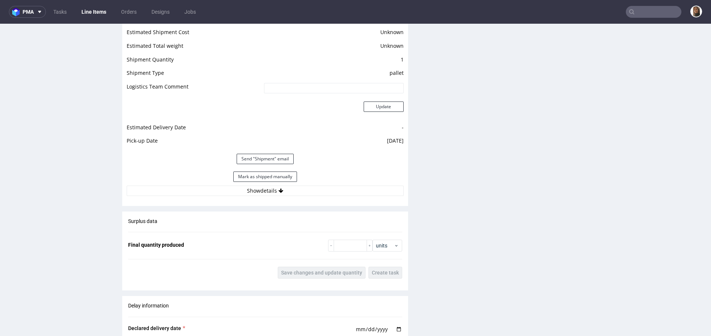
scroll to position [999, 0]
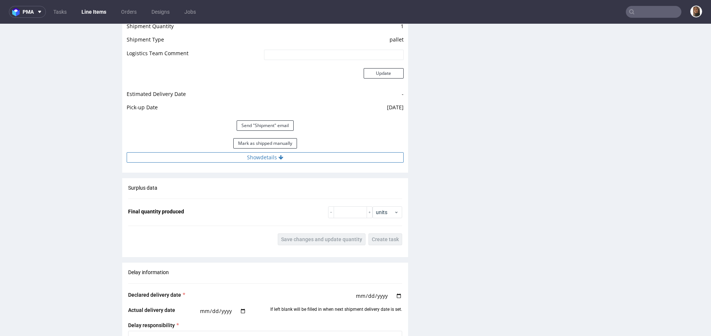
click at [260, 160] on button "Show details" at bounding box center [265, 157] width 277 height 10
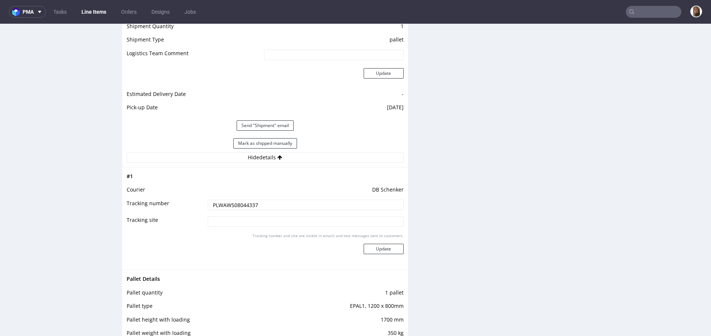
drag, startPoint x: 262, startPoint y: 204, endPoint x: 155, endPoint y: 204, distance: 107.0
click at [155, 204] on tr "Tracking number PLWAW508044337" at bounding box center [265, 207] width 277 height 17
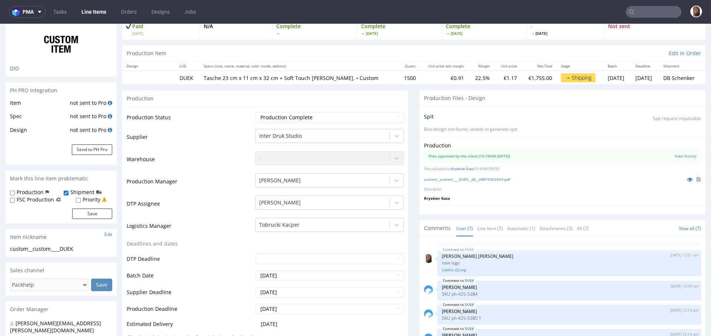
scroll to position [0, 0]
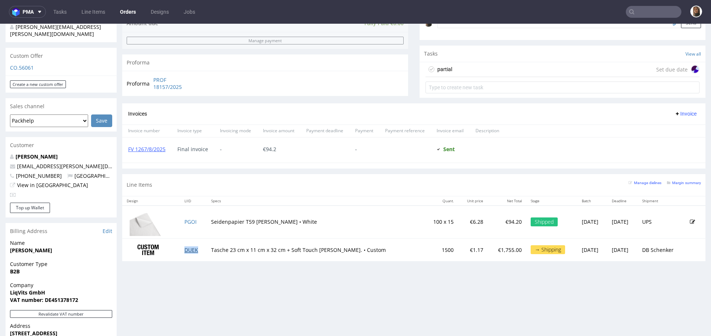
scroll to position [245, 0]
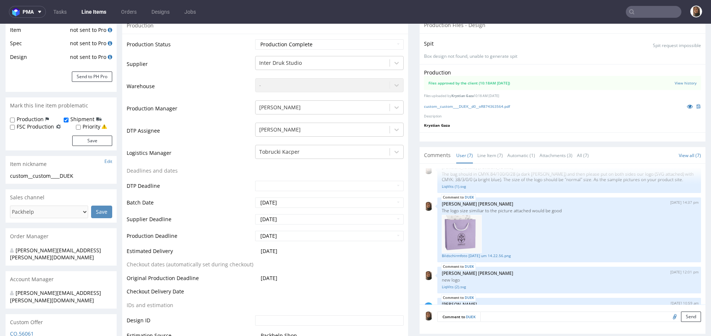
scroll to position [4, 0]
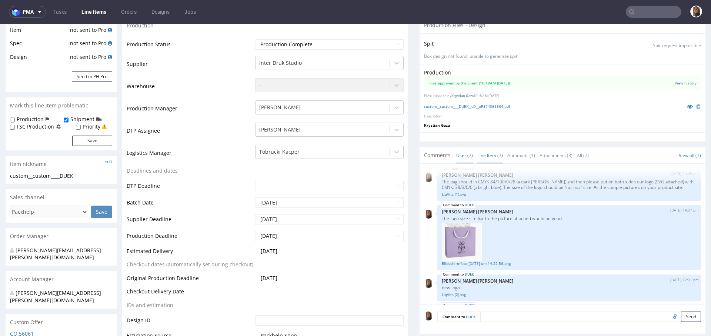
click at [481, 157] on link "Line Item (7)" at bounding box center [490, 155] width 26 height 16
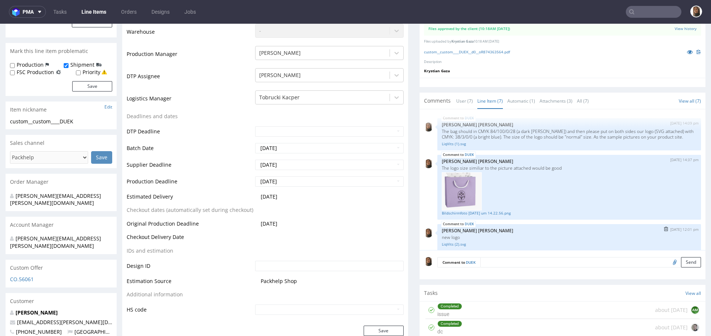
scroll to position [0, 0]
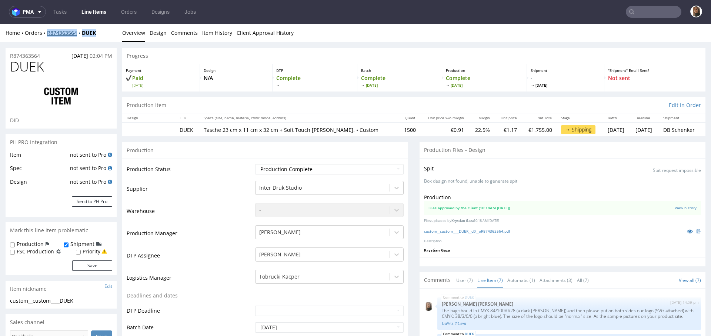
drag, startPoint x: 105, startPoint y: 33, endPoint x: 47, endPoint y: 34, distance: 57.7
click at [47, 34] on div "Home Orders R874363564 DUEK" at bounding box center [61, 32] width 111 height 7
copy div "R874363564 DUEK"
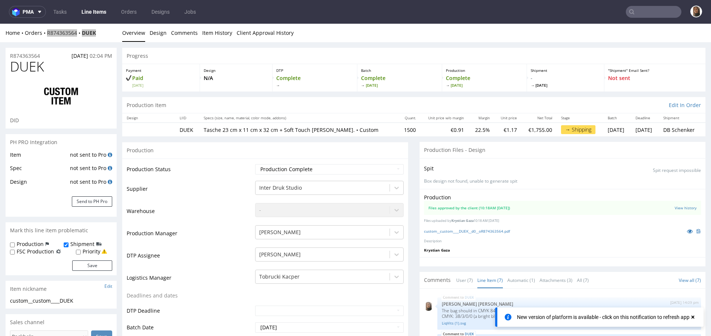
click at [647, 10] on input "text" at bounding box center [654, 12] width 56 height 12
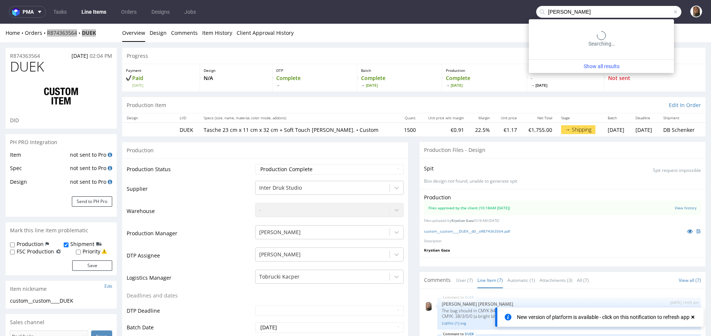
type input "irene"
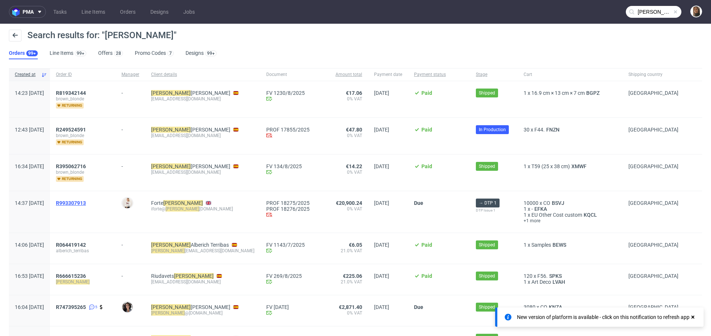
click at [86, 203] on span "R993307913" at bounding box center [71, 203] width 30 height 6
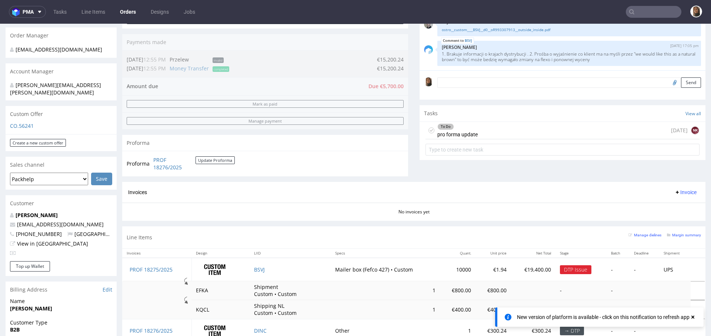
scroll to position [202, 0]
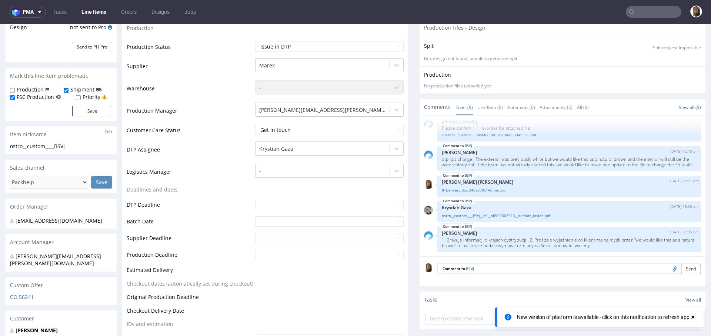
scroll to position [190, 0]
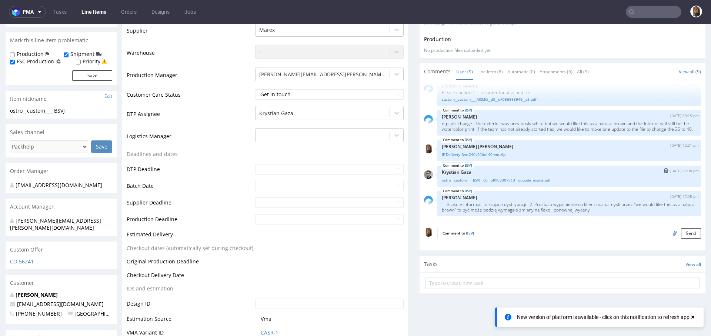
click at [477, 177] on link "ostro__custom____BSVJ__d0__oR993307913__outside_inside.pdf" at bounding box center [569, 180] width 255 height 6
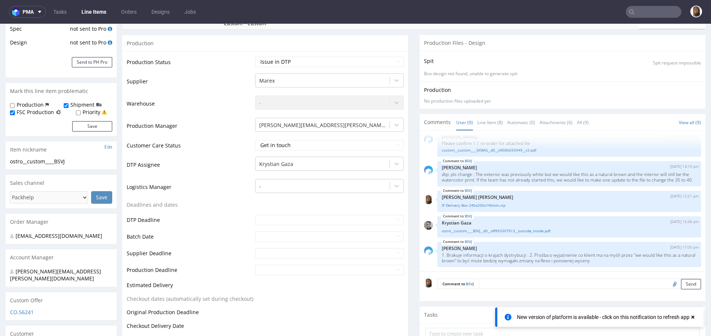
scroll to position [0, 0]
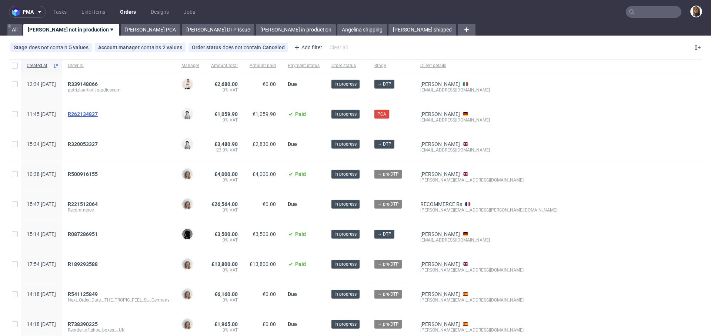
click at [98, 113] on span "R262134827" at bounding box center [83, 114] width 30 height 6
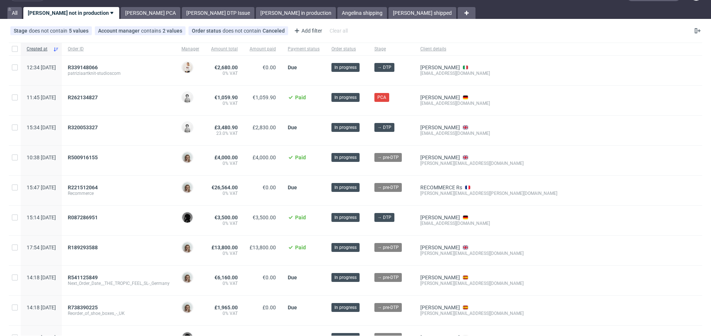
scroll to position [18, 0]
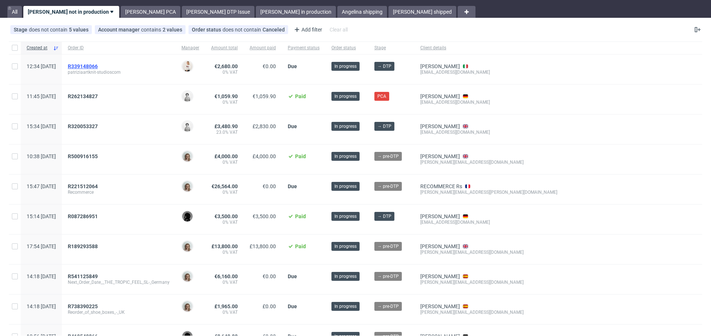
click at [98, 67] on span "R339148066" at bounding box center [83, 66] width 30 height 6
click at [98, 123] on span "R320053327" at bounding box center [83, 126] width 30 height 6
click at [98, 156] on span "R500916155" at bounding box center [83, 156] width 30 height 6
click at [98, 185] on span "R221512064" at bounding box center [83, 186] width 30 height 6
click at [98, 213] on span "R087286951" at bounding box center [83, 216] width 30 height 6
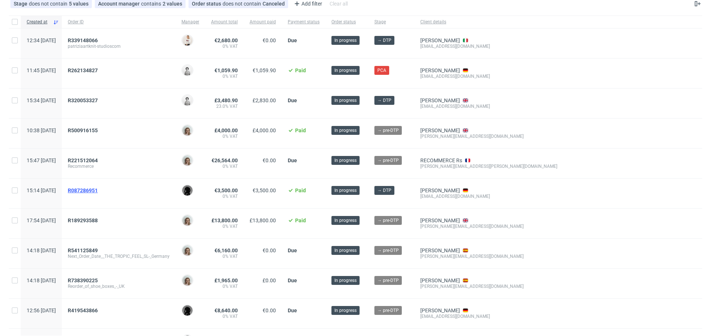
scroll to position [45, 0]
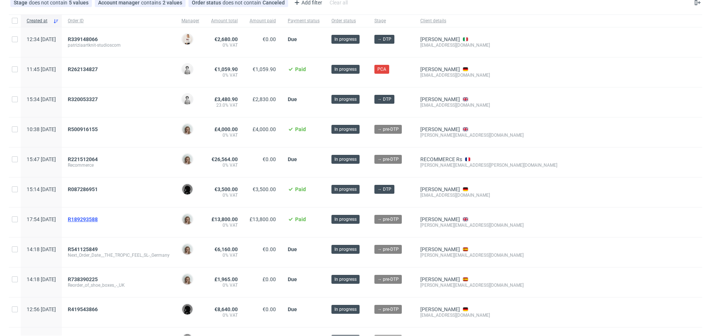
click at [98, 220] on span "R189293588" at bounding box center [83, 219] width 30 height 6
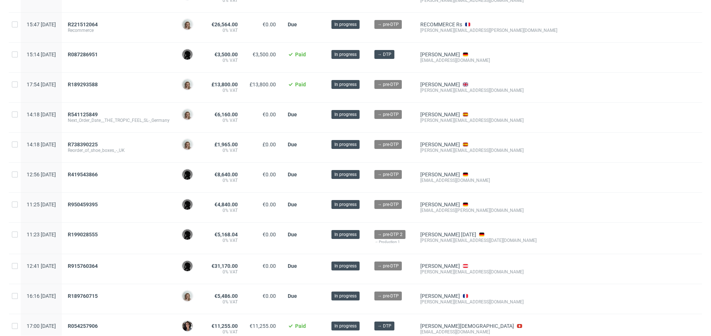
scroll to position [189, 0]
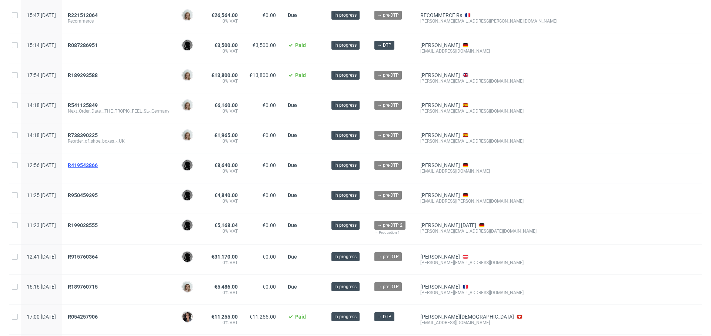
click at [98, 163] on span "R419543866" at bounding box center [83, 165] width 30 height 6
click at [98, 195] on span "R950459395" at bounding box center [83, 195] width 30 height 6
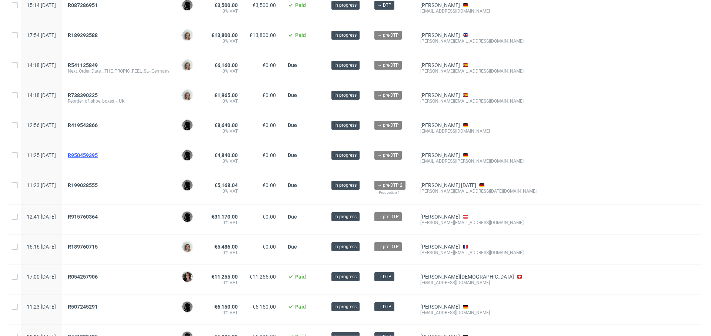
scroll to position [228, 0]
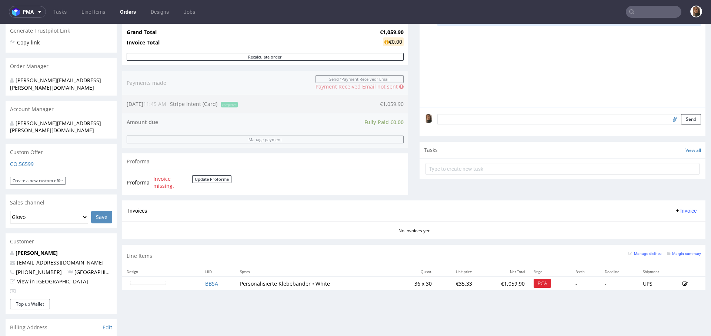
scroll to position [332, 0]
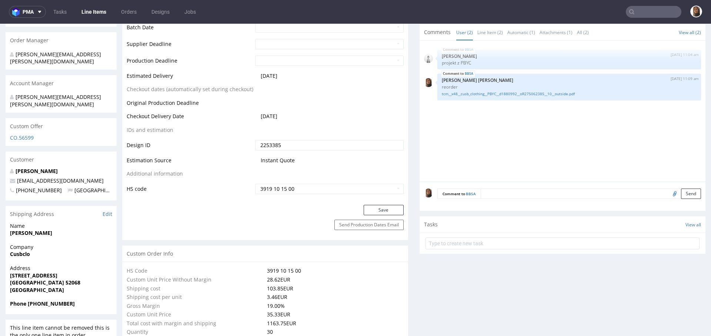
scroll to position [288, 0]
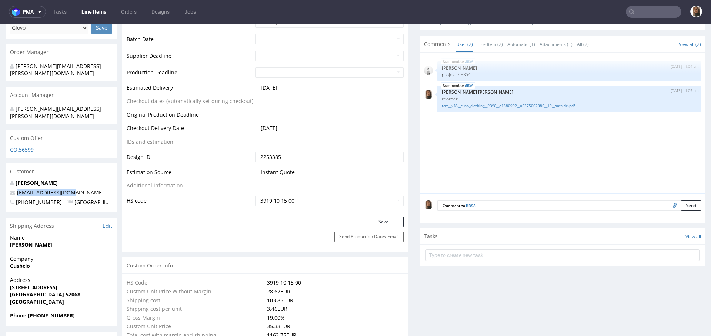
drag, startPoint x: 73, startPoint y: 178, endPoint x: 0, endPoint y: 178, distance: 73.3
copy span "[EMAIL_ADDRESS][DOMAIN_NAME]"
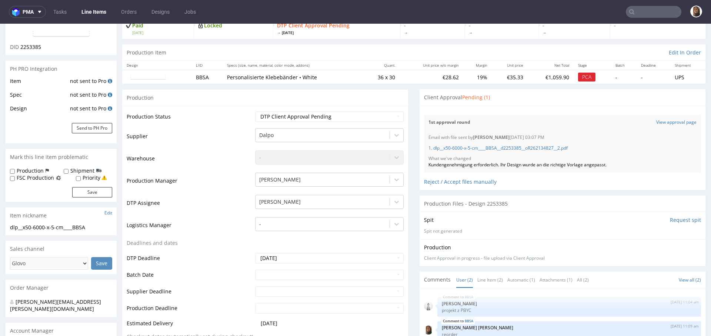
scroll to position [0, 0]
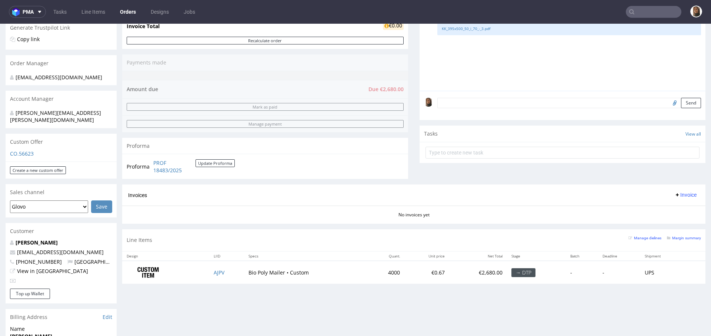
scroll to position [157, 0]
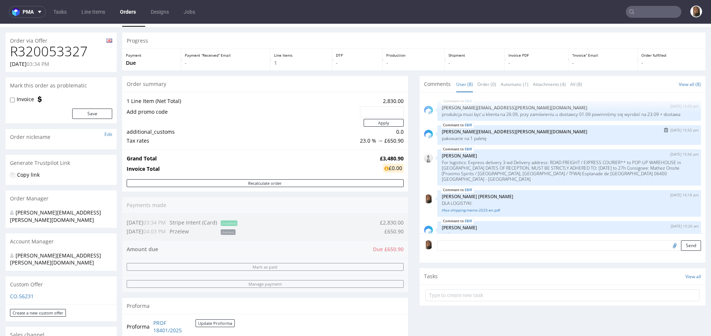
scroll to position [116, 0]
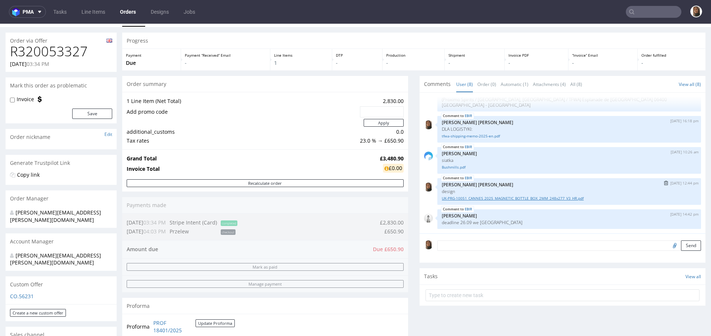
click at [503, 195] on link "UK-PRG-10051_CANNES_2025_MAGNETIC_BOTTLE_BOX_2MM_248x277_V3_HR.pdf" at bounding box center [569, 198] width 255 height 6
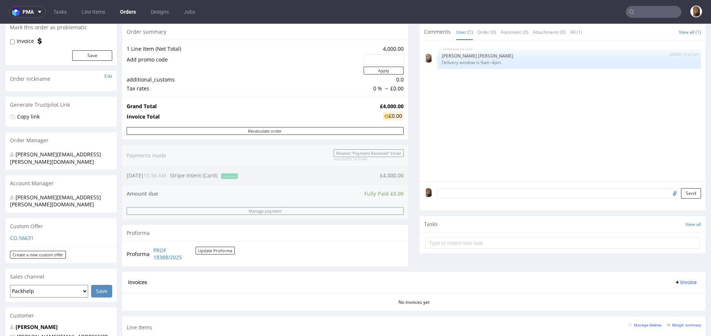
scroll to position [180, 0]
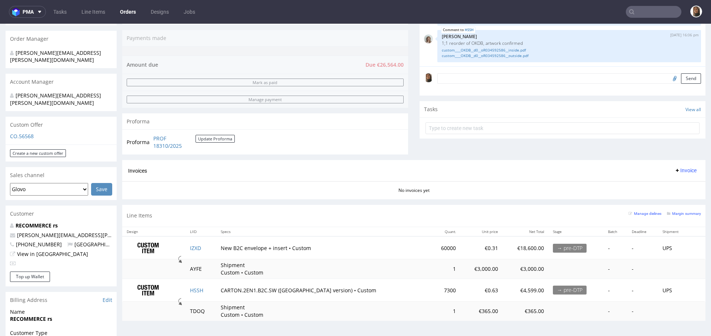
scroll to position [200, 0]
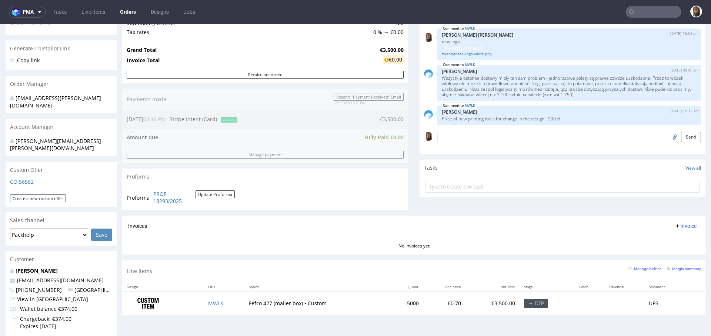
scroll to position [170, 0]
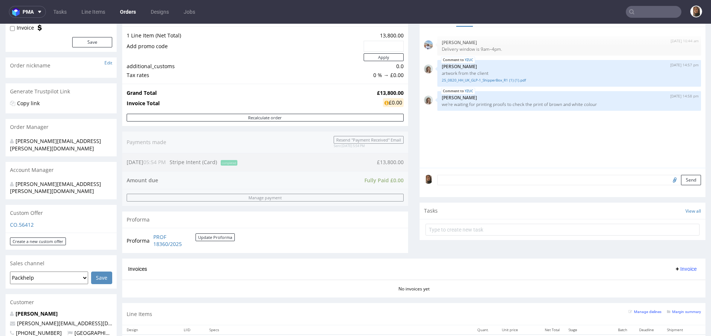
scroll to position [15, 0]
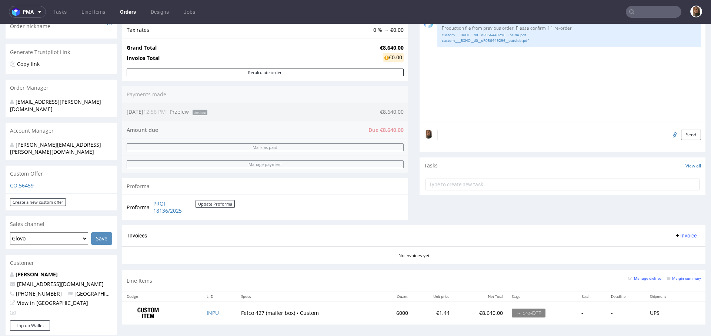
scroll to position [171, 0]
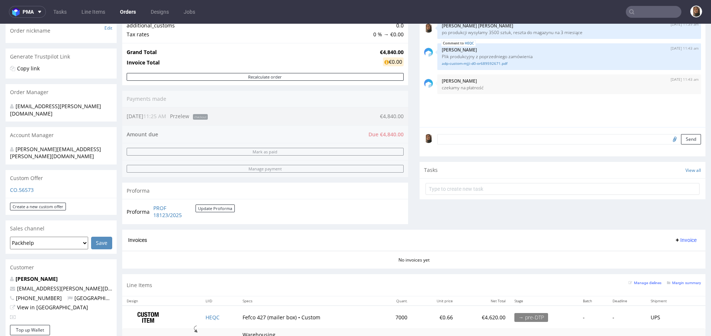
scroll to position [113, 0]
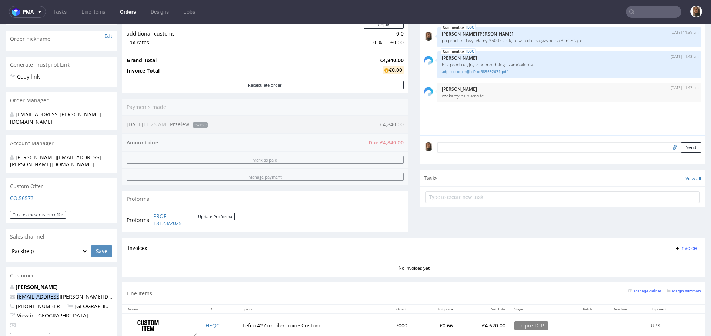
drag, startPoint x: 61, startPoint y: 280, endPoint x: 8, endPoint y: 280, distance: 53.3
click at [8, 283] on div "[PERSON_NAME] [EMAIL_ADDRESS][PERSON_NAME][DOMAIN_NAME] [PHONE_NUMBER] [GEOGRAP…" at bounding box center [61, 308] width 111 height 50
copy span "[EMAIL_ADDRESS][PERSON_NAME][DOMAIN_NAME]"
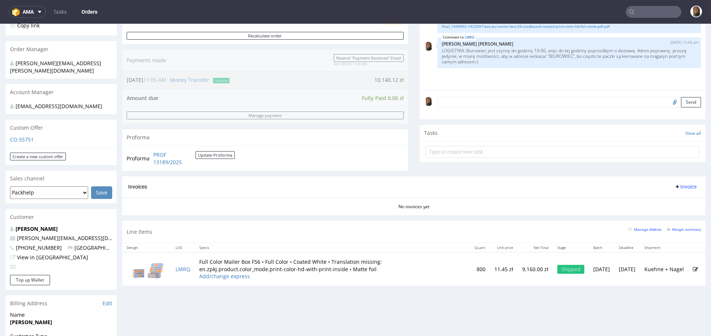
scroll to position [163, 0]
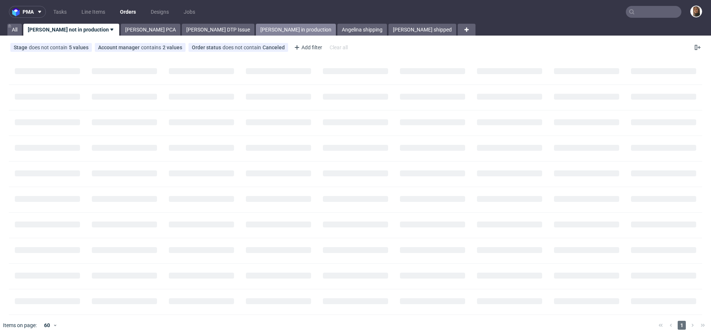
click at [256, 33] on link "Angelina in production" at bounding box center [296, 30] width 80 height 12
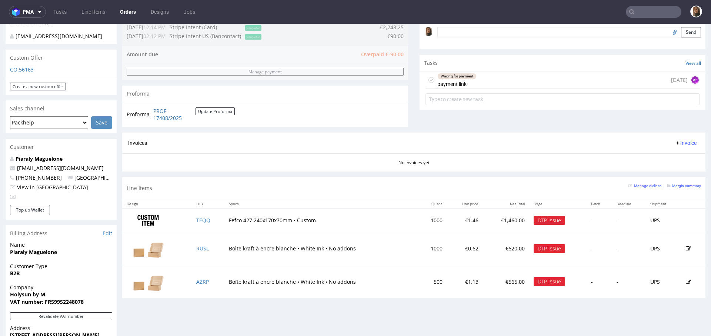
scroll to position [267, 0]
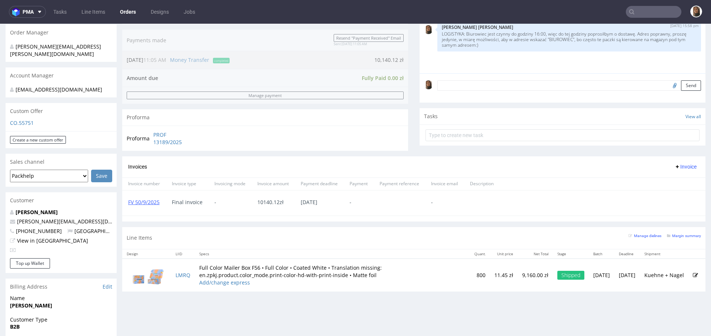
scroll to position [180, 0]
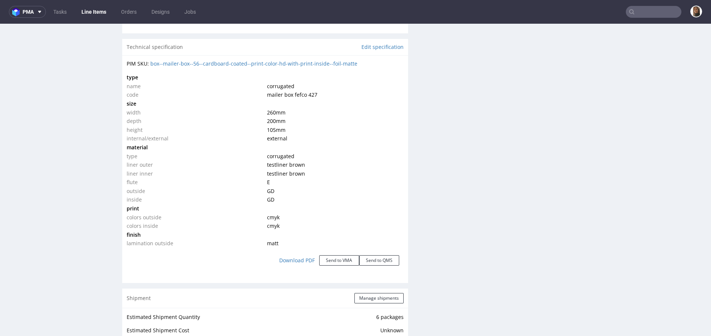
scroll to position [916, 0]
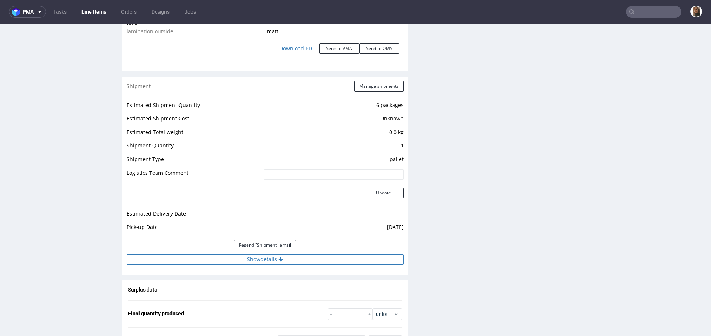
click at [268, 259] on button "Show details" at bounding box center [265, 259] width 277 height 10
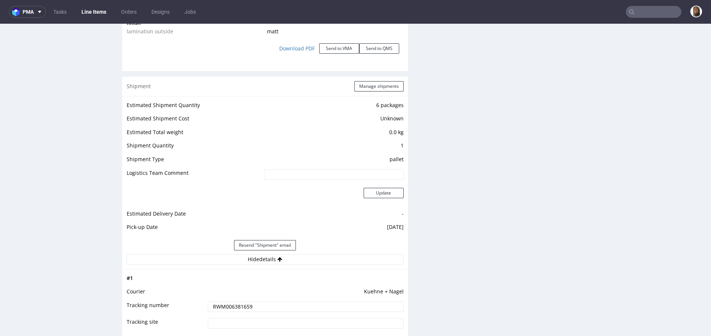
drag, startPoint x: 259, startPoint y: 306, endPoint x: 175, endPoint y: 306, distance: 84.8
click at [175, 306] on tr "Tracking number RWM006381659" at bounding box center [265, 309] width 277 height 17
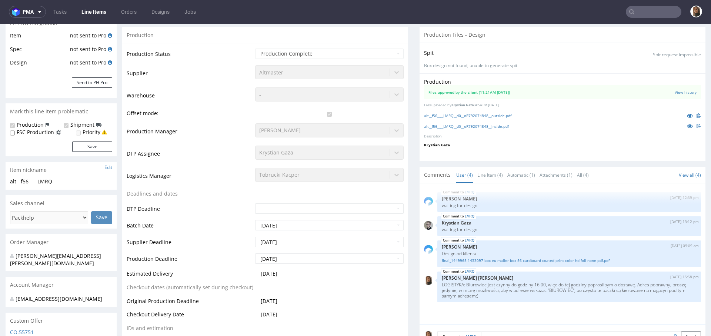
scroll to position [295, 0]
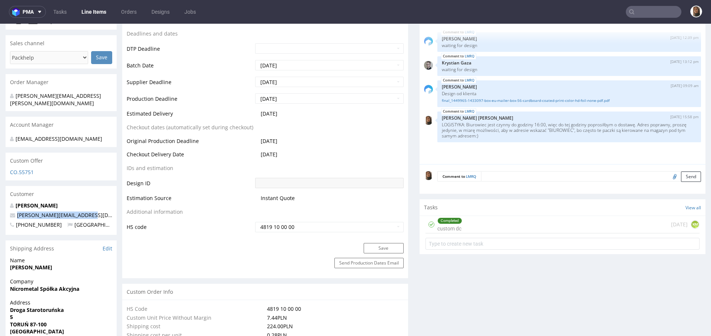
drag, startPoint x: 94, startPoint y: 215, endPoint x: 8, endPoint y: 215, distance: 85.9
click at [8, 215] on div "Kamil Bednarski k.bednarski@grupanicro.com +48886188805 Poland" at bounding box center [61, 218] width 111 height 33
copy span "k.bednarski@grupanicro.com"
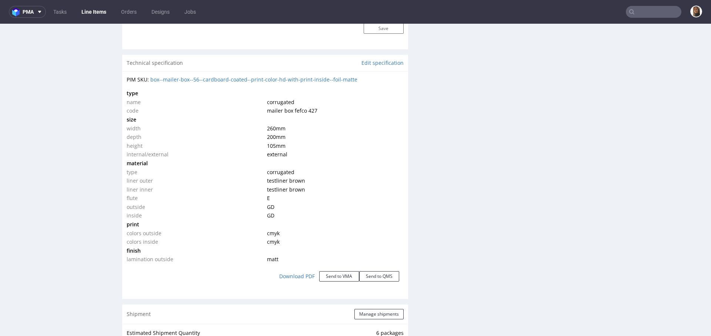
scroll to position [971, 0]
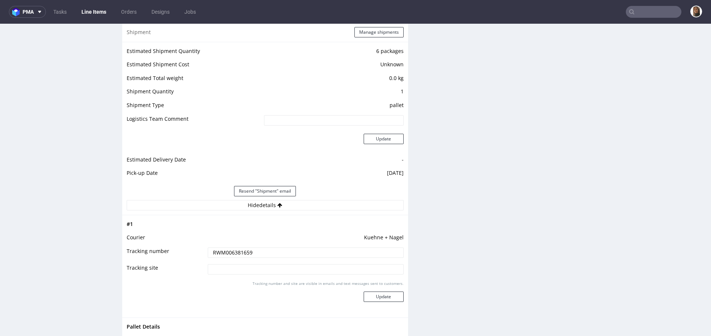
drag, startPoint x: 255, startPoint y: 250, endPoint x: 178, endPoint y: 250, distance: 77.4
click at [177, 250] on tr "Tracking number RWM006381659" at bounding box center [265, 255] width 277 height 17
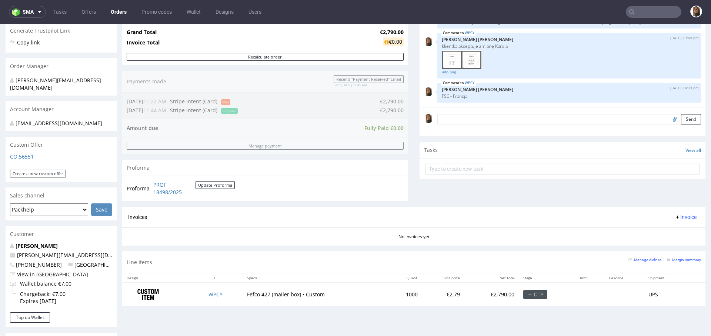
scroll to position [21, 0]
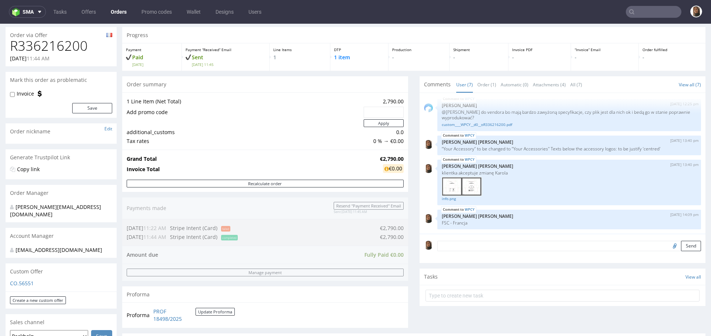
click at [661, 11] on input "text" at bounding box center [654, 12] width 56 height 12
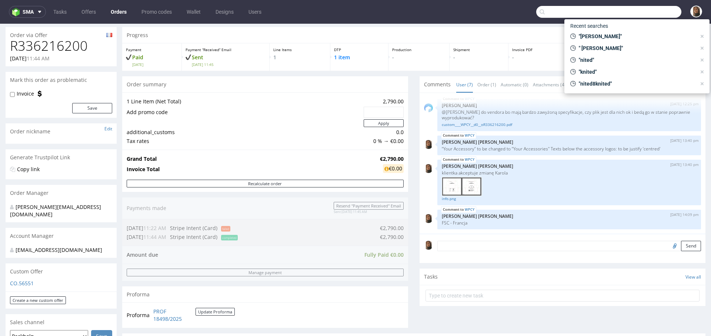
paste input "R320053327"
type input "R320053327"
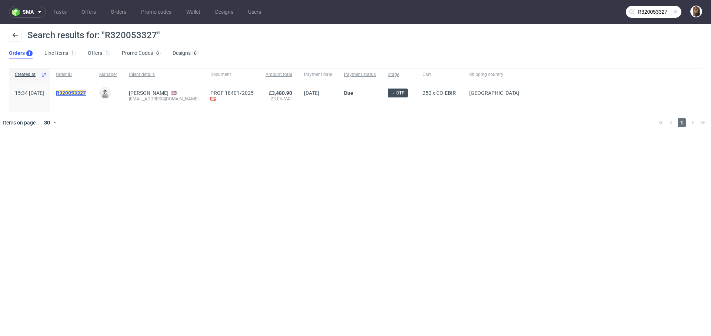
click at [86, 92] on mark "R320053327" at bounding box center [71, 93] width 30 height 6
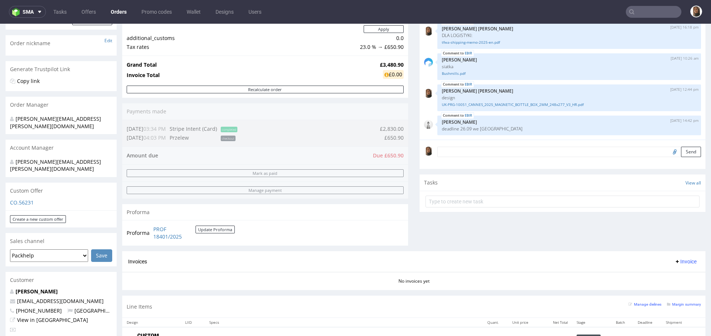
scroll to position [261, 0]
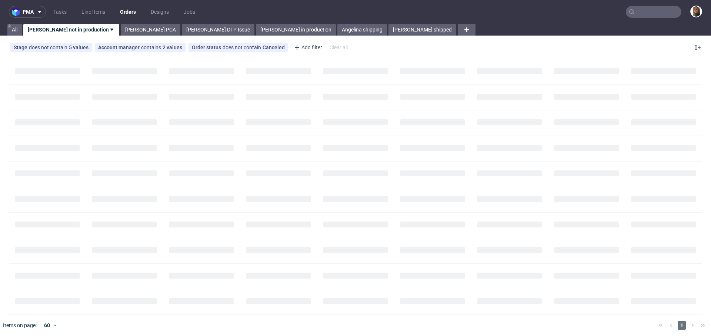
click at [653, 18] on nav "pma Tasks Line Items Orders Designs Jobs" at bounding box center [355, 12] width 711 height 24
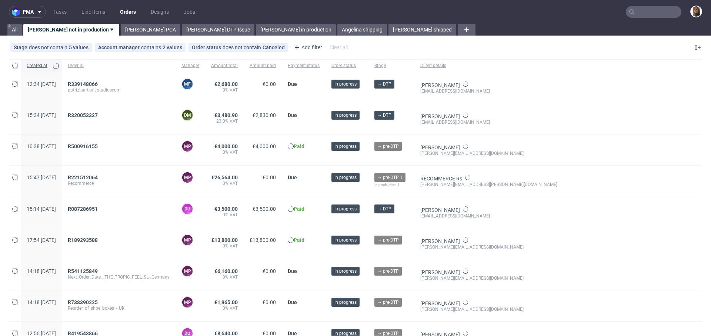
click at [651, 14] on input "text" at bounding box center [654, 12] width 56 height 12
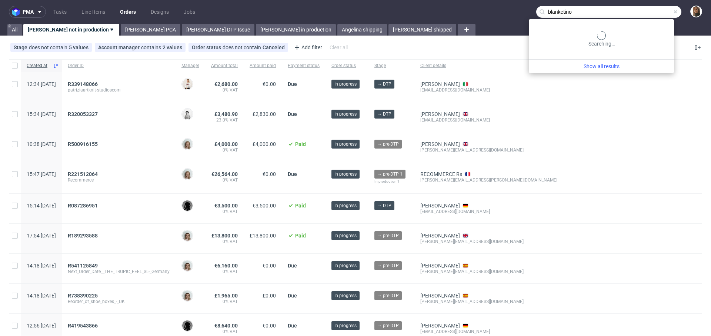
type input "blanketino"
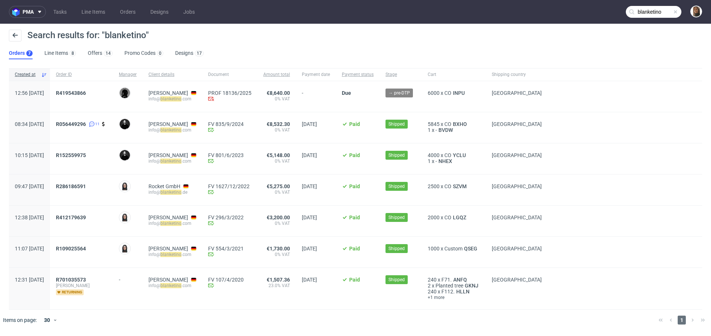
click at [100, 87] on div "R419543866" at bounding box center [81, 96] width 63 height 31
click at [86, 92] on span "R419543866" at bounding box center [71, 93] width 30 height 6
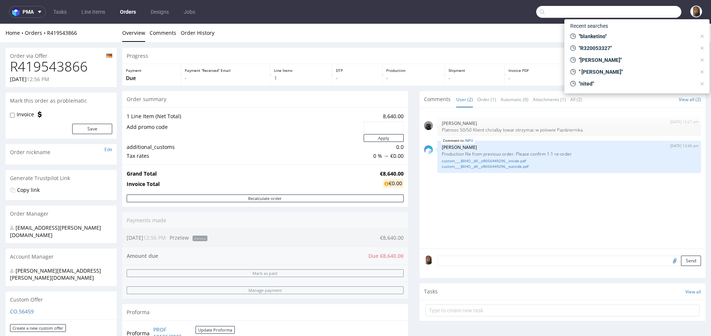
click at [656, 13] on input "text" at bounding box center [608, 12] width 145 height 12
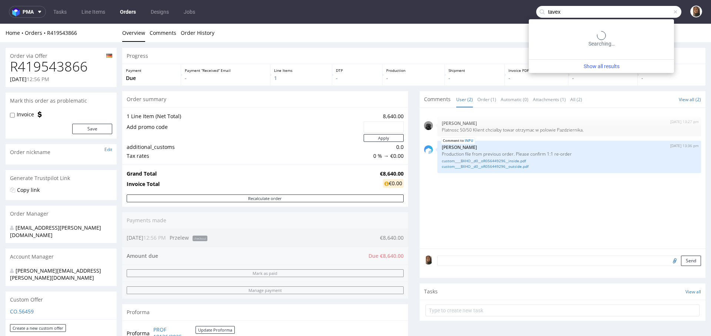
type input "tavex"
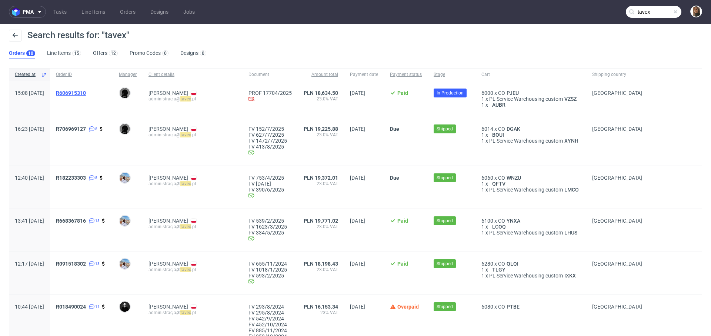
click at [86, 93] on span "R606915310" at bounding box center [71, 93] width 30 height 6
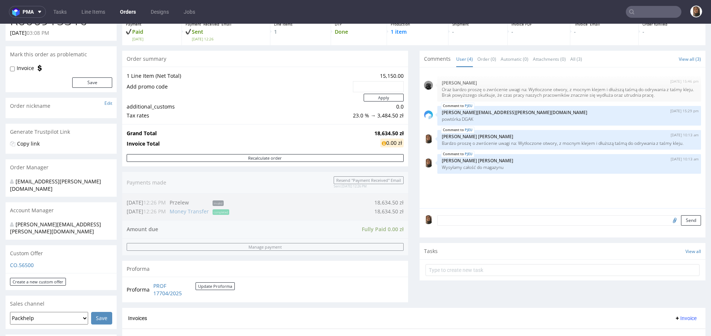
scroll to position [42, 0]
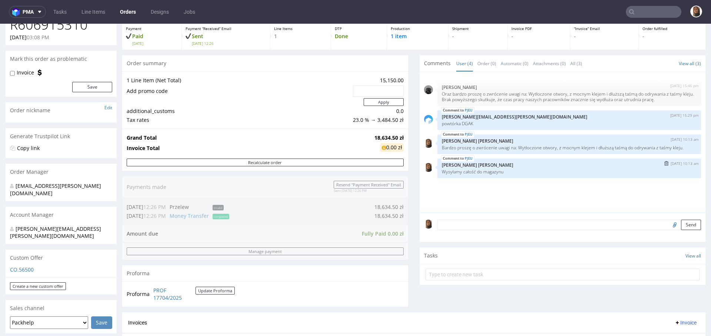
click at [664, 165] on img "submit" at bounding box center [666, 163] width 4 height 4
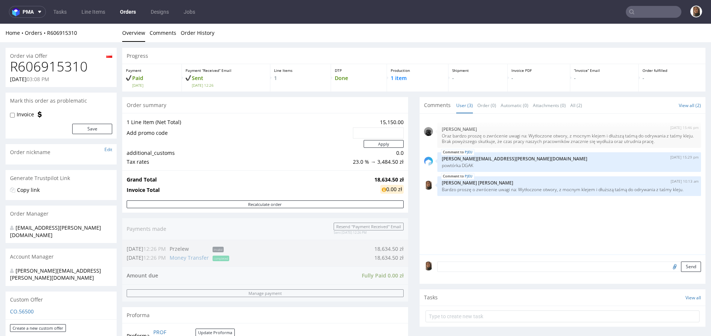
scroll to position [326, 0]
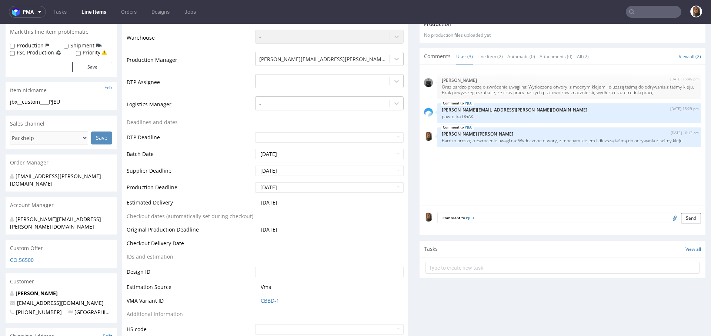
scroll to position [211, 0]
click at [514, 218] on textarea at bounding box center [590, 218] width 222 height 10
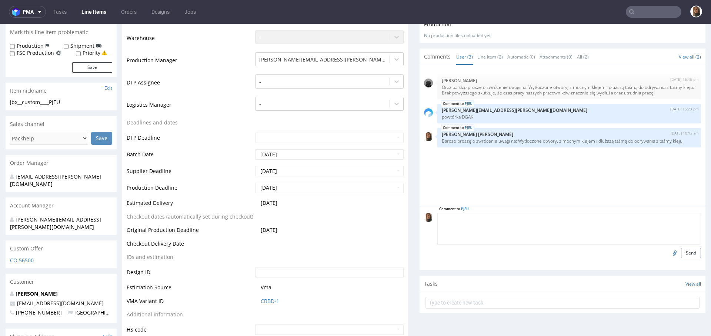
type textarea "p"
paste textarea "ul. [STREET_ADDRESS]."
type textarea "Po produkcji wysyłamy 1000 szt na ul. [STREET_ADDRESS]. reszta do magazynu!!"
click at [66, 46] on input "Shipment" at bounding box center [66, 47] width 5 height 6
click at [681, 254] on button "Send" at bounding box center [691, 253] width 20 height 10
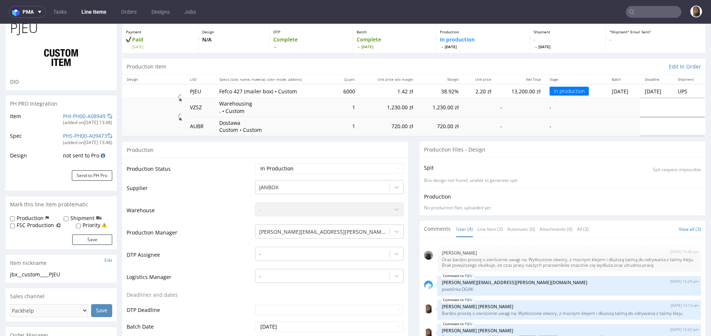
scroll to position [68, 0]
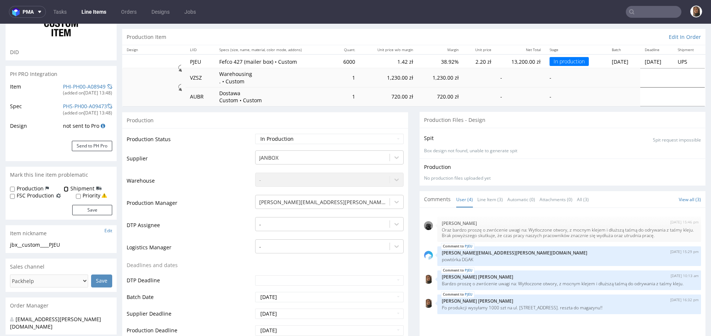
click at [65, 189] on input "Shipment" at bounding box center [66, 189] width 5 height 6
checkbox input "true"
click at [88, 210] on button "Save" at bounding box center [92, 210] width 40 height 10
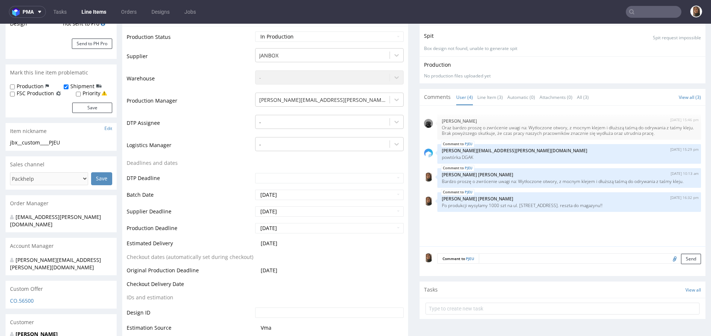
scroll to position [192, 0]
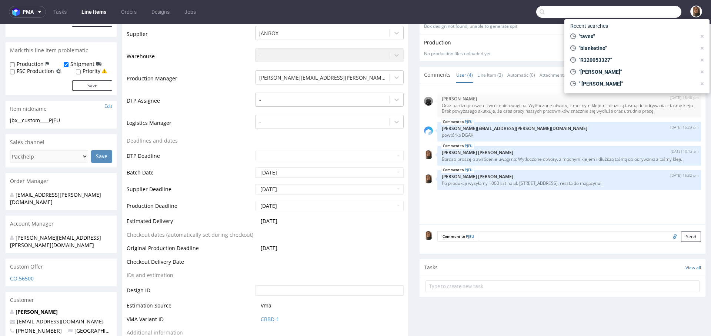
click at [645, 7] on input "text" at bounding box center [608, 12] width 145 height 12
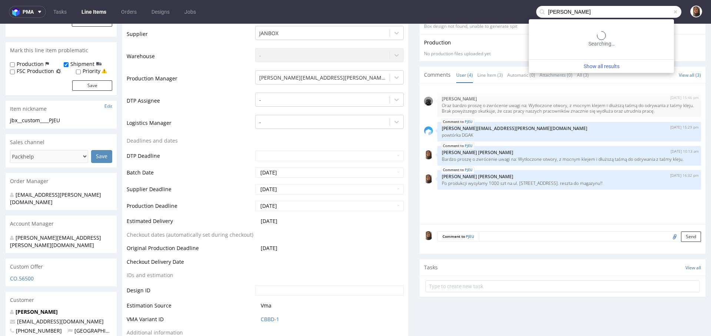
type input "[PERSON_NAME]"
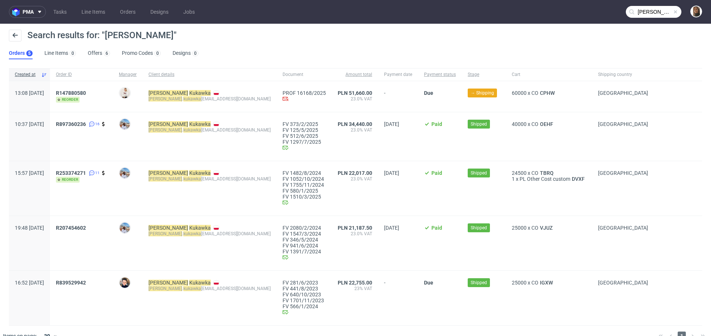
click at [188, 99] on mark "kukawka" at bounding box center [192, 98] width 18 height 5
copy div "[PERSON_NAME] . [PERSON_NAME] [EMAIL_ADDRESS][DOMAIN_NAME]"
click at [86, 92] on span "R147880580" at bounding box center [71, 93] width 30 height 6
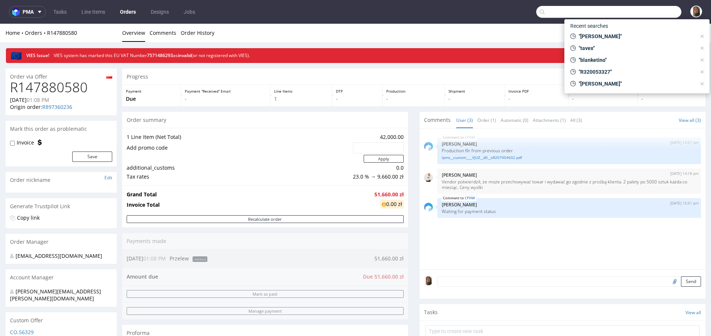
click at [658, 14] on input "text" at bounding box center [608, 12] width 145 height 12
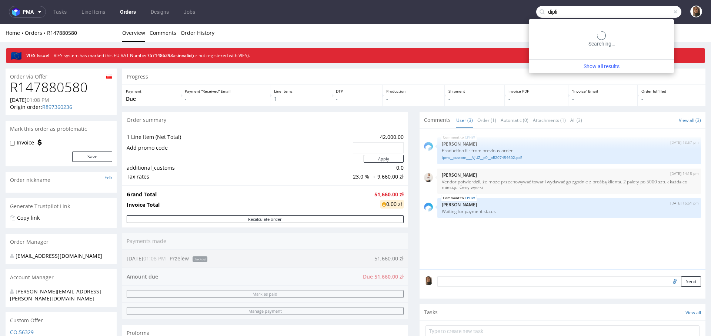
type input "dipli"
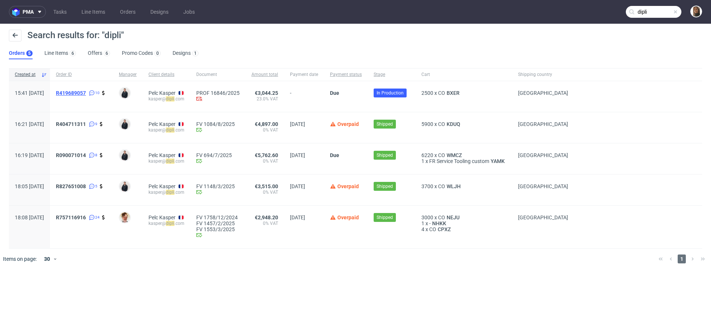
click at [86, 92] on span "R419689057" at bounding box center [71, 93] width 30 height 6
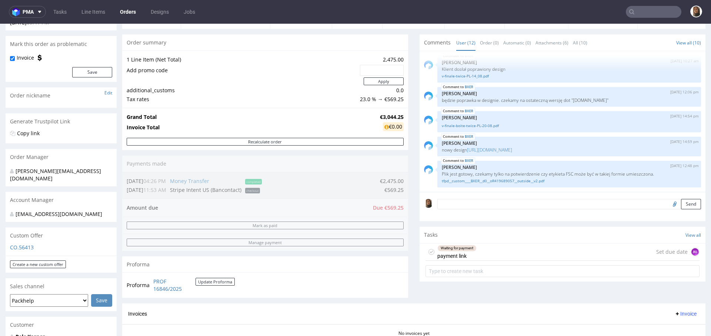
scroll to position [318, 0]
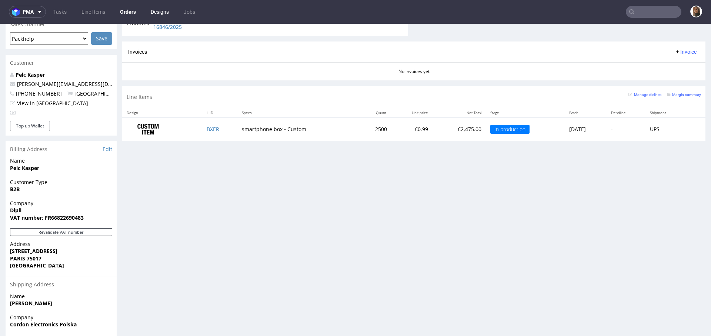
type input "dipli"
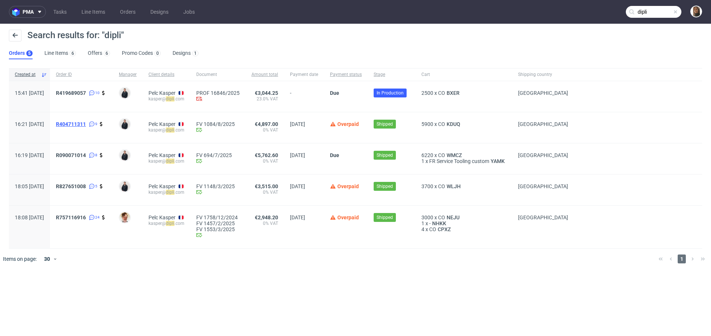
click at [86, 122] on span "R404711311" at bounding box center [71, 124] width 30 height 6
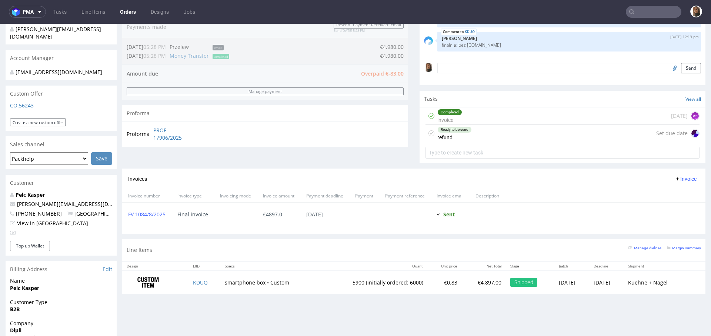
scroll to position [221, 0]
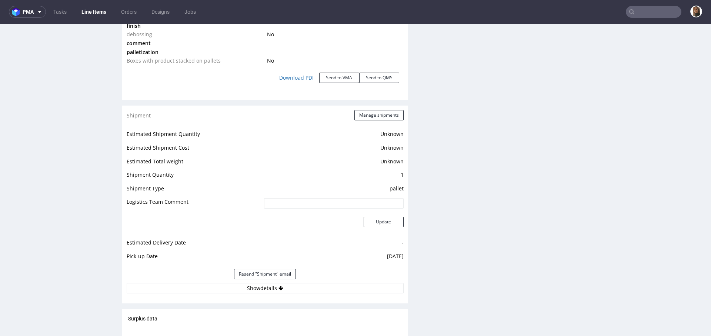
scroll to position [1020, 0]
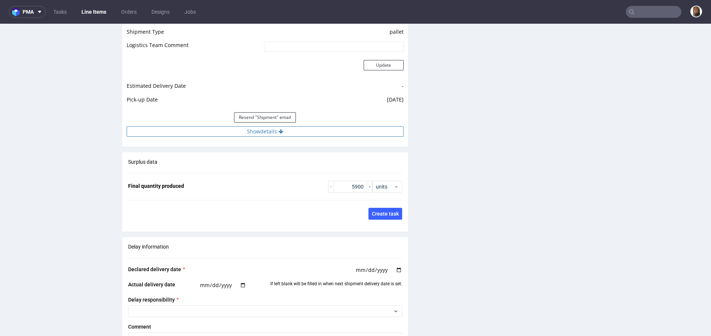
click at [265, 130] on button "Show details" at bounding box center [265, 131] width 277 height 10
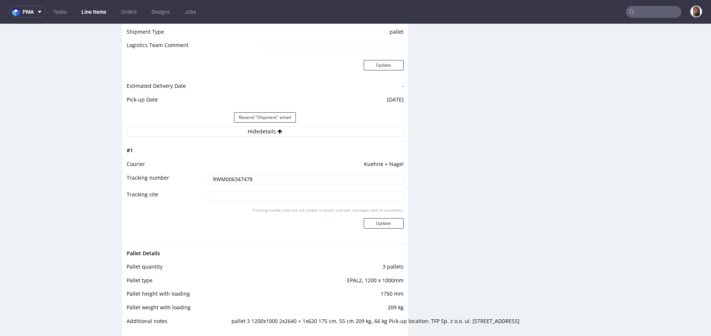
drag, startPoint x: 255, startPoint y: 178, endPoint x: 175, endPoint y: 178, distance: 80.0
click at [175, 178] on tr "Tracking number RWM006347478" at bounding box center [265, 181] width 277 height 17
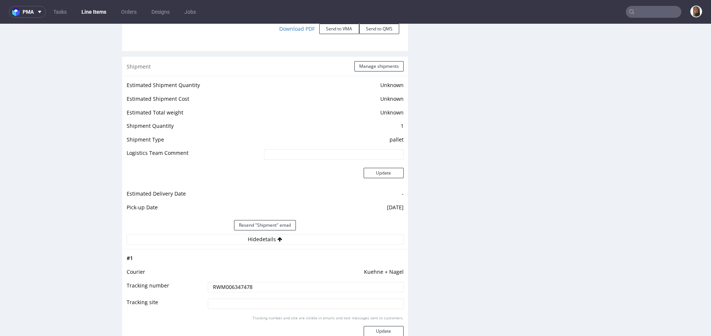
scroll to position [0, 0]
